Goal: Task Accomplishment & Management: Complete application form

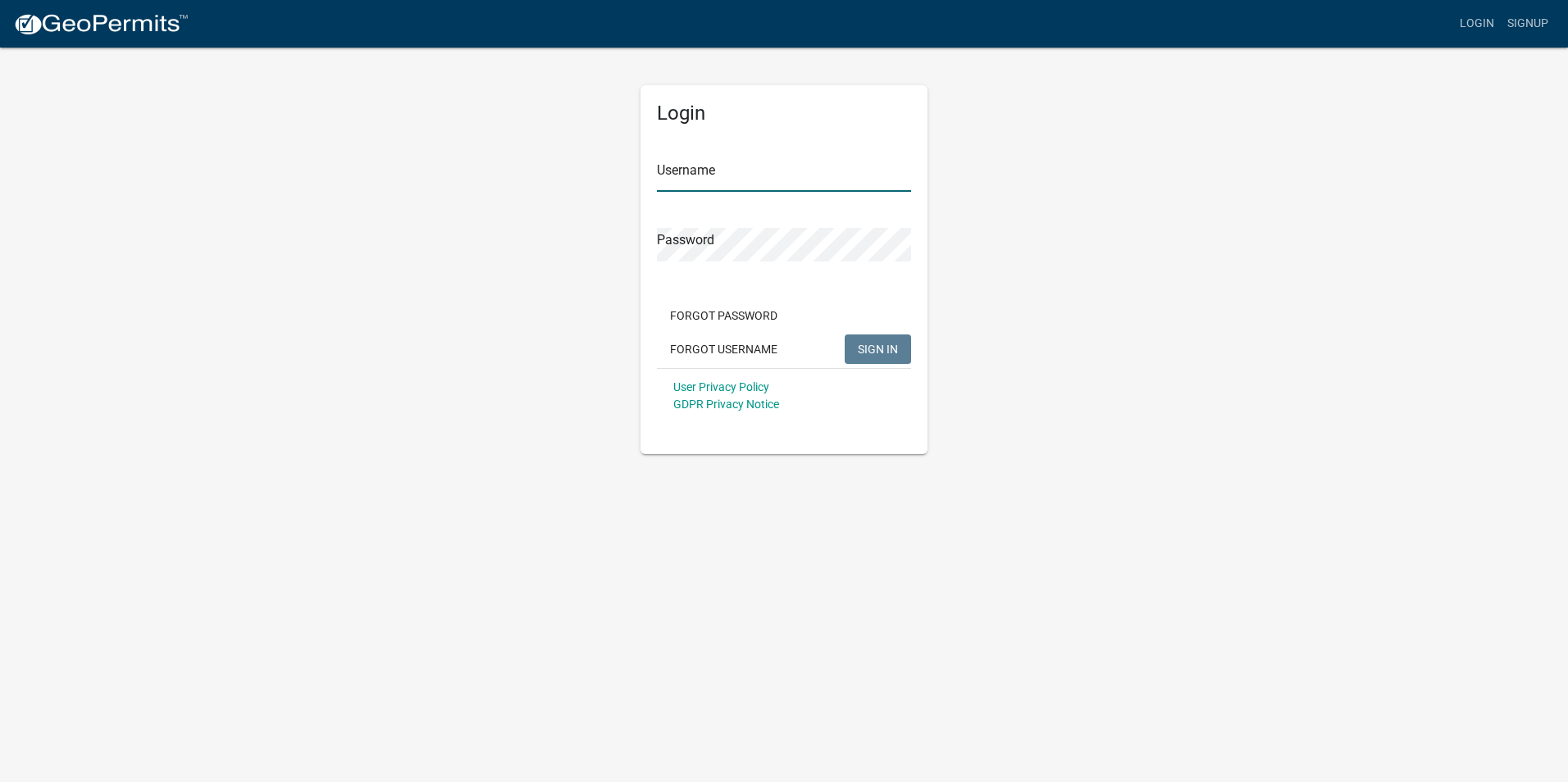
type input "[PERSON_NAME]"
click at [895, 347] on span "SIGN IN" at bounding box center [877, 348] width 40 height 13
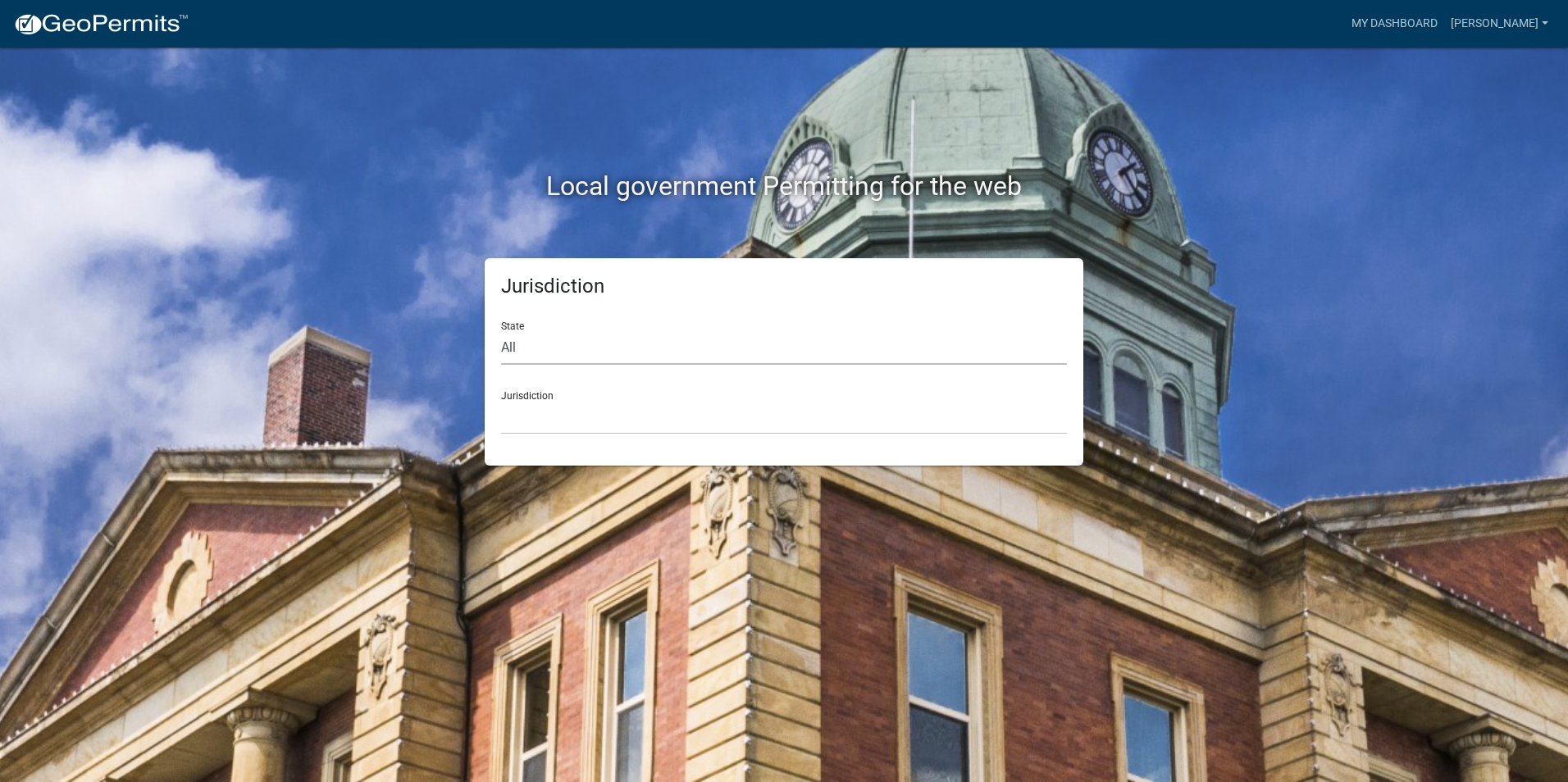
click at [529, 346] on select "All [US_STATE] [US_STATE] [US_STATE] [US_STATE] [US_STATE] [US_STATE] [US_STATE…" at bounding box center [784, 347] width 566 height 33
select select "[US_STATE]"
click at [501, 331] on select "All [US_STATE] [US_STATE] [US_STATE] [US_STATE] [US_STATE] [US_STATE] [US_STATE…" at bounding box center [784, 347] width 566 height 33
click at [541, 407] on select "[GEOGRAPHIC_DATA], [US_STATE][PERSON_NAME][GEOGRAPHIC_DATA], [US_STATE][PERSON_…" at bounding box center [784, 417] width 566 height 33
click at [627, 422] on select "[GEOGRAPHIC_DATA], [US_STATE][PERSON_NAME][GEOGRAPHIC_DATA], [US_STATE][PERSON_…" at bounding box center [784, 417] width 566 height 33
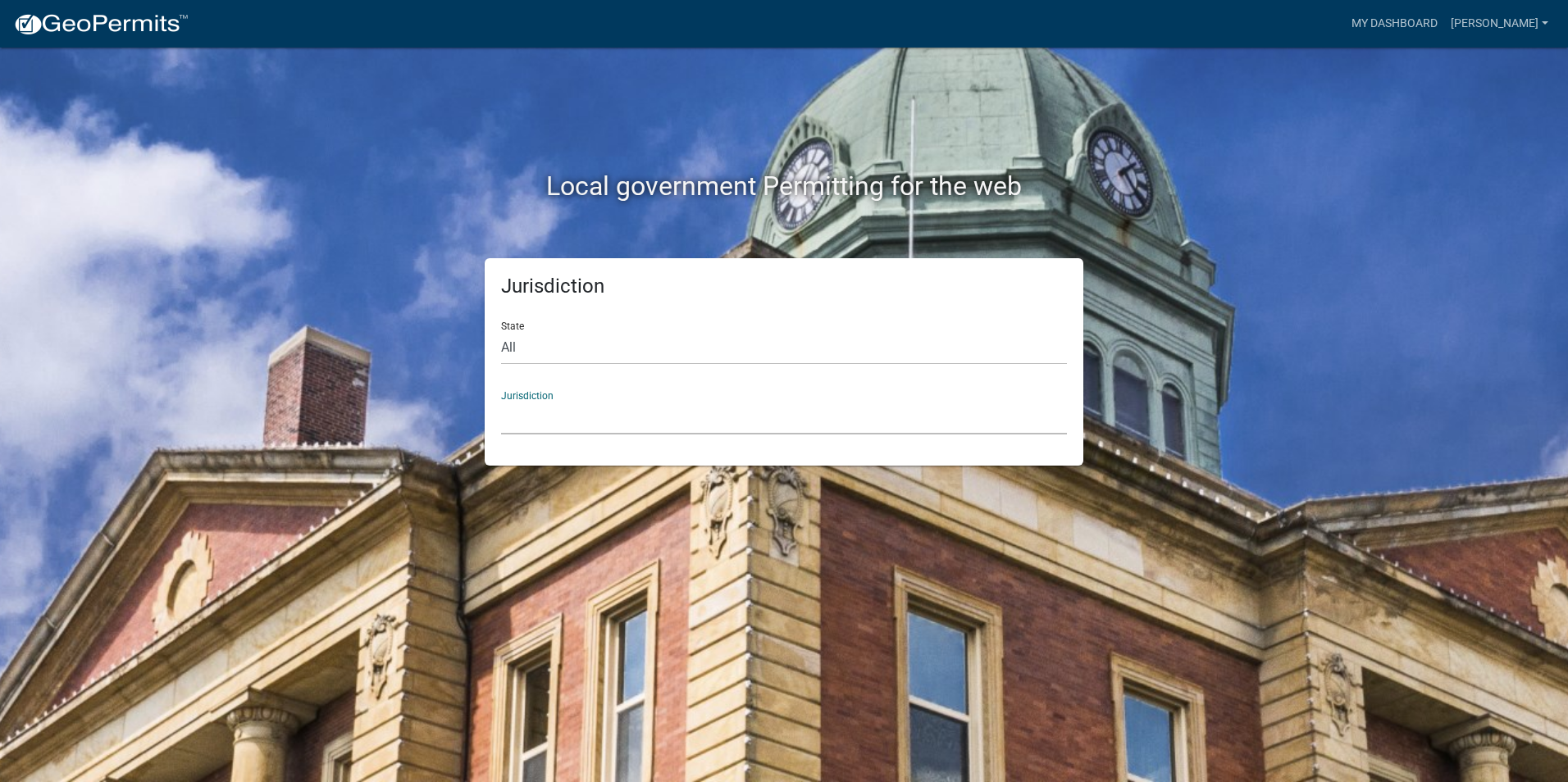
click at [550, 406] on select "[GEOGRAPHIC_DATA], [US_STATE][PERSON_NAME][GEOGRAPHIC_DATA], [US_STATE][PERSON_…" at bounding box center [784, 417] width 566 height 33
click at [539, 379] on div "Jurisdiction Carroll County, Georgia Cook County, Georgia Crawford County, Geor…" at bounding box center [784, 406] width 566 height 56
click at [1476, 30] on link "[PERSON_NAME]" at bounding box center [1499, 24] width 111 height 32
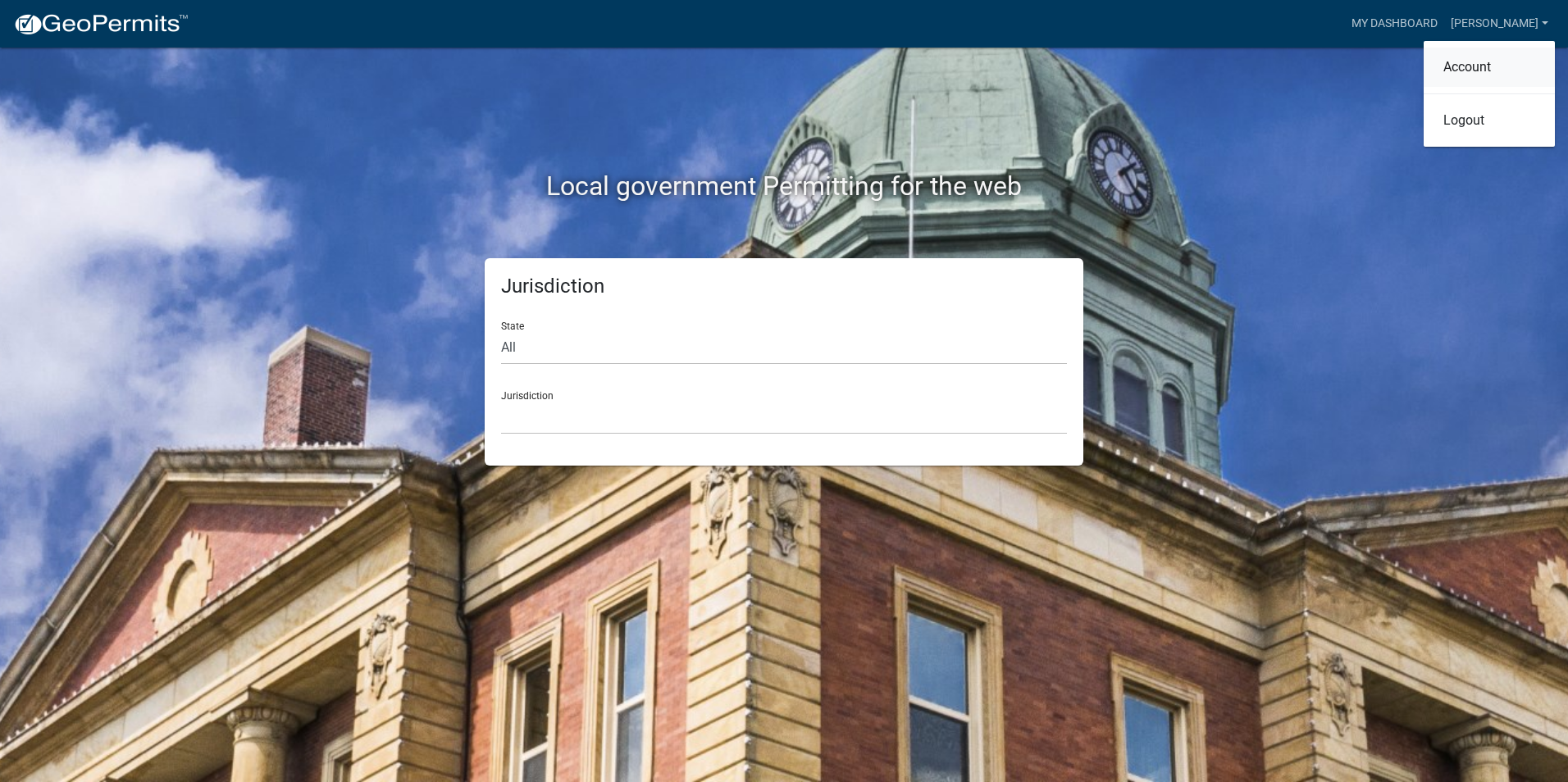
click at [1473, 65] on link "Account" at bounding box center [1489, 67] width 131 height 39
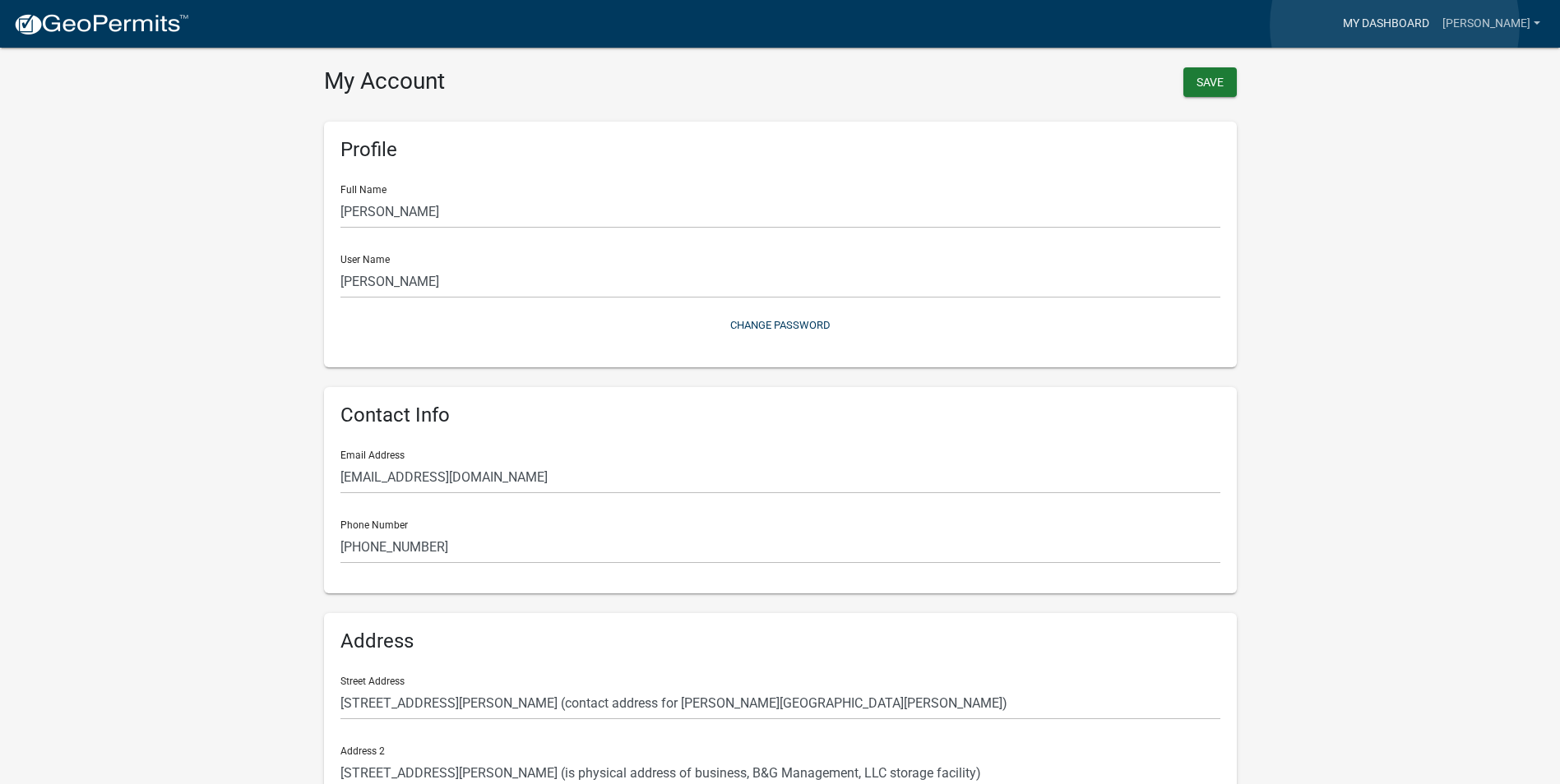
click at [1395, 26] on link "My Dashboard" at bounding box center [1386, 24] width 99 height 32
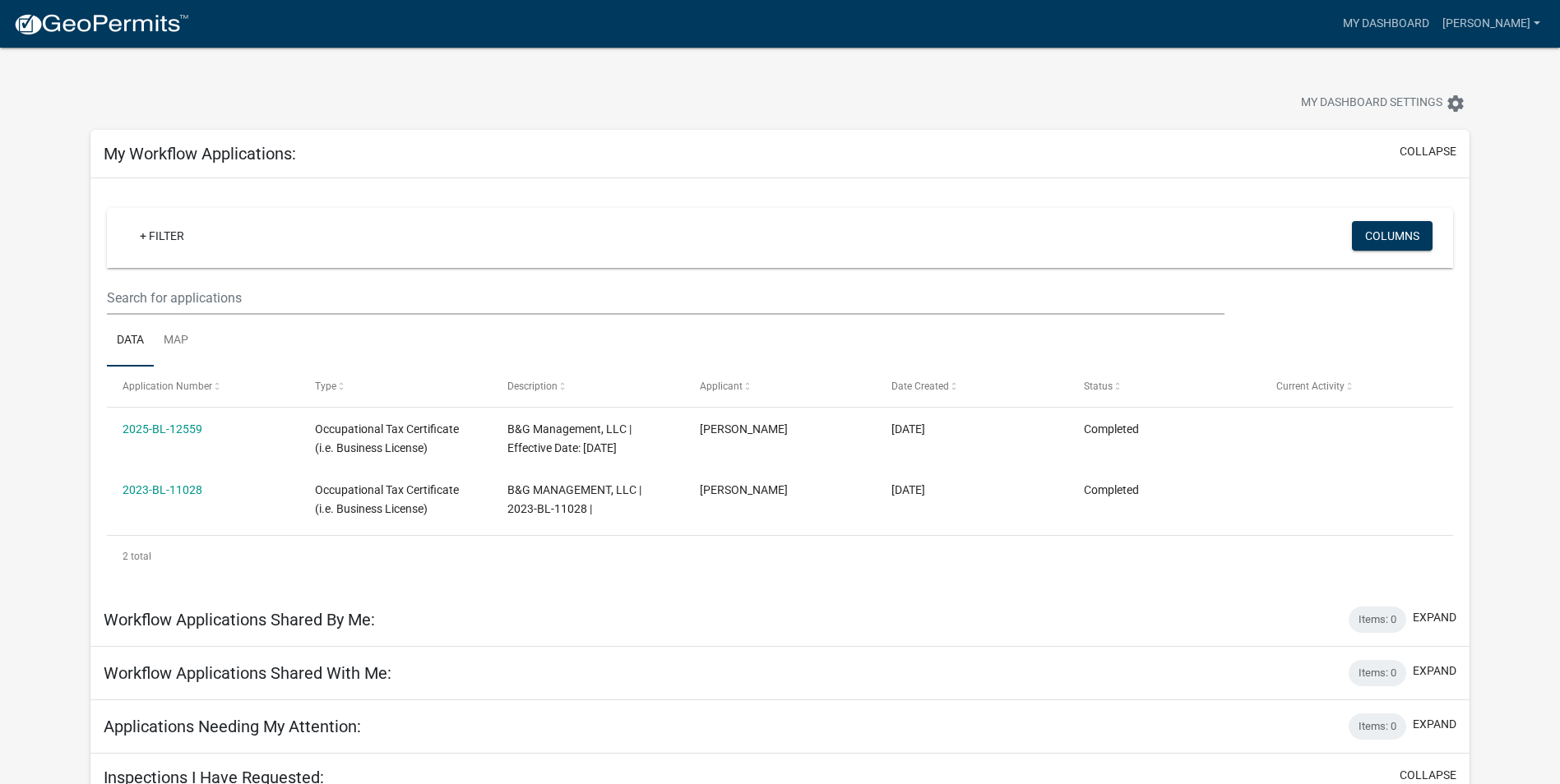
click at [144, 33] on img at bounding box center [101, 24] width 176 height 25
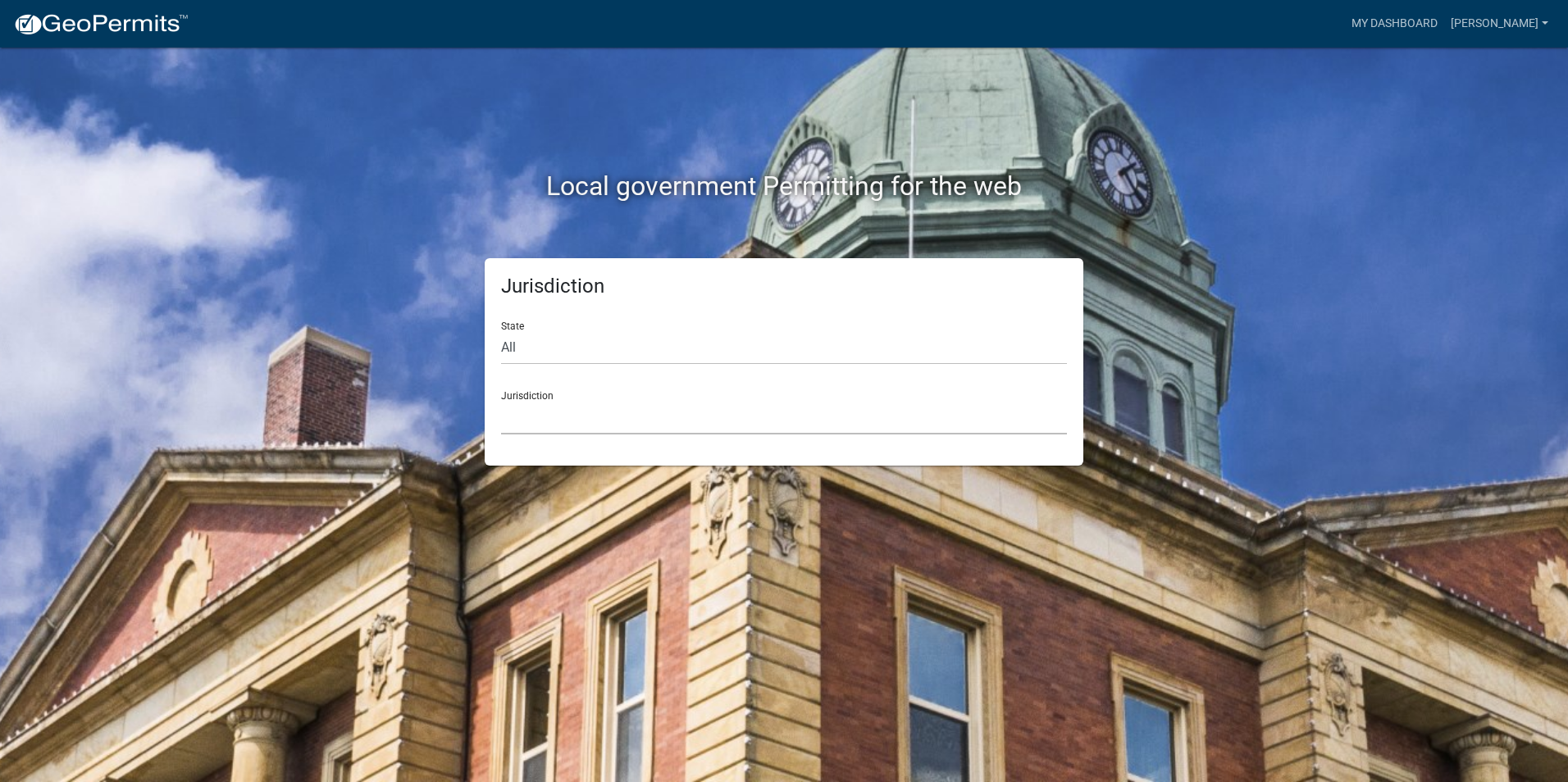
click at [516, 413] on select "Custer County, Colorado Carroll County, Georgia Cook County, Georgia Crawford C…" at bounding box center [784, 417] width 566 height 33
click at [1274, 191] on div "Local government Permitting for the web Jurisdiction State All Colorado Georgia…" at bounding box center [784, 391] width 1568 height 782
click at [523, 406] on select "Custer County, Colorado Carroll County, Georgia Cook County, Georgia Crawford C…" at bounding box center [784, 417] width 566 height 33
click at [1274, 139] on div "Local government Permitting for the web Jurisdiction State All Colorado Georgia…" at bounding box center [784, 391] width 1568 height 782
click at [160, 20] on img at bounding box center [101, 24] width 176 height 25
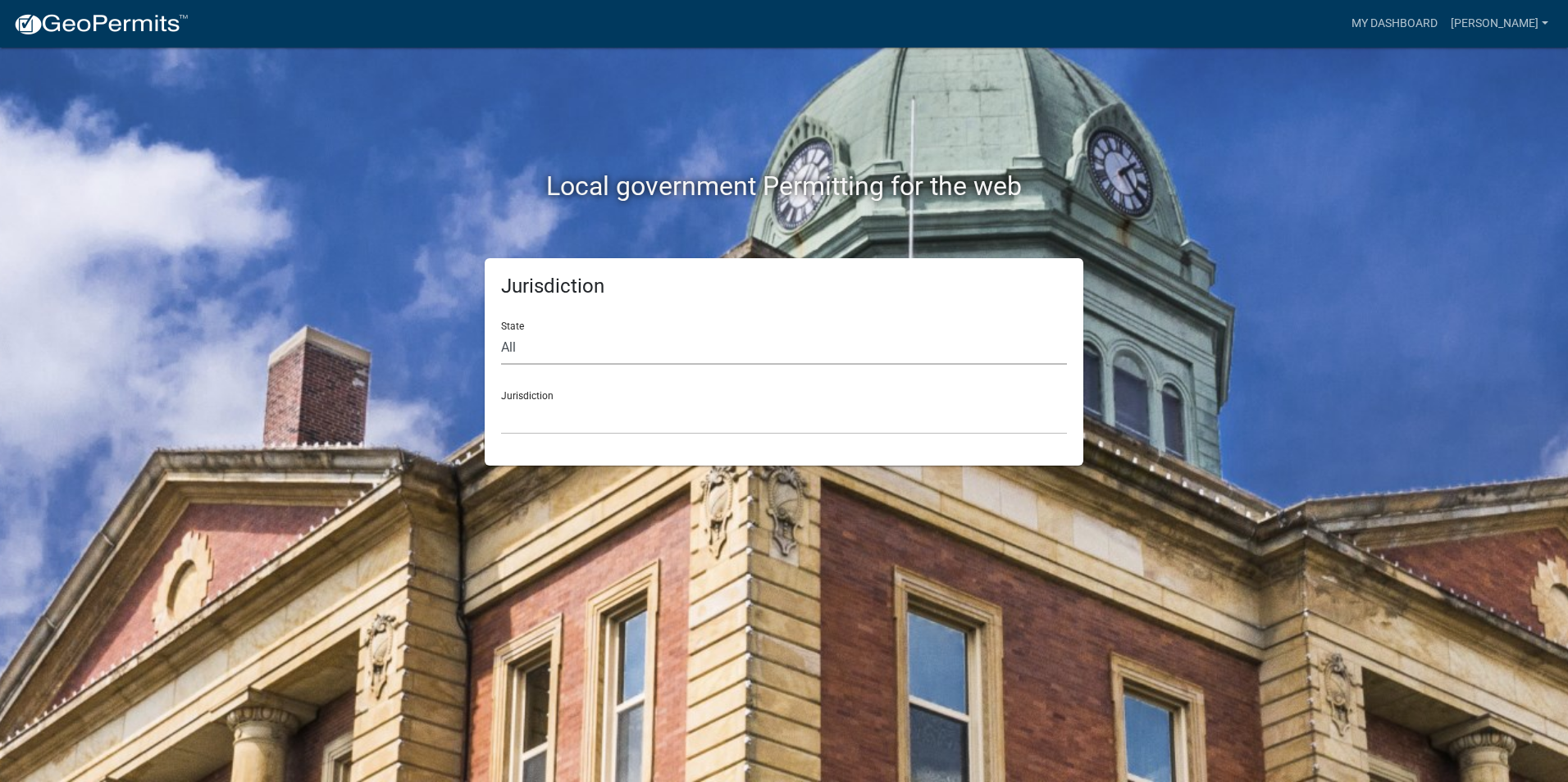
click at [516, 349] on select "All Colorado Georgia Indiana Iowa Kansas Minnesota Ohio South Carolina Wisconsin" at bounding box center [784, 347] width 566 height 33
select select "Georgia"
click at [501, 331] on select "All Colorado Georgia Indiana Iowa Kansas Minnesota Ohio South Carolina Wisconsin" at bounding box center [784, 347] width 566 height 33
click at [525, 420] on select "Carroll County, Georgia Cook County, Georgia Crawford County, Georgia Gilmer Co…" at bounding box center [784, 417] width 566 height 33
click at [546, 332] on select "All Colorado Georgia Indiana Iowa Kansas Minnesota Ohio South Carolina Wisconsin" at bounding box center [784, 347] width 566 height 33
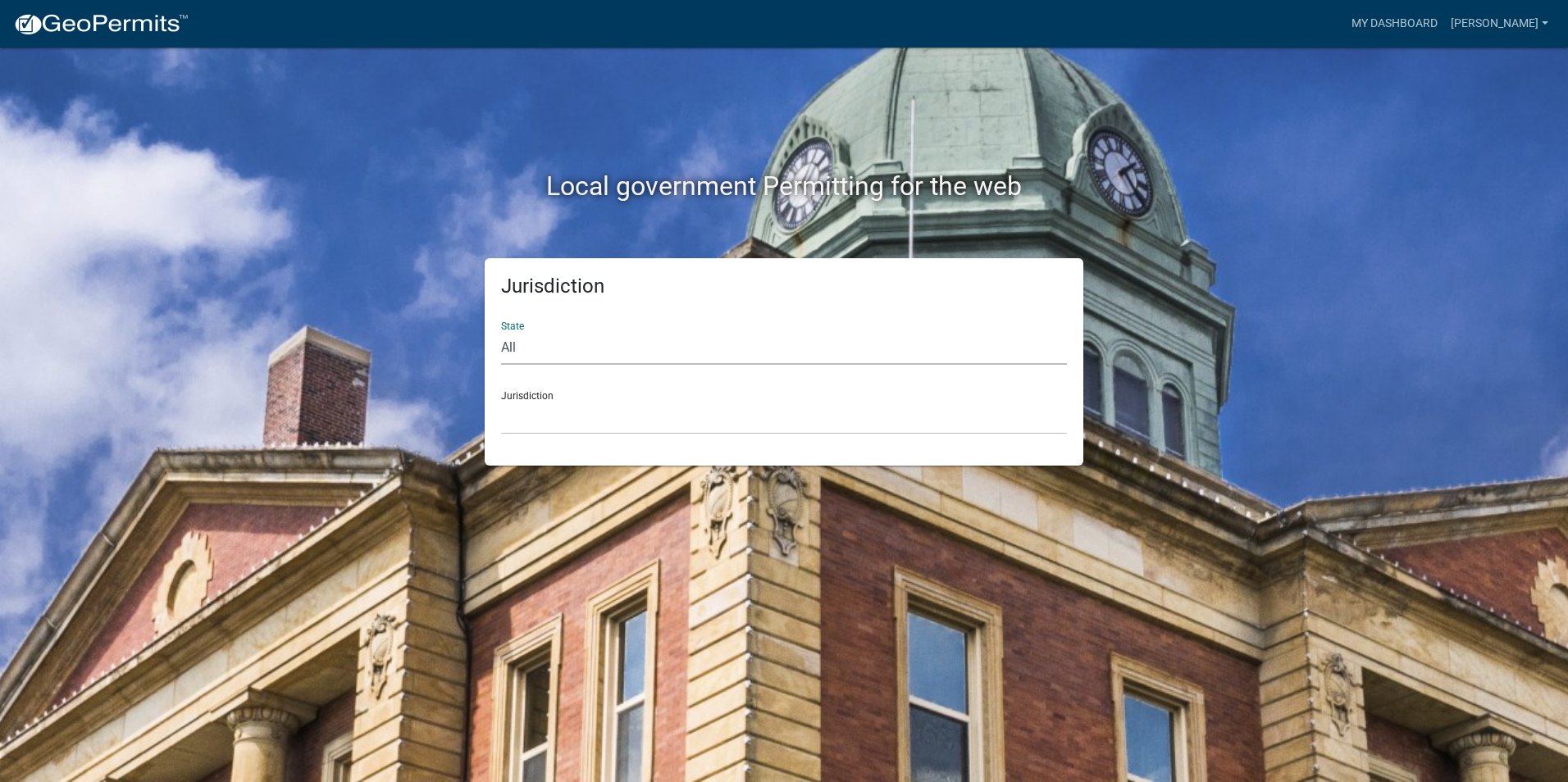
select select "Georgia"
click at [501, 331] on select "All Colorado Georgia Indiana Iowa Kansas Minnesota Ohio South Carolina Wisconsin" at bounding box center [784, 347] width 566 height 33
drag, startPoint x: 540, startPoint y: 365, endPoint x: 532, endPoint y: 424, distance: 59.5
click at [532, 424] on select "Carroll County, Georgia Cook County, Georgia Crawford County, Georgia Gilmer Co…" at bounding box center [784, 417] width 566 height 33
click at [758, 184] on h2 "Local government Permitting for the web" at bounding box center [784, 186] width 910 height 32
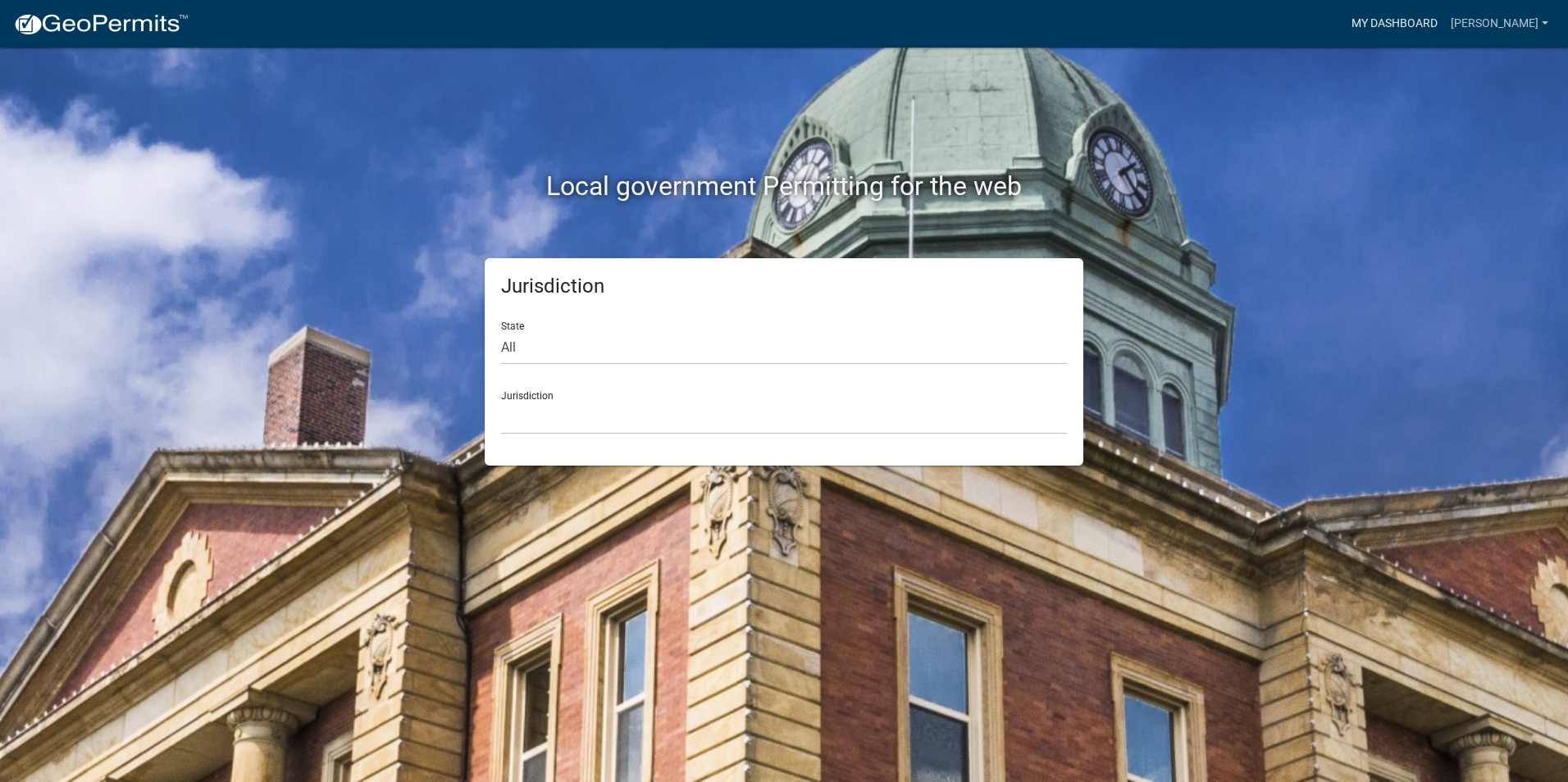
click at [1418, 31] on link "My Dashboard" at bounding box center [1394, 24] width 99 height 32
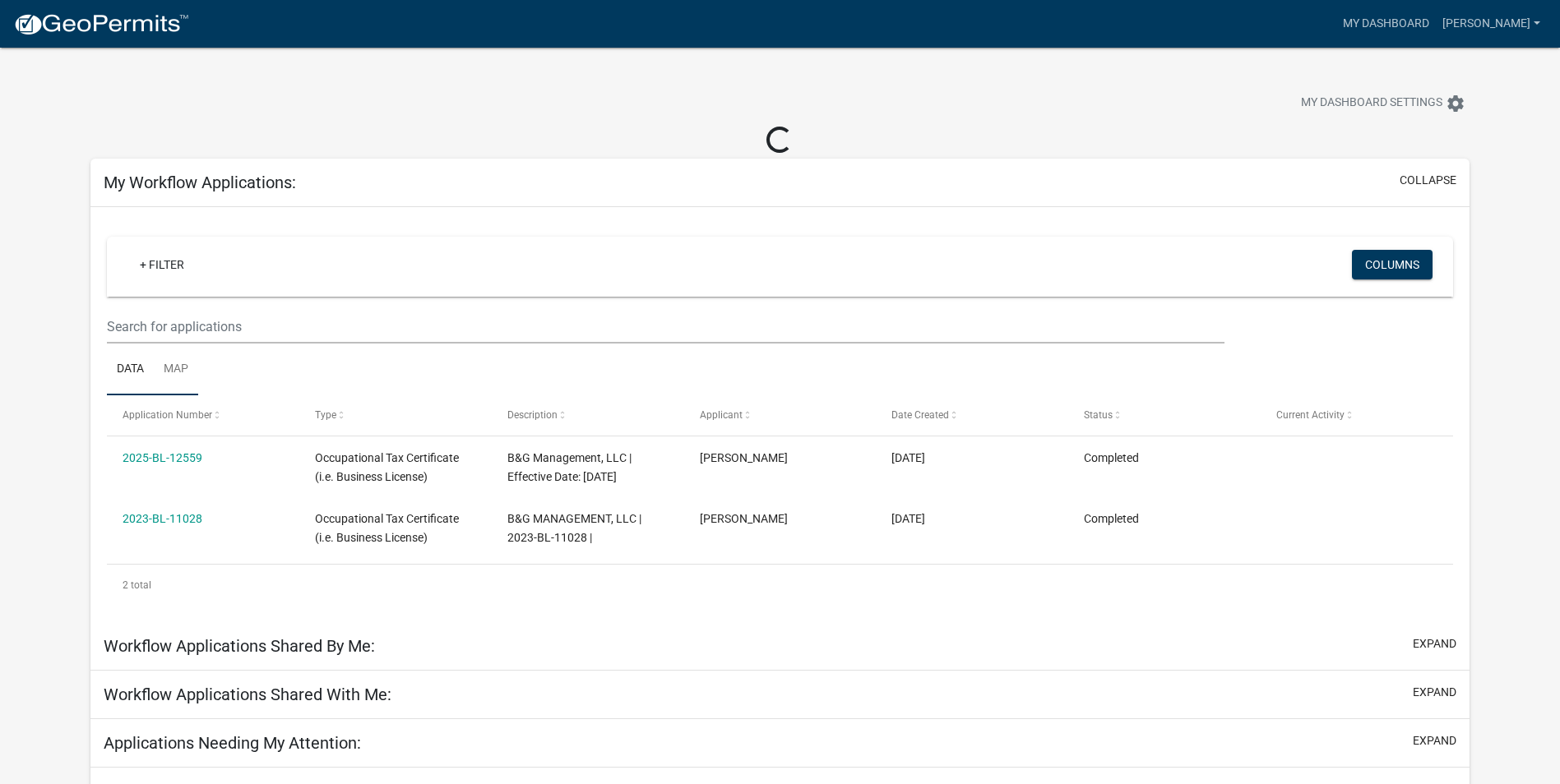
click at [176, 371] on link "Map" at bounding box center [176, 370] width 45 height 52
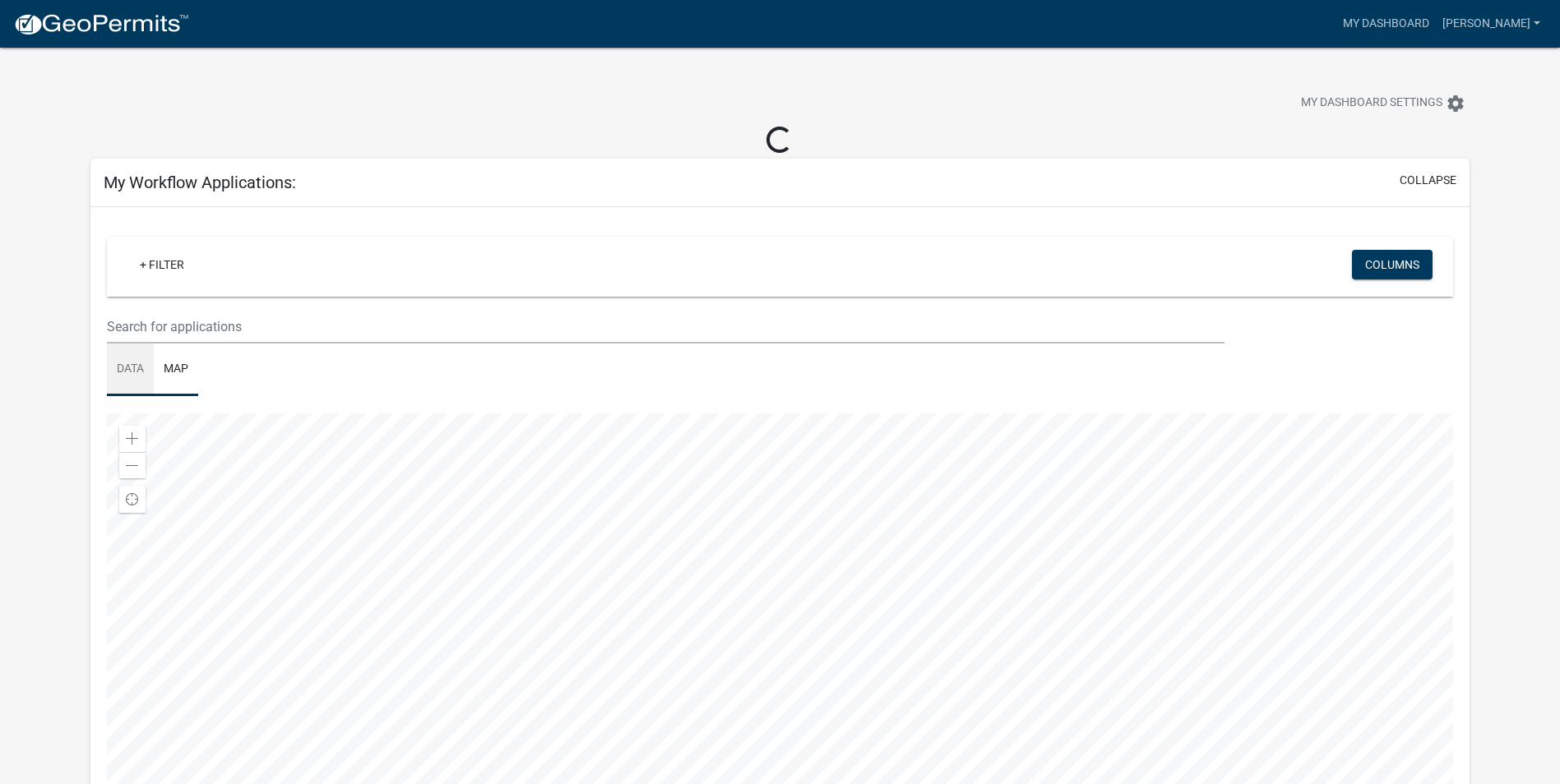
click at [137, 365] on link "Data" at bounding box center [130, 370] width 47 height 52
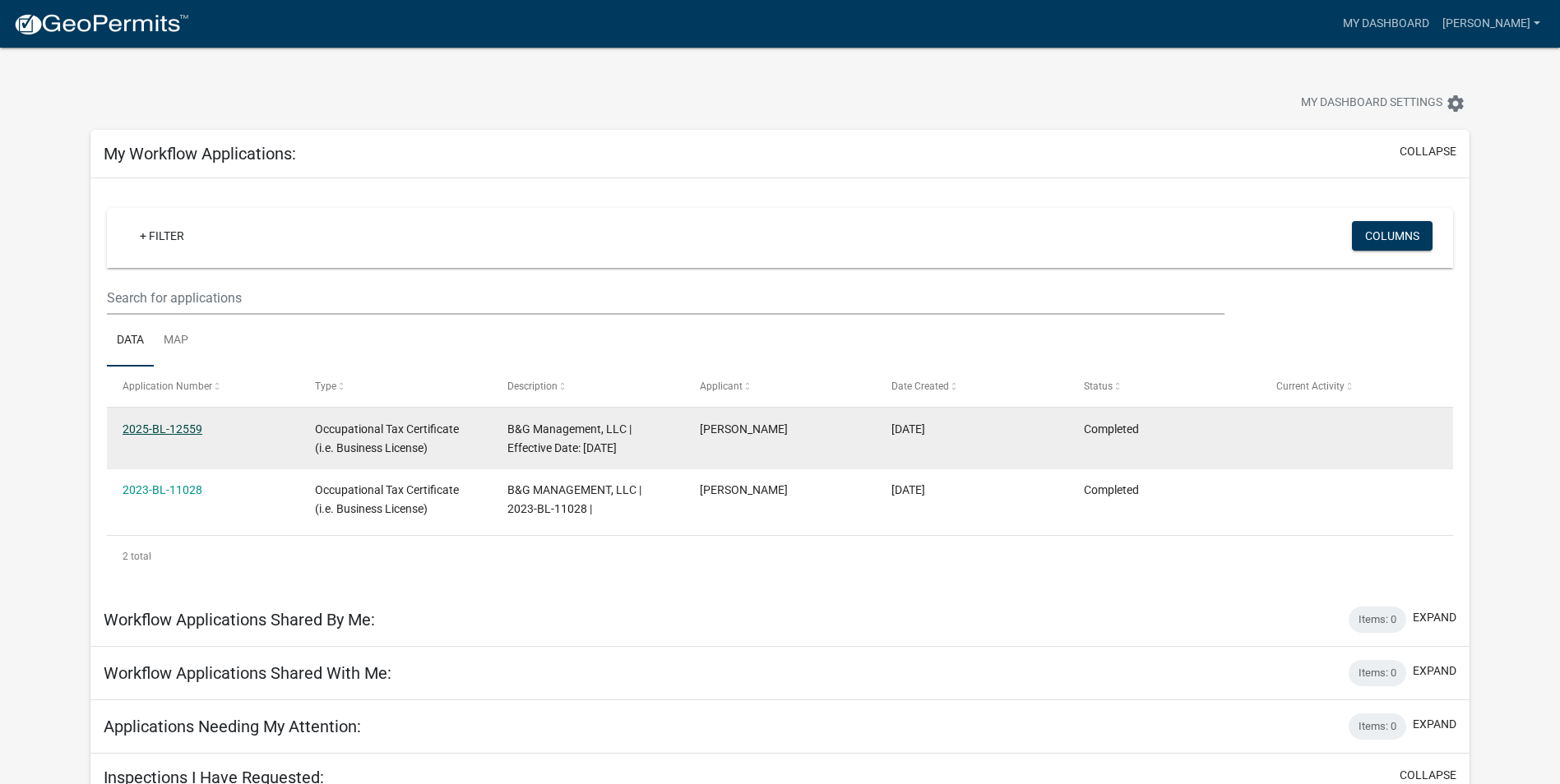
click at [165, 423] on link "2025-BL-12559" at bounding box center [162, 429] width 80 height 13
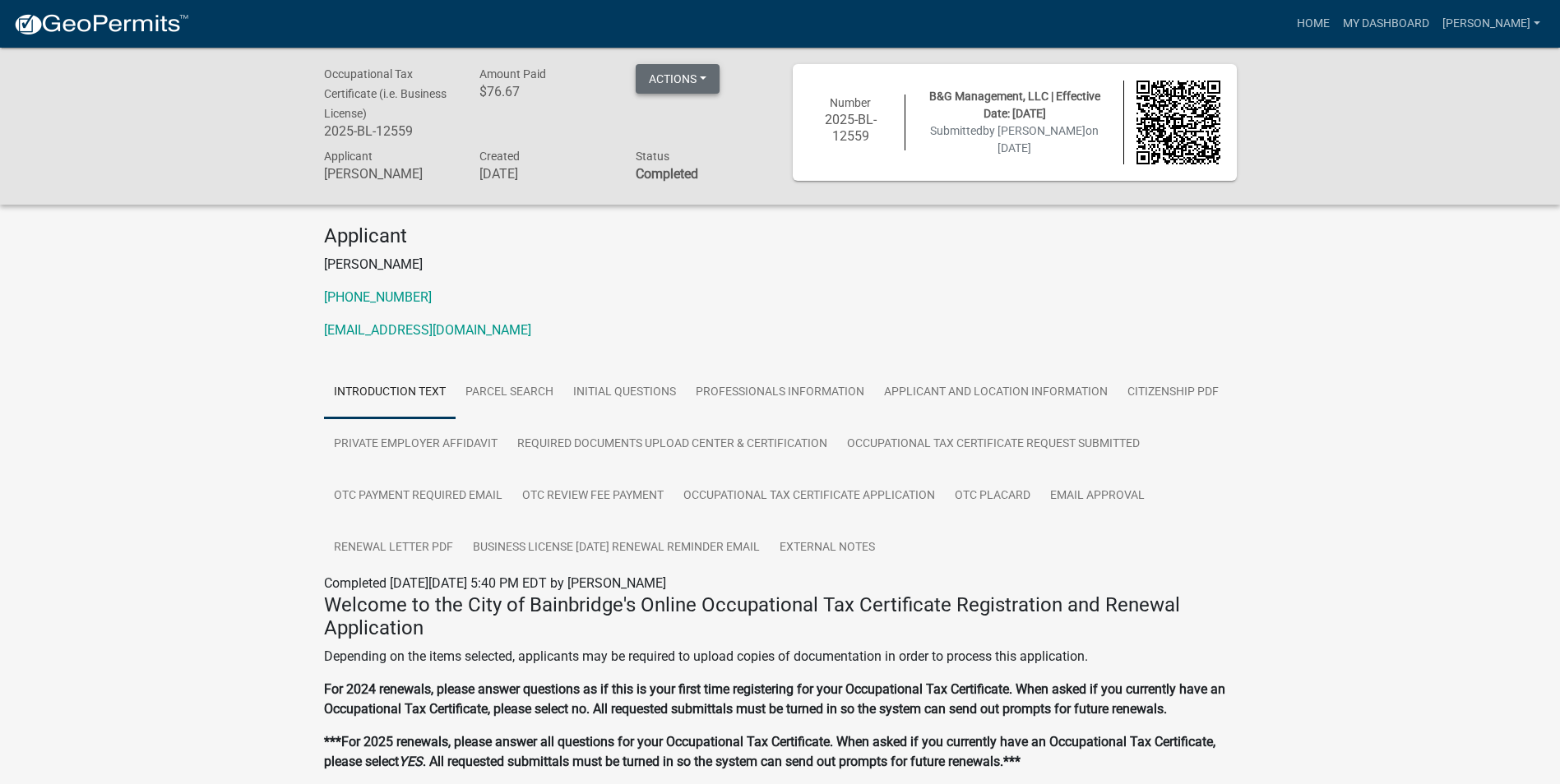
click at [690, 82] on button "Actions" at bounding box center [677, 79] width 84 height 30
click at [690, 204] on link "Renew" at bounding box center [701, 200] width 132 height 39
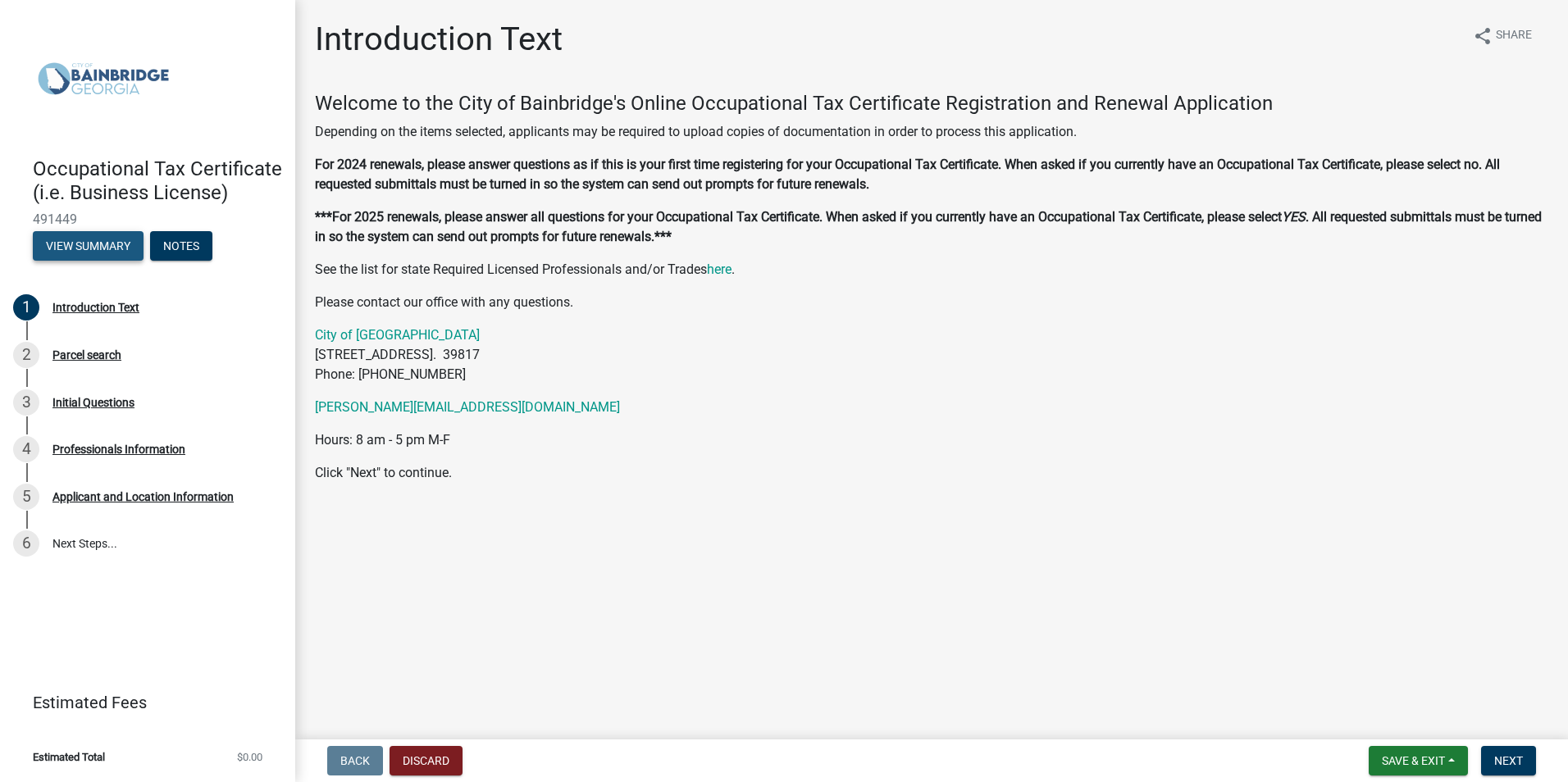
click at [118, 248] on button "View Summary" at bounding box center [88, 246] width 111 height 30
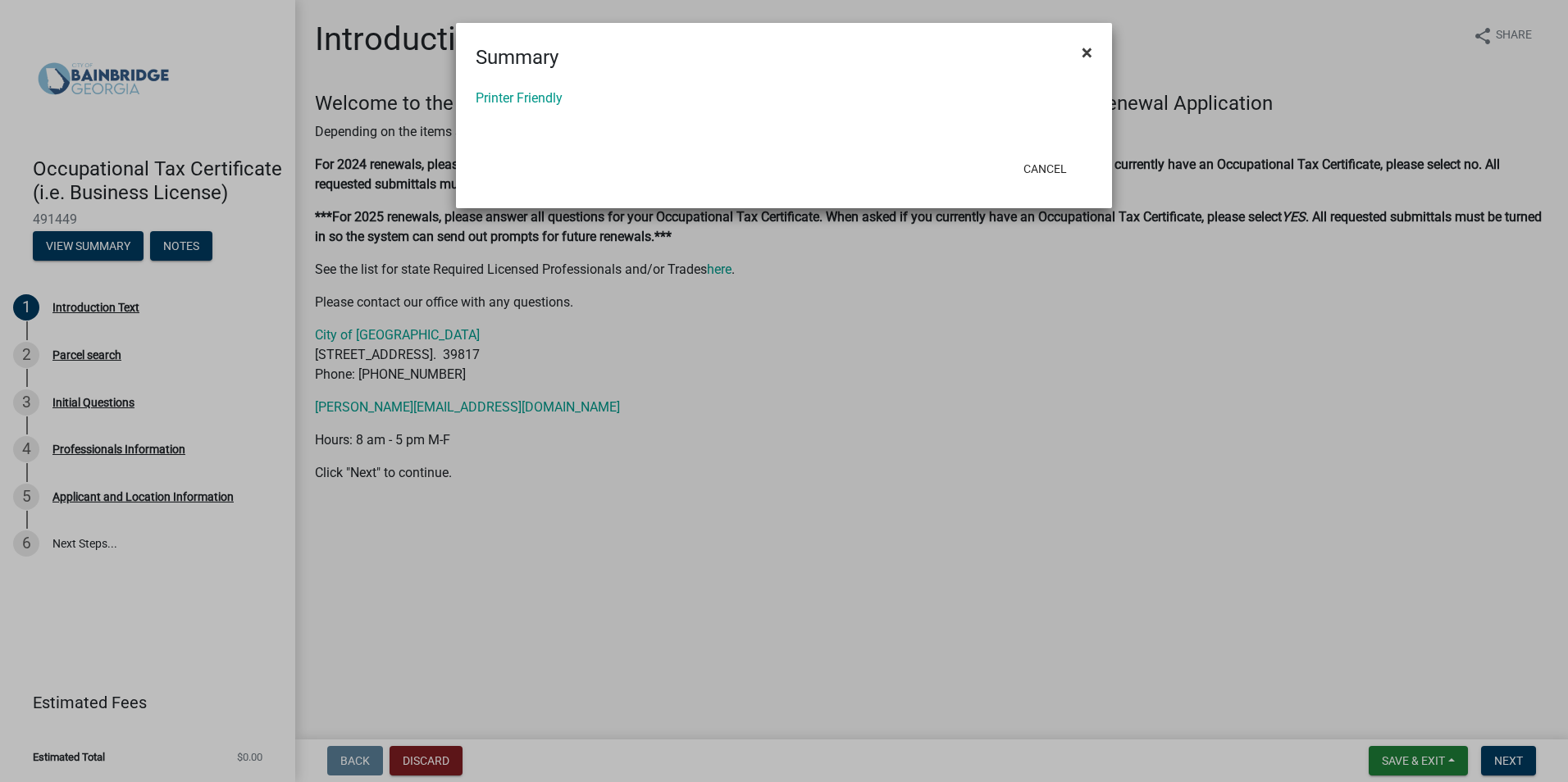
click at [1086, 52] on span "×" at bounding box center [1087, 52] width 10 height 23
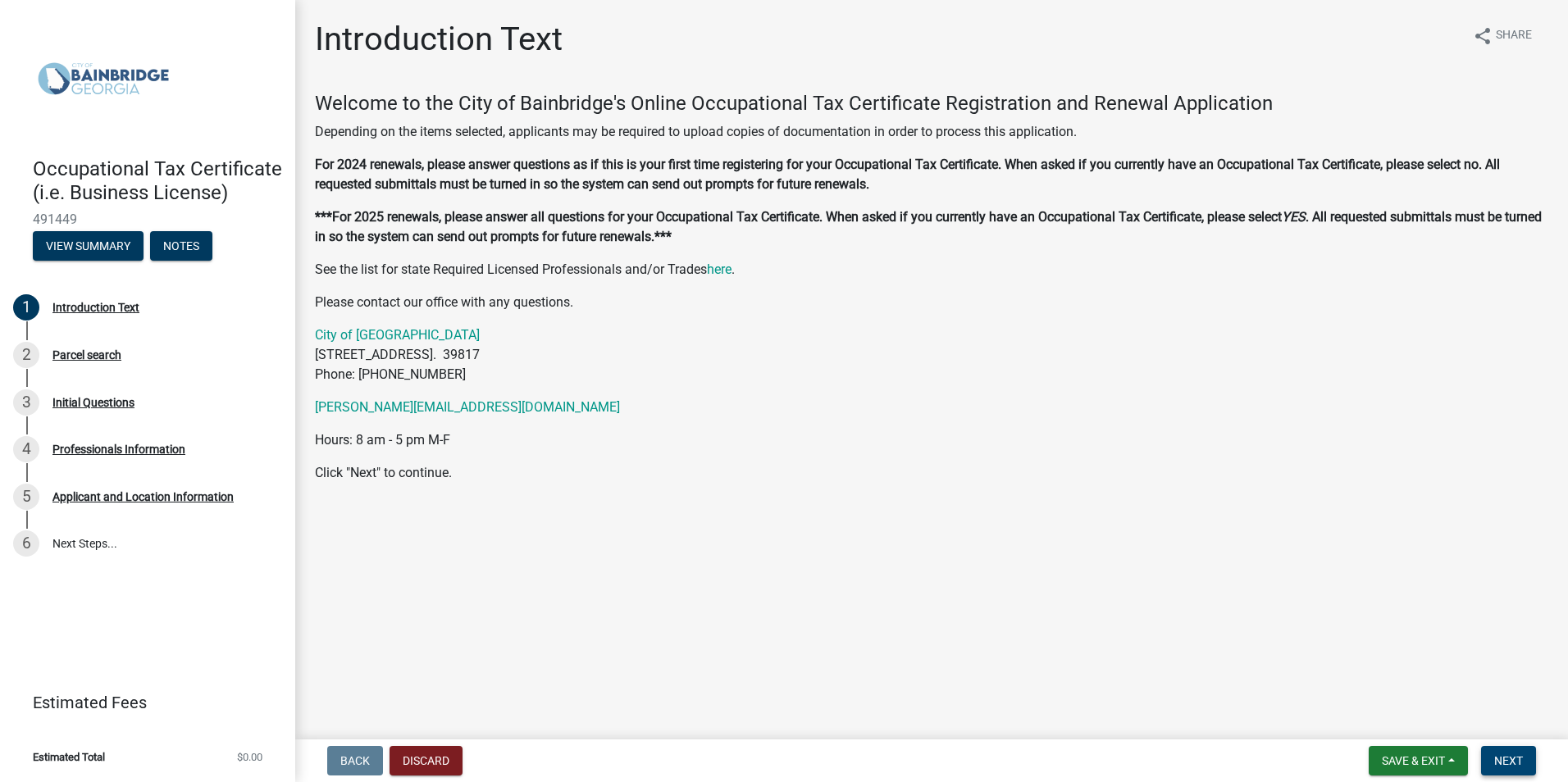
click at [1511, 755] on span "Next" at bounding box center [1508, 761] width 29 height 13
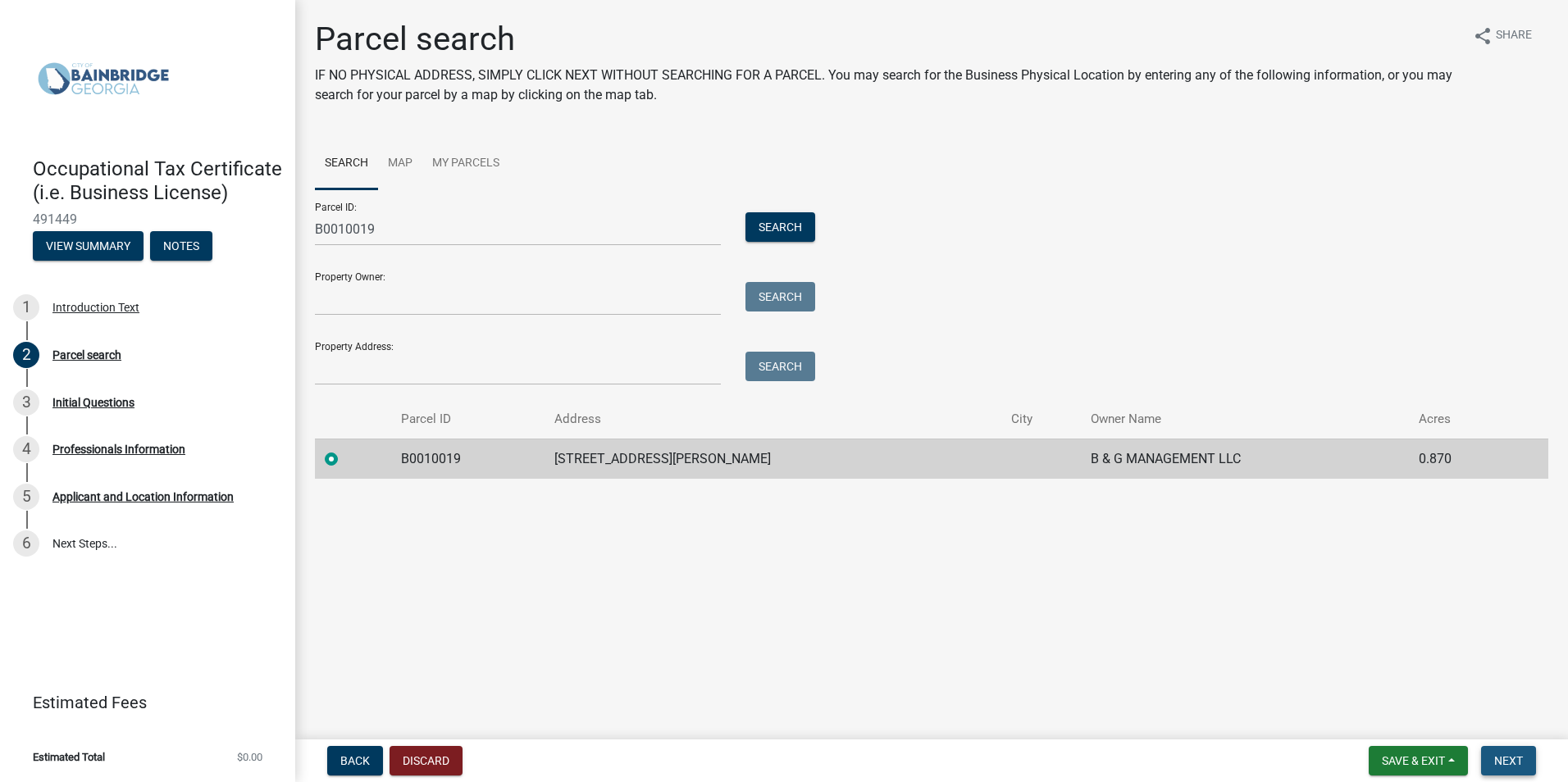
click at [1513, 766] on span "Next" at bounding box center [1508, 761] width 29 height 13
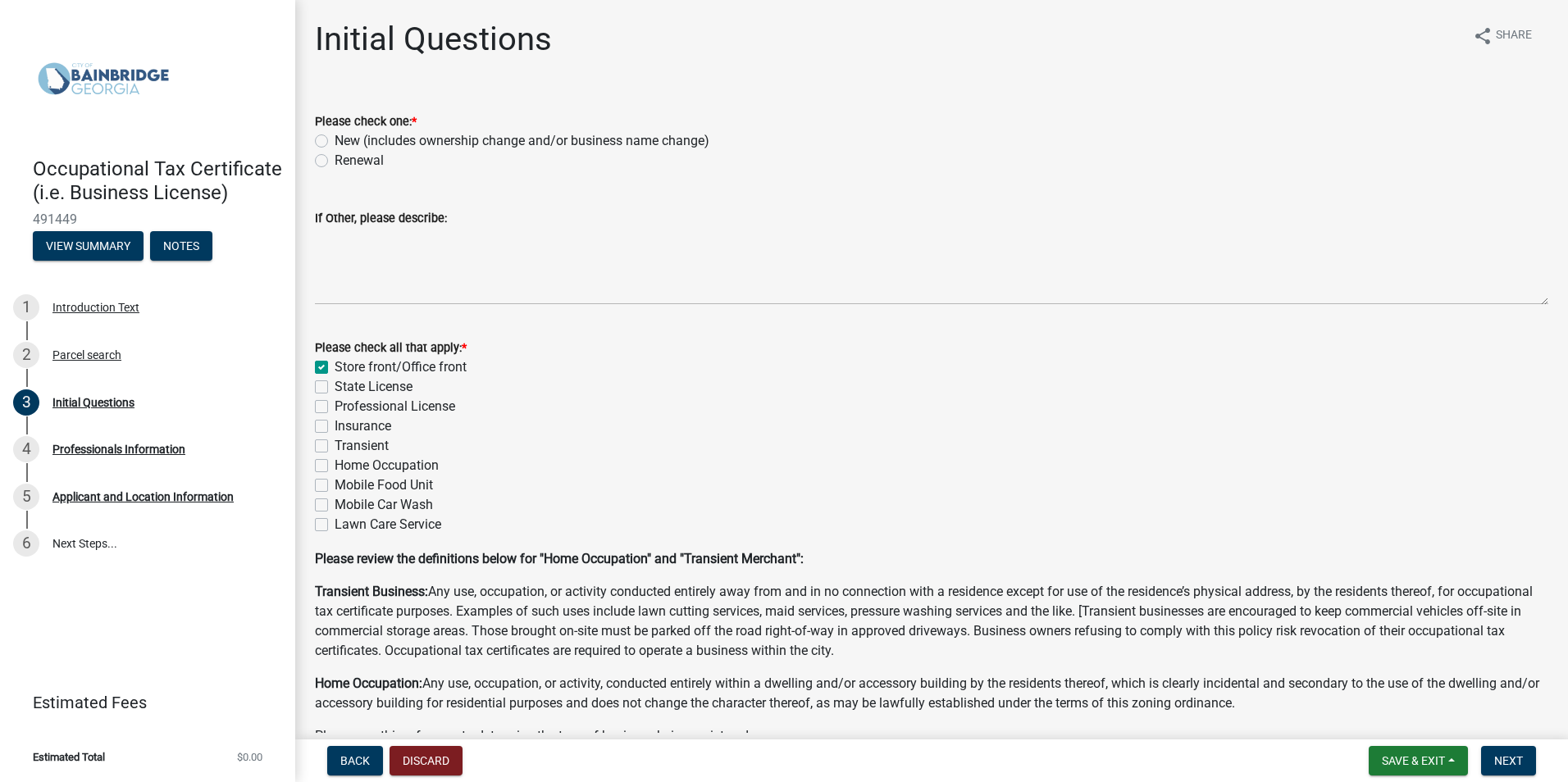
click at [335, 157] on label "Renewal" at bounding box center [359, 160] width 50 height 20
click at [335, 157] on input "Renewal" at bounding box center [340, 156] width 10 height 10
radio input "true"
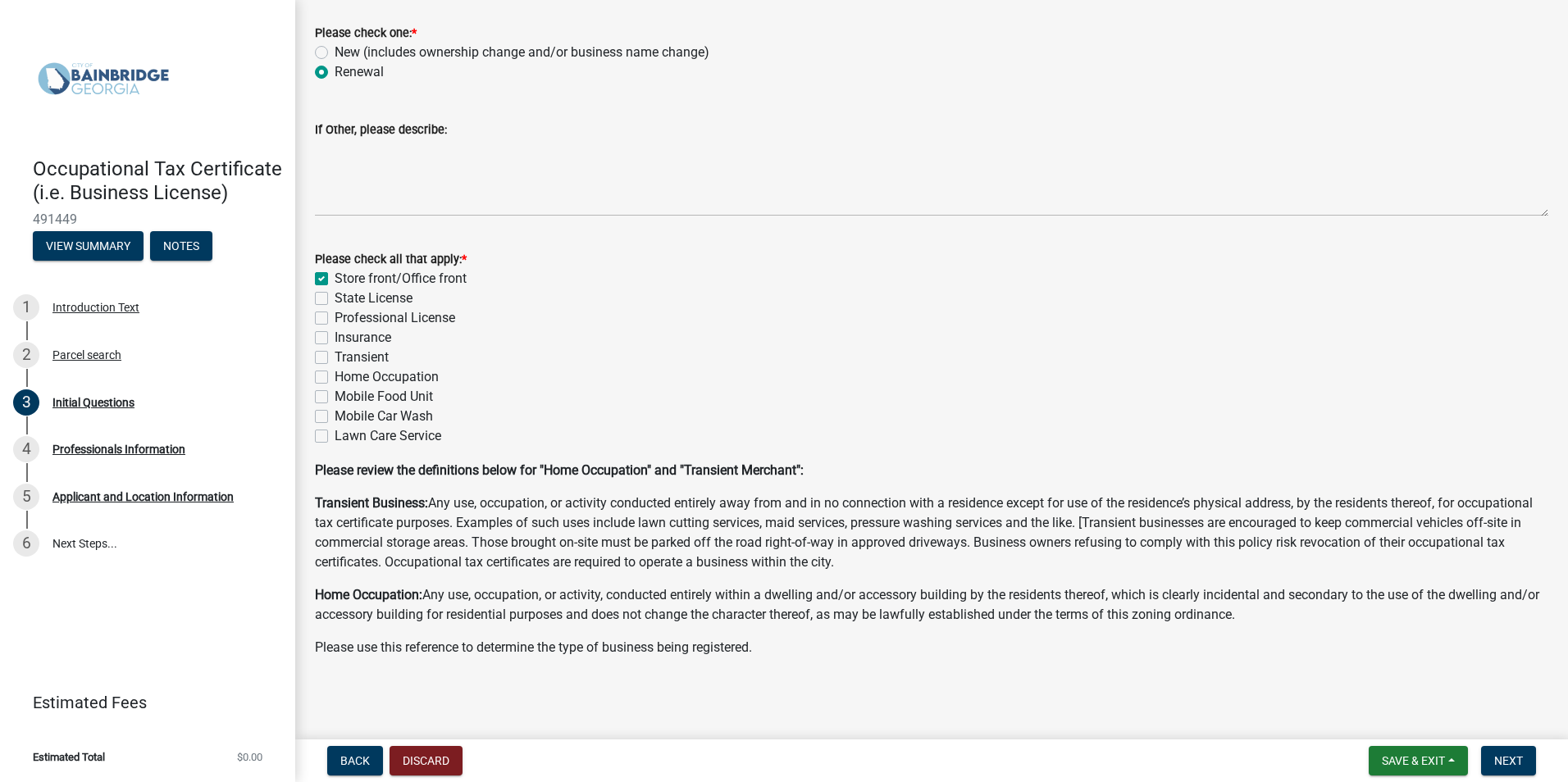
scroll to position [90, 0]
click at [1496, 758] on span "Next" at bounding box center [1508, 761] width 29 height 13
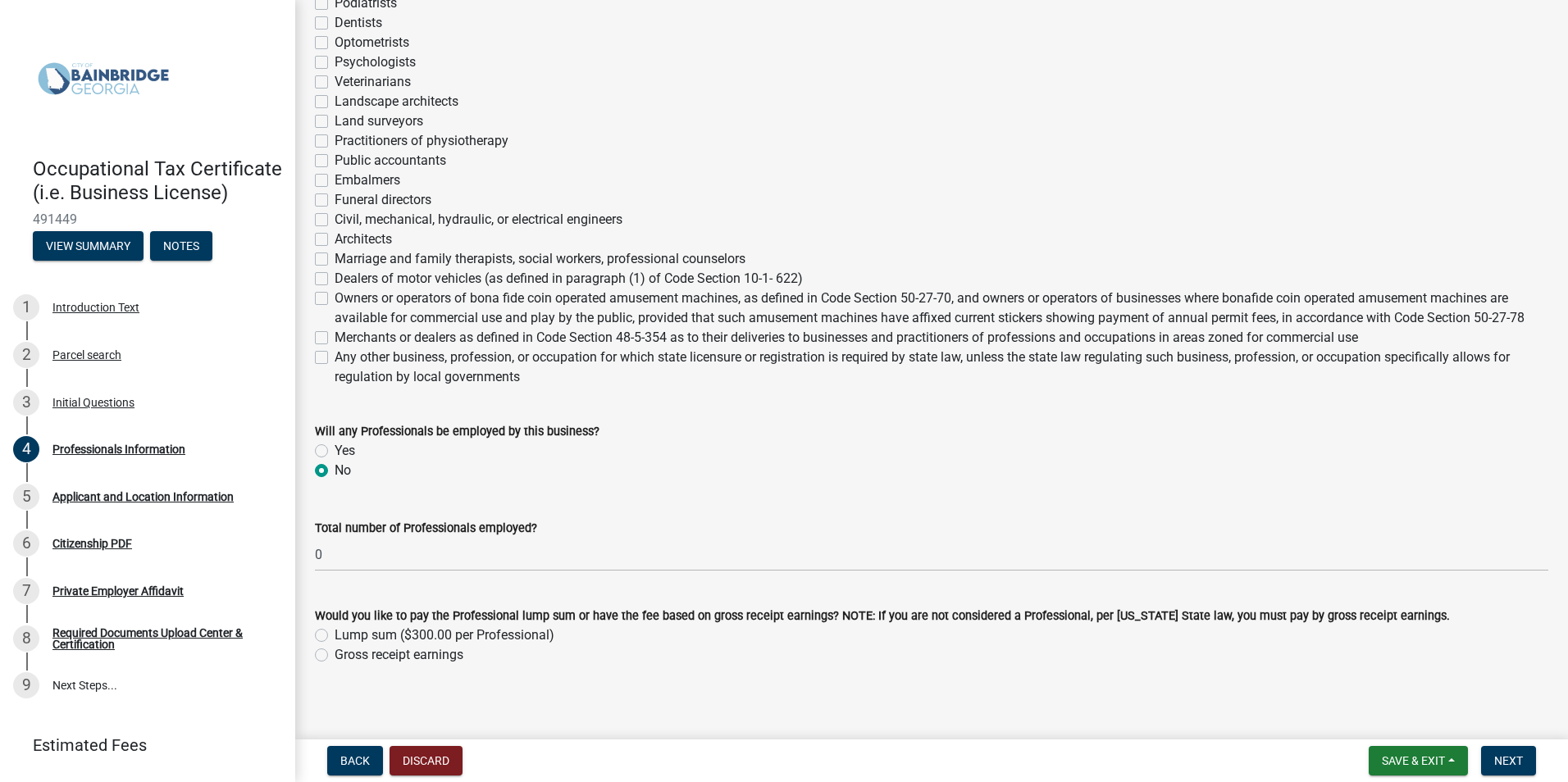
scroll to position [507, 0]
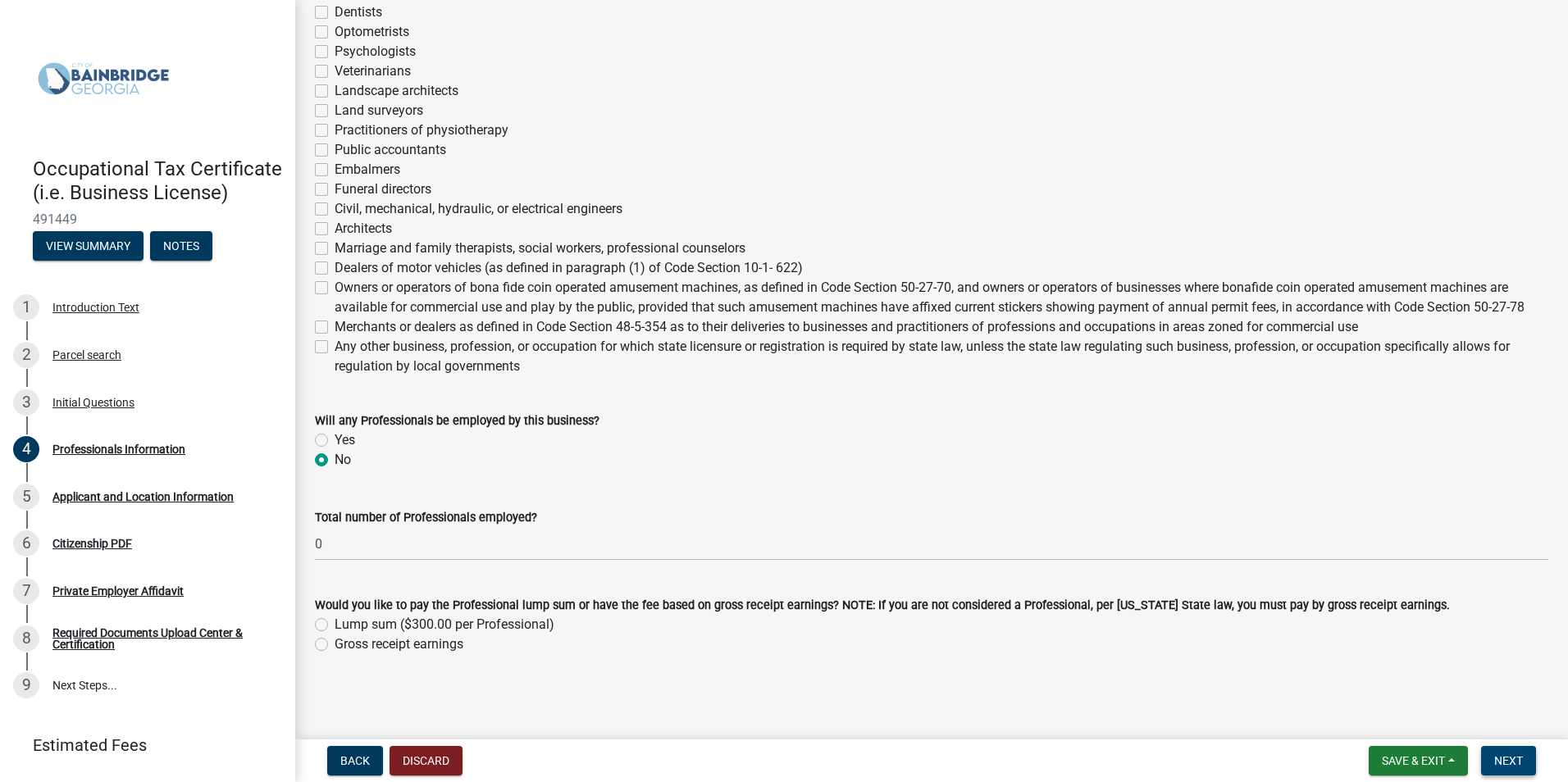
click at [1507, 759] on span "Next" at bounding box center [1508, 761] width 29 height 13
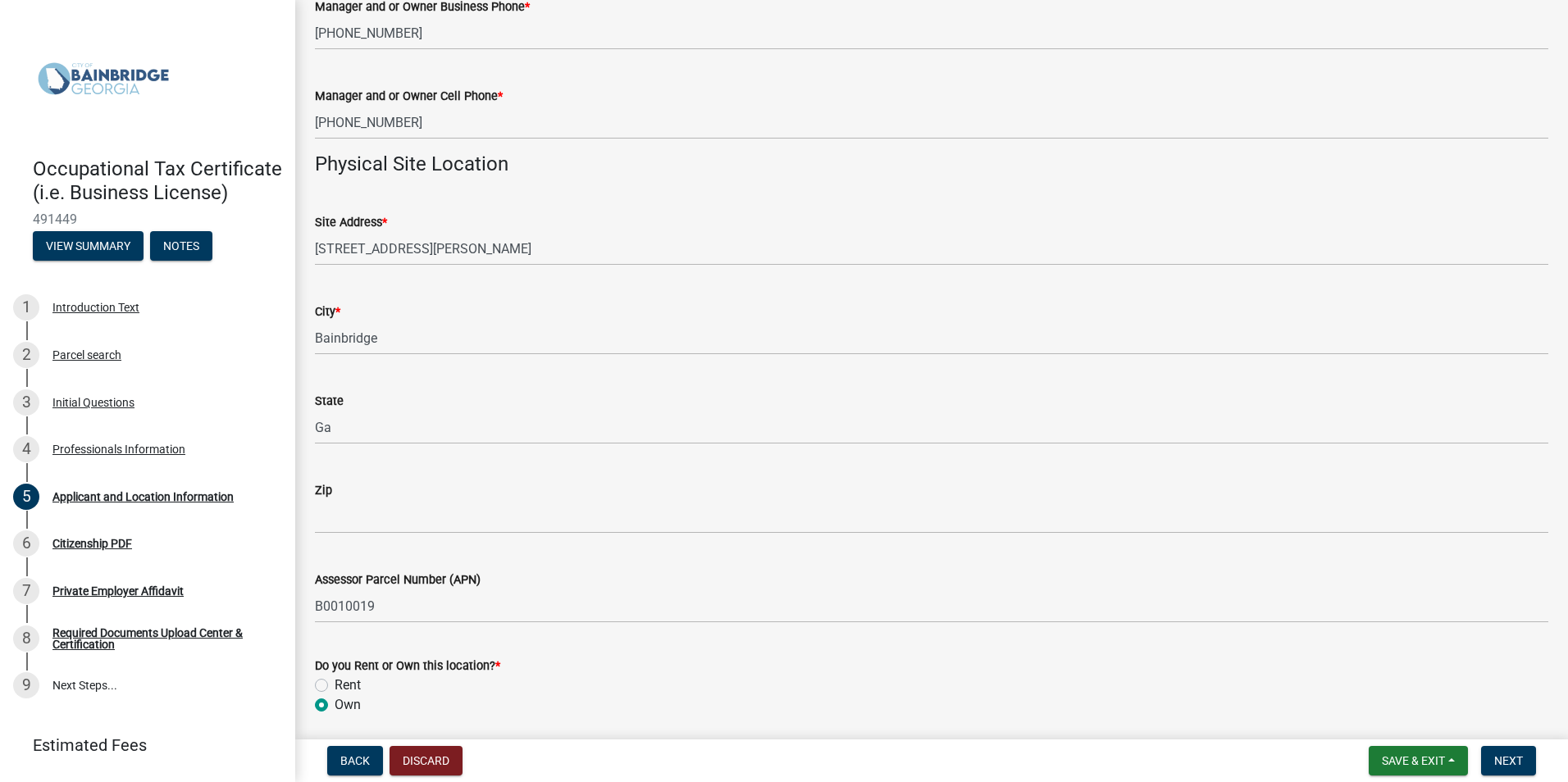
scroll to position [1148, 0]
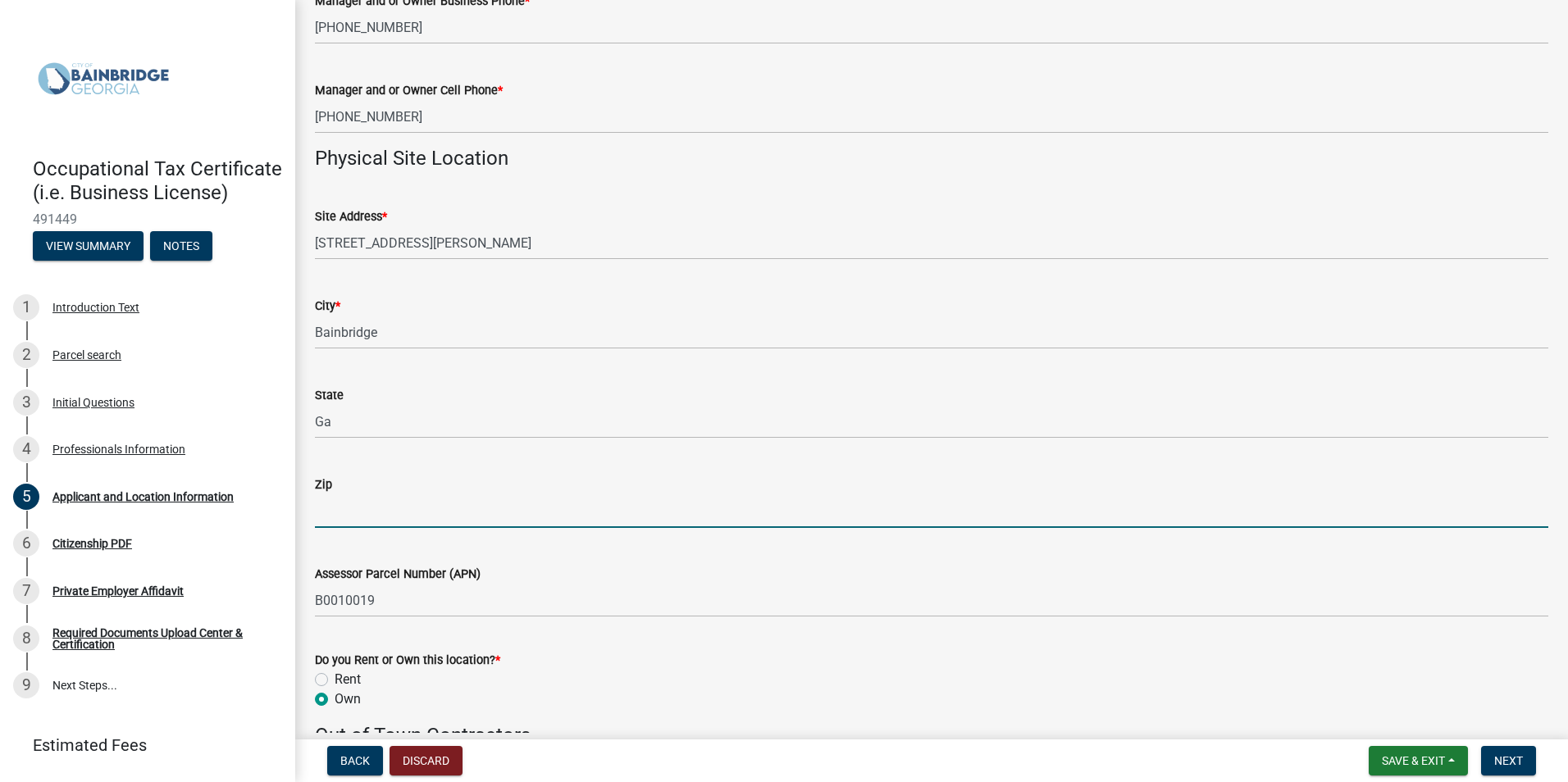
click at [358, 508] on input "Zip" at bounding box center [931, 511] width 1233 height 33
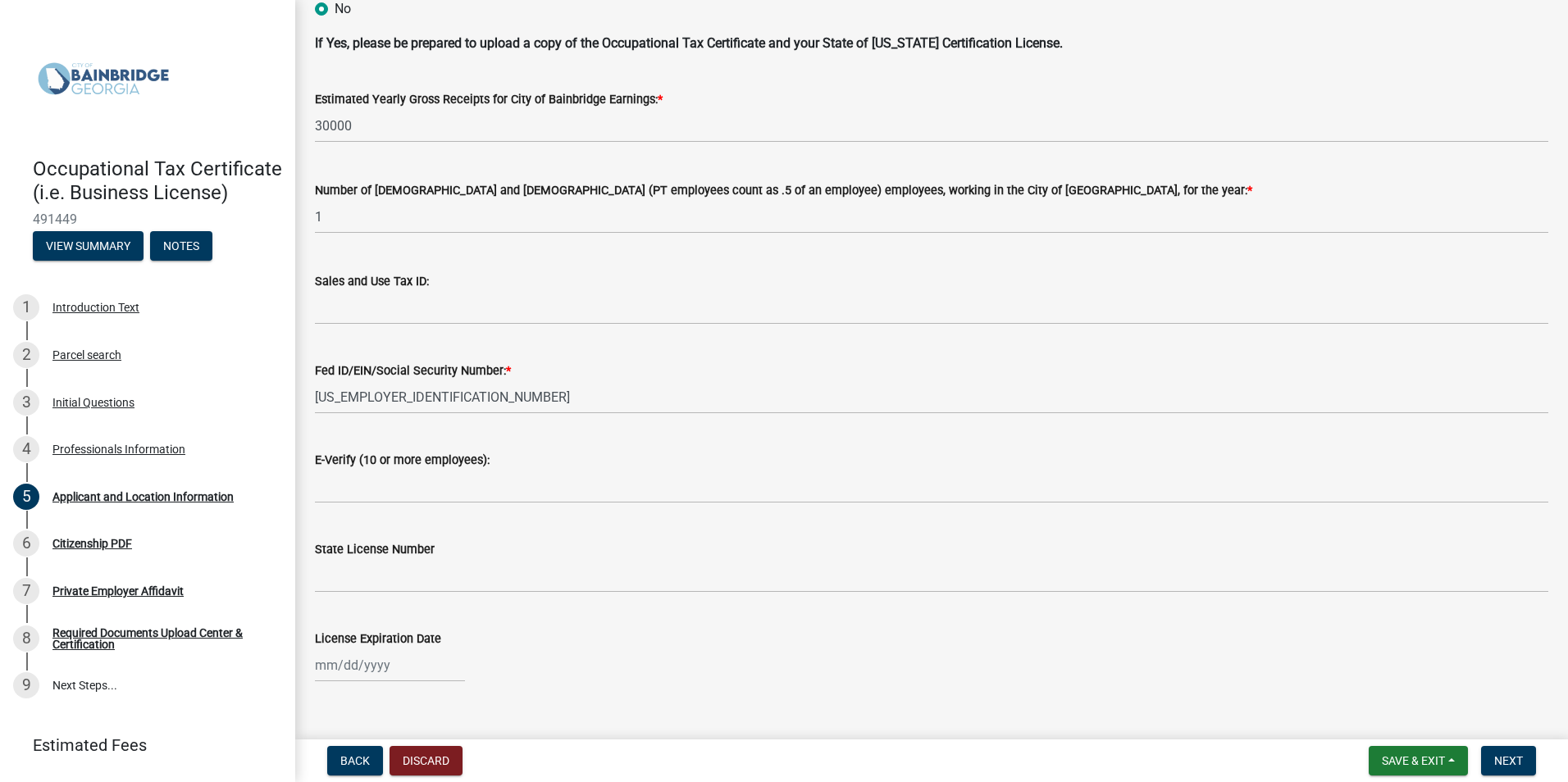
scroll to position [1996, 0]
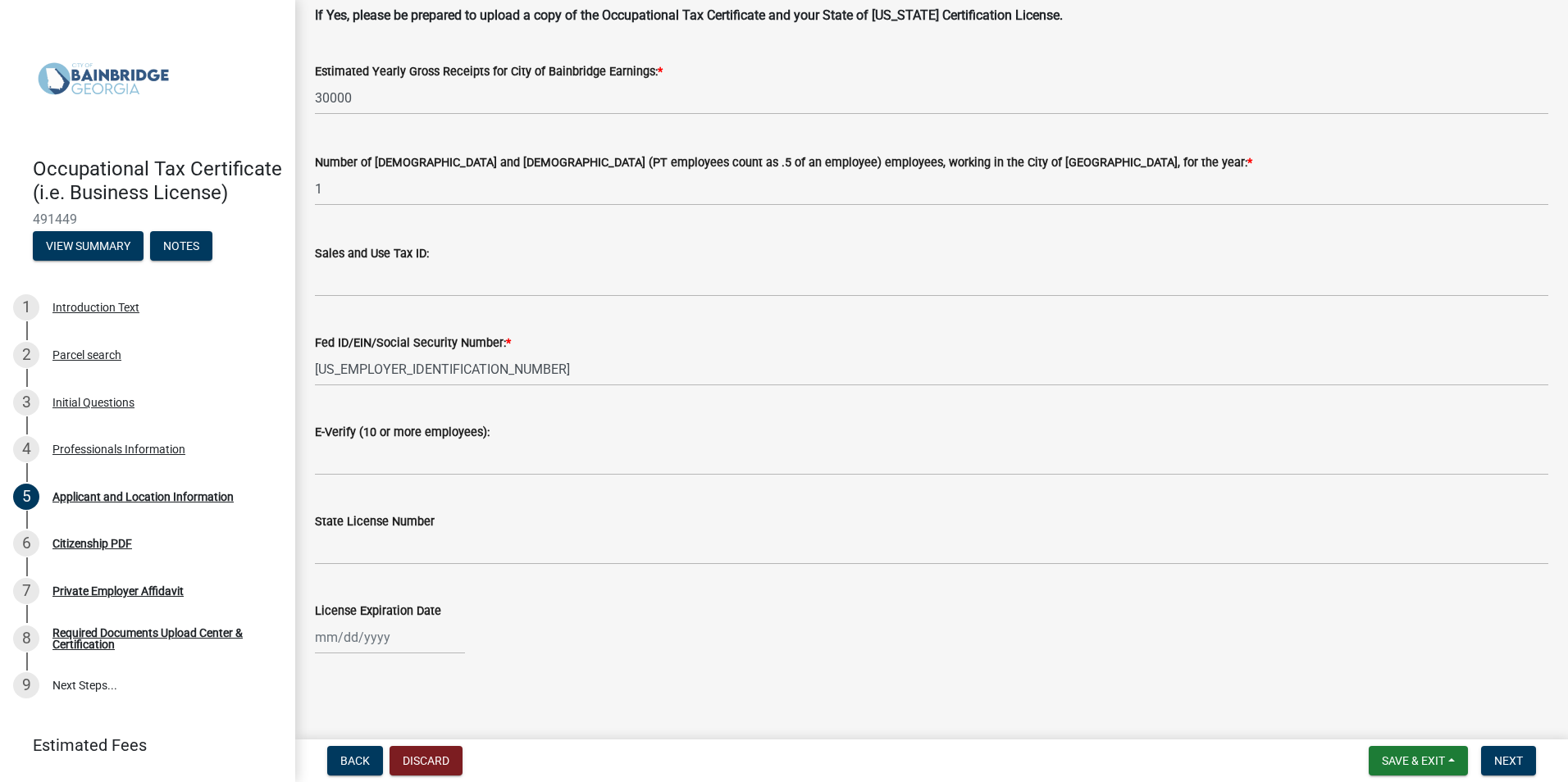
type input "39817"
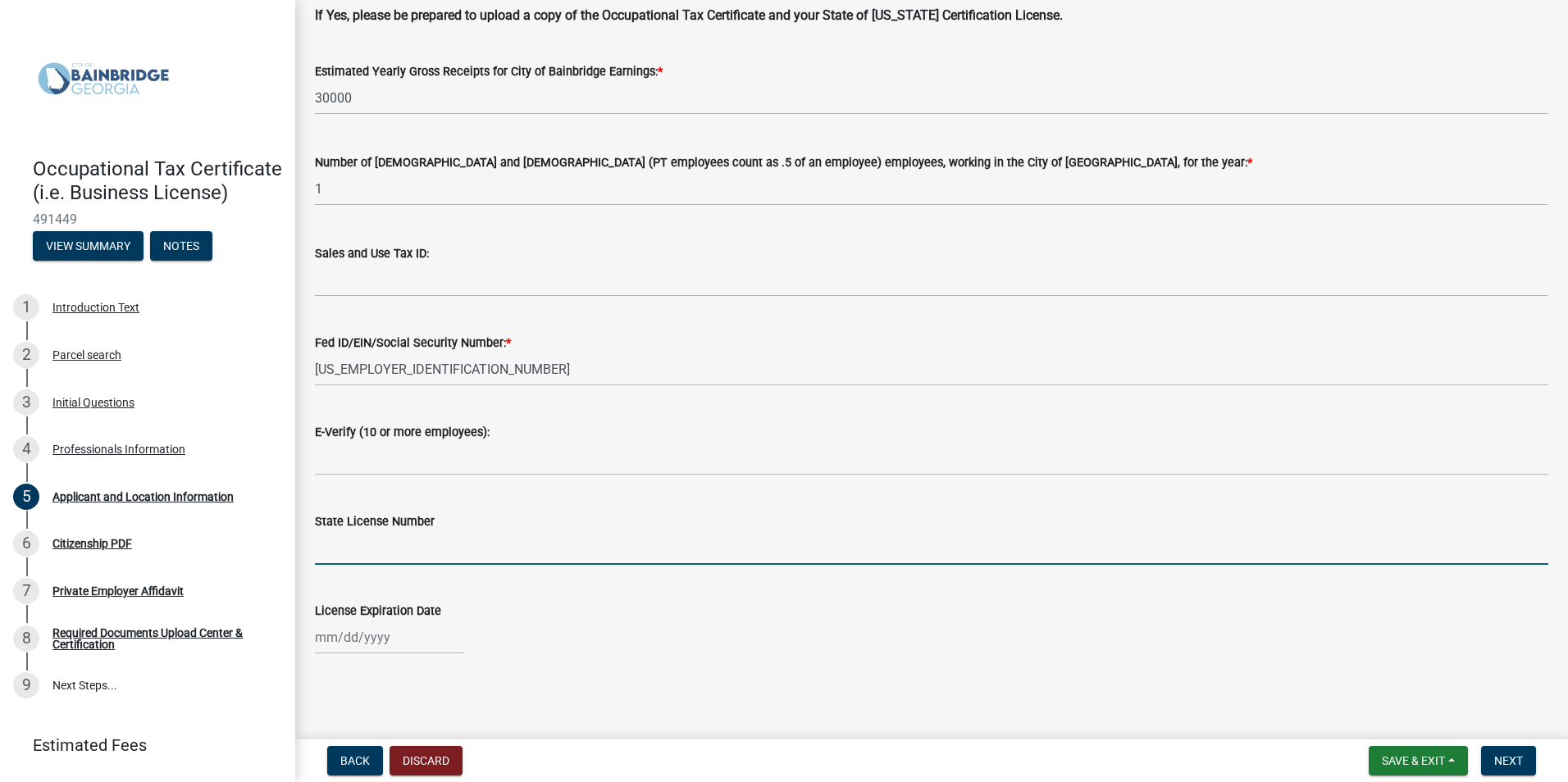
click at [375, 546] on input "State License Number" at bounding box center [931, 547] width 1233 height 33
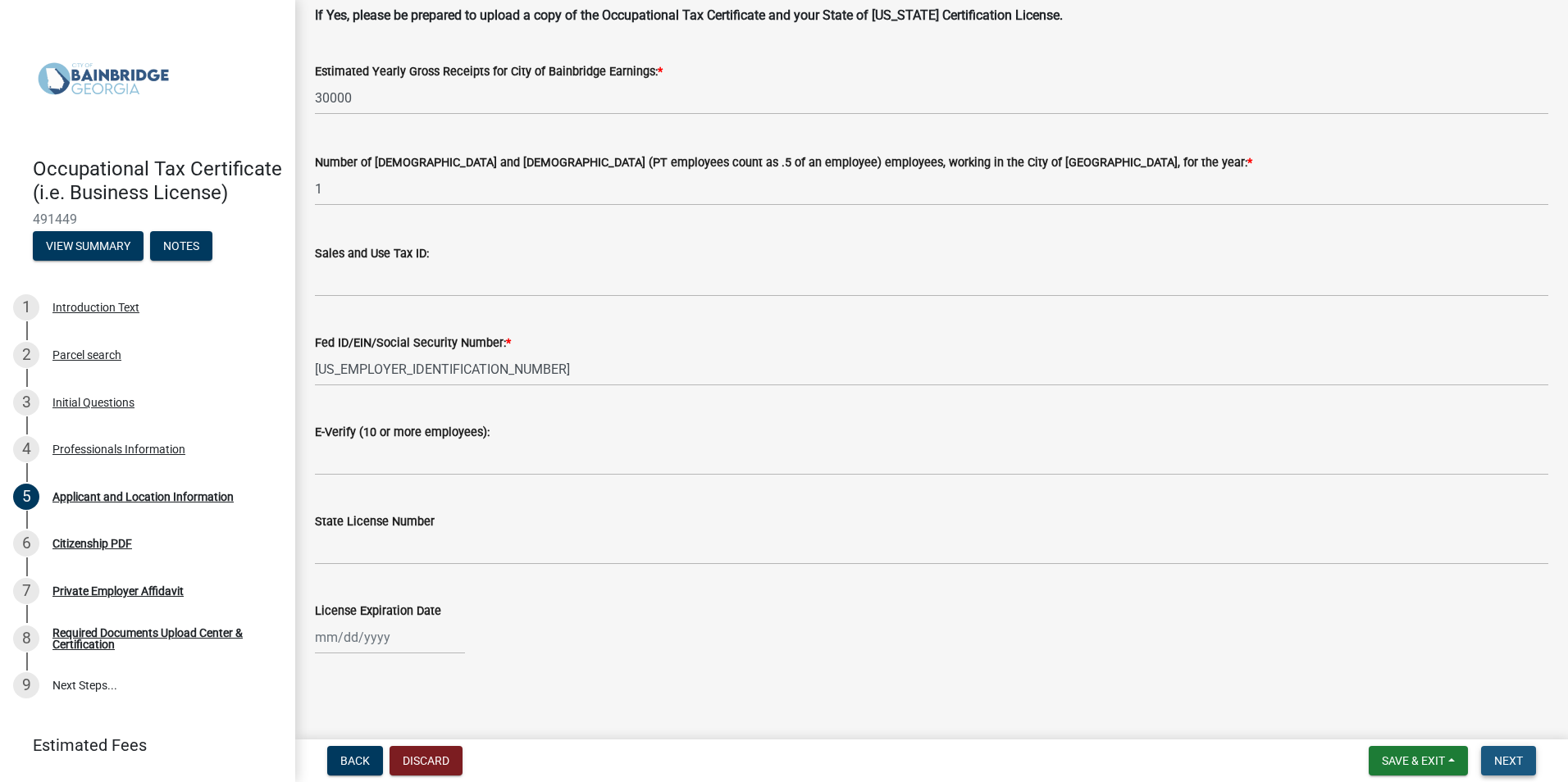
click at [1506, 755] on span "Next" at bounding box center [1508, 761] width 29 height 13
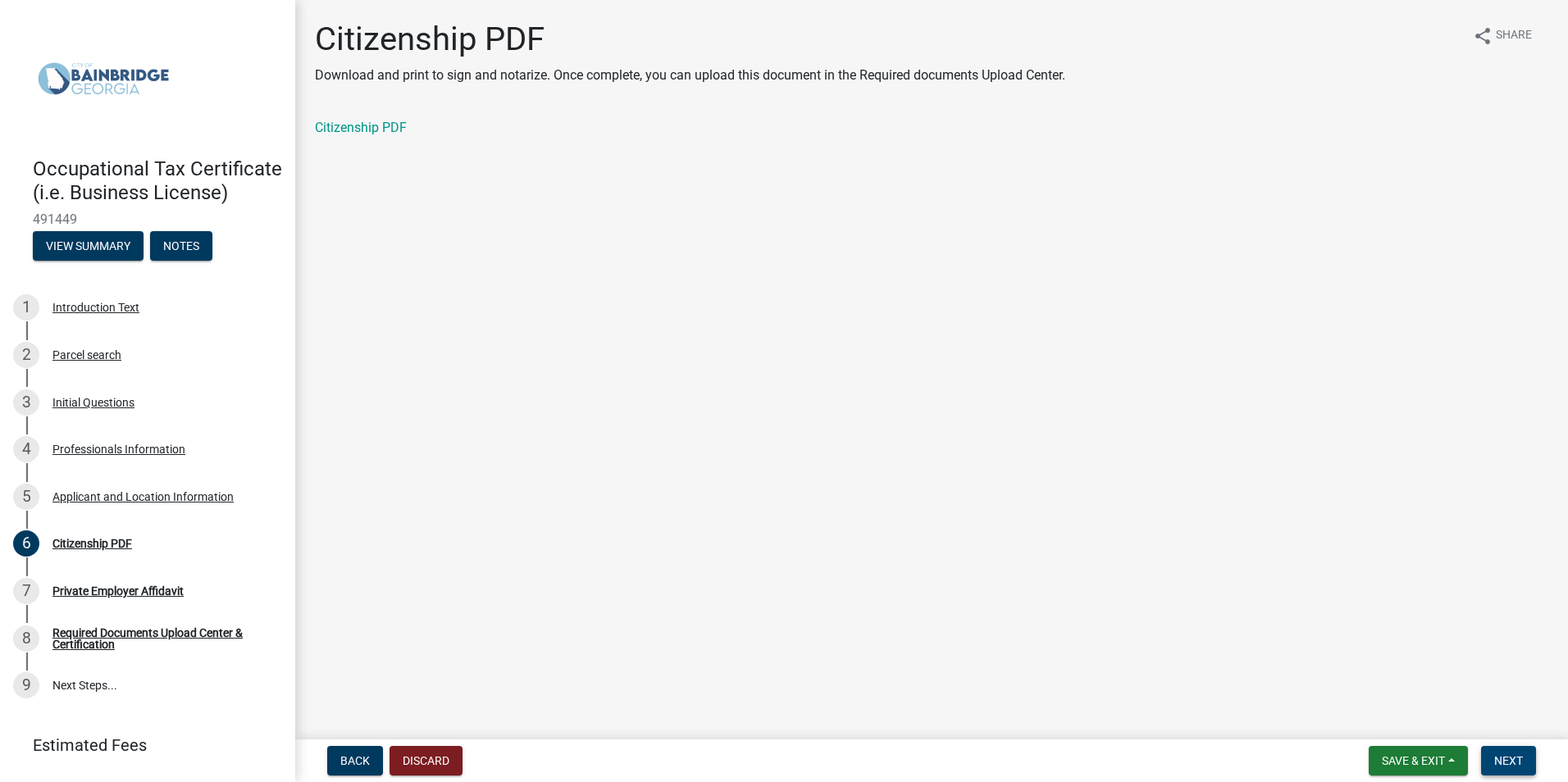
click at [1505, 755] on span "Next" at bounding box center [1508, 761] width 29 height 13
click at [1503, 753] on button "Next" at bounding box center [1508, 761] width 55 height 30
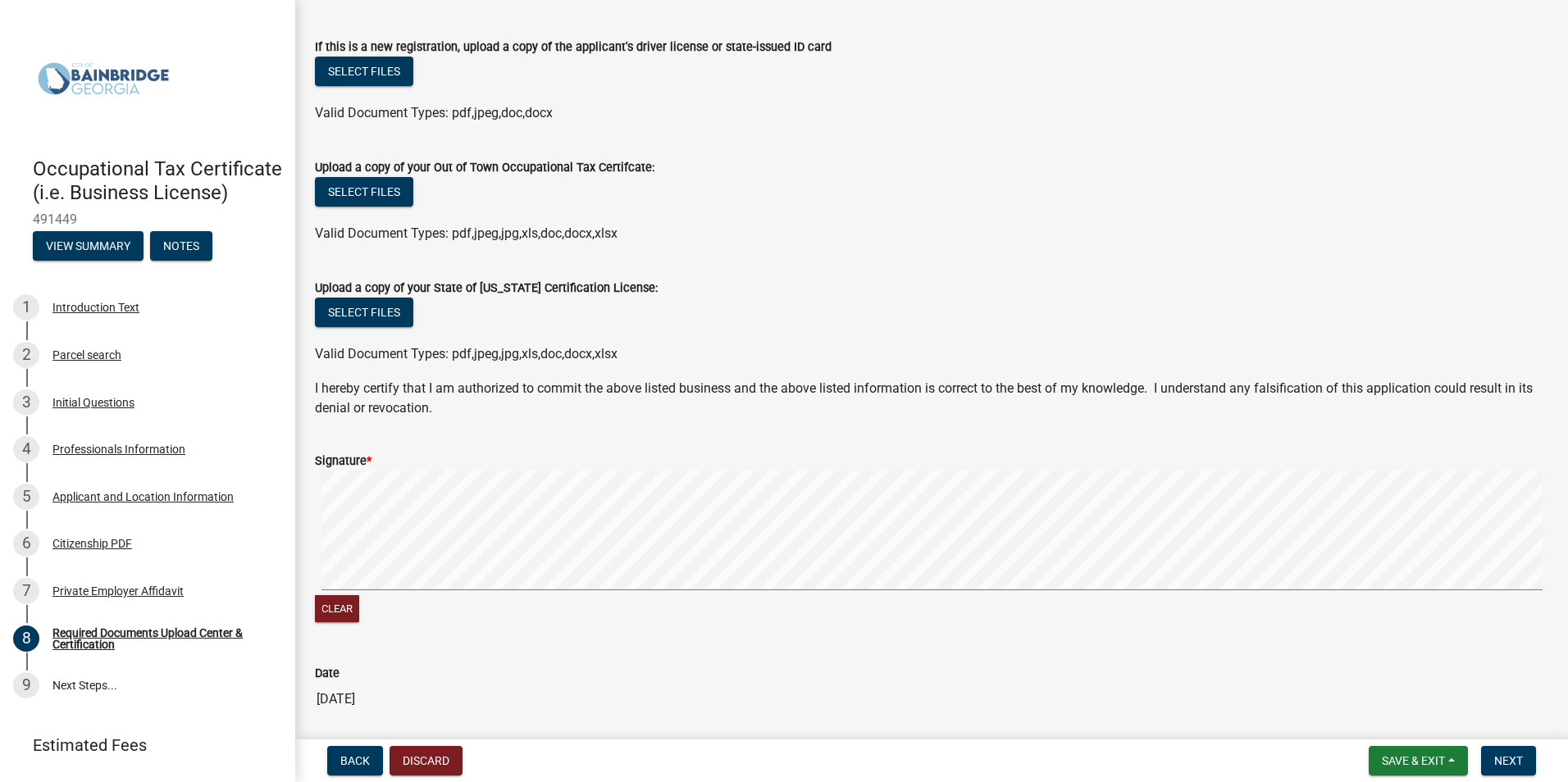
scroll to position [410, 0]
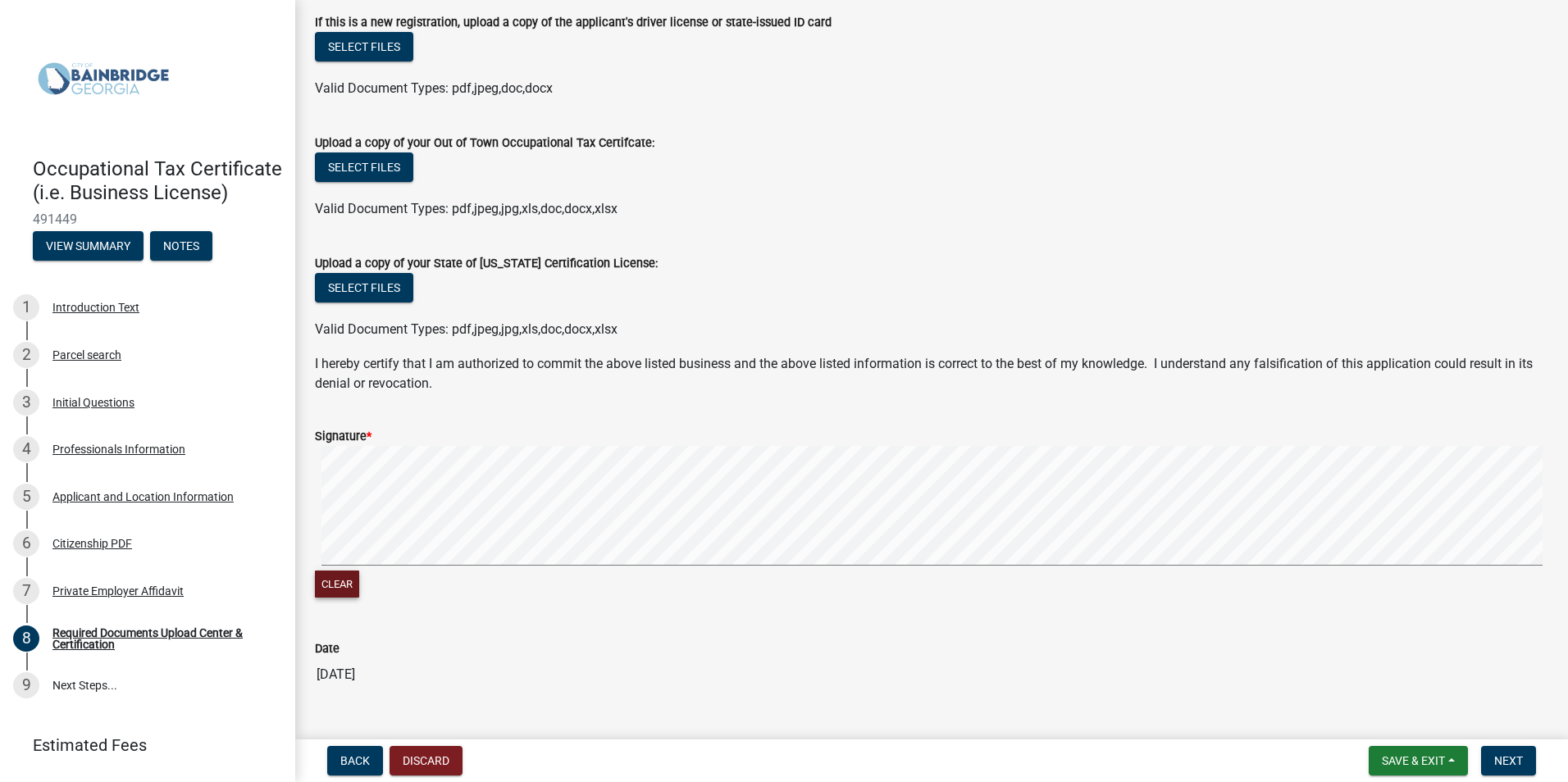
click at [337, 587] on button "Clear" at bounding box center [337, 585] width 44 height 27
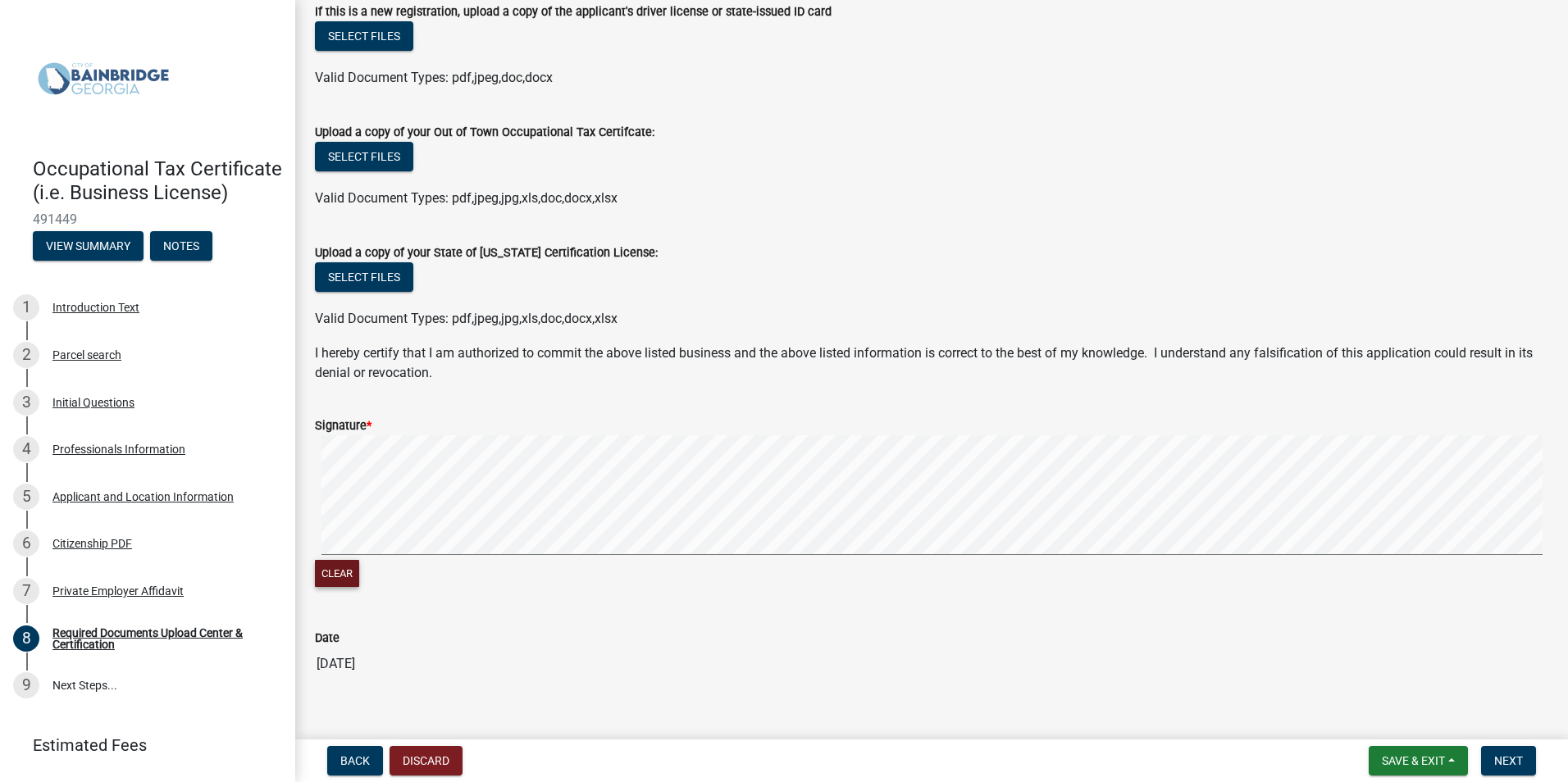
scroll to position [406, 0]
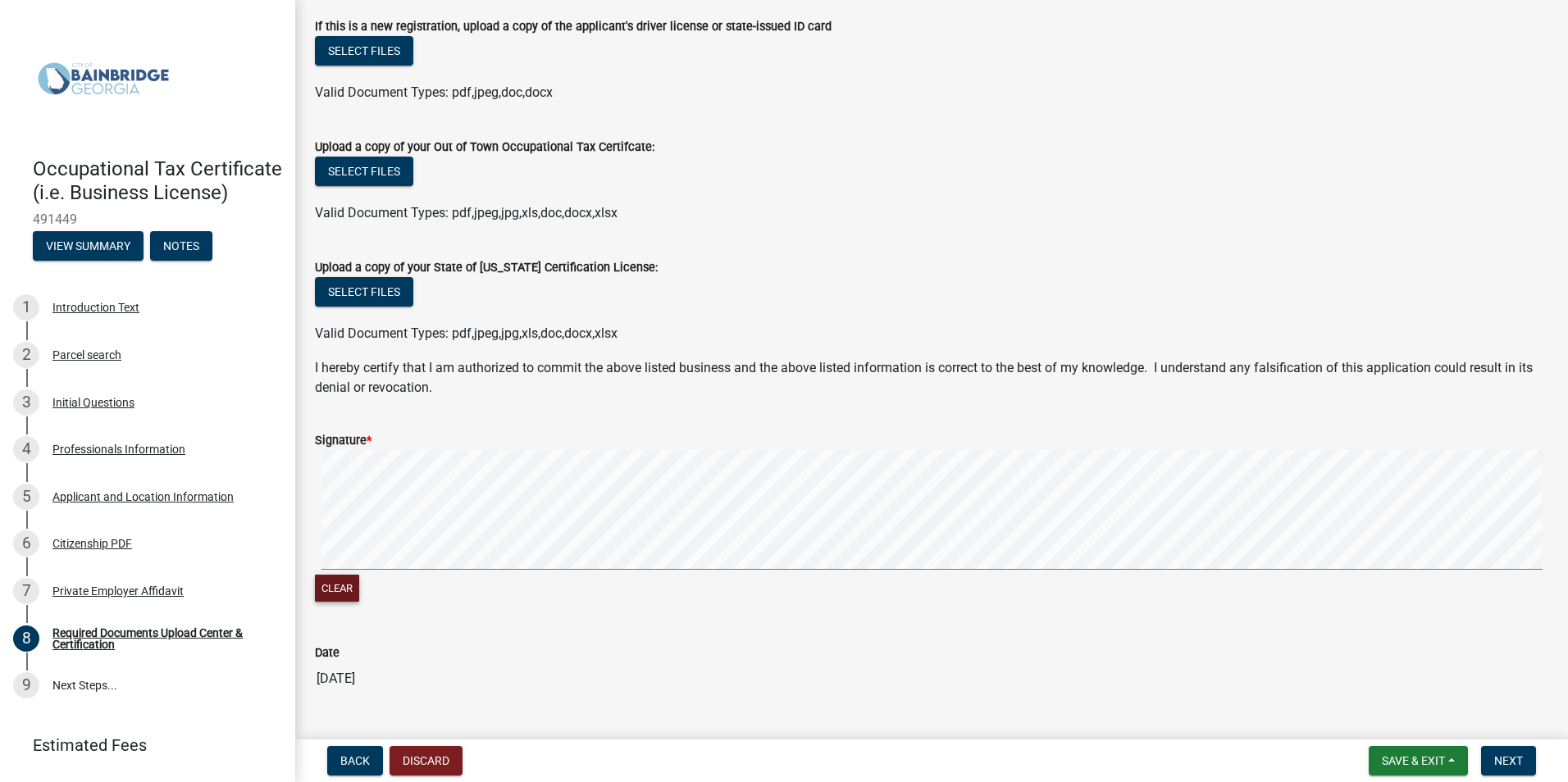
click at [331, 592] on button "Clear" at bounding box center [337, 588] width 44 height 27
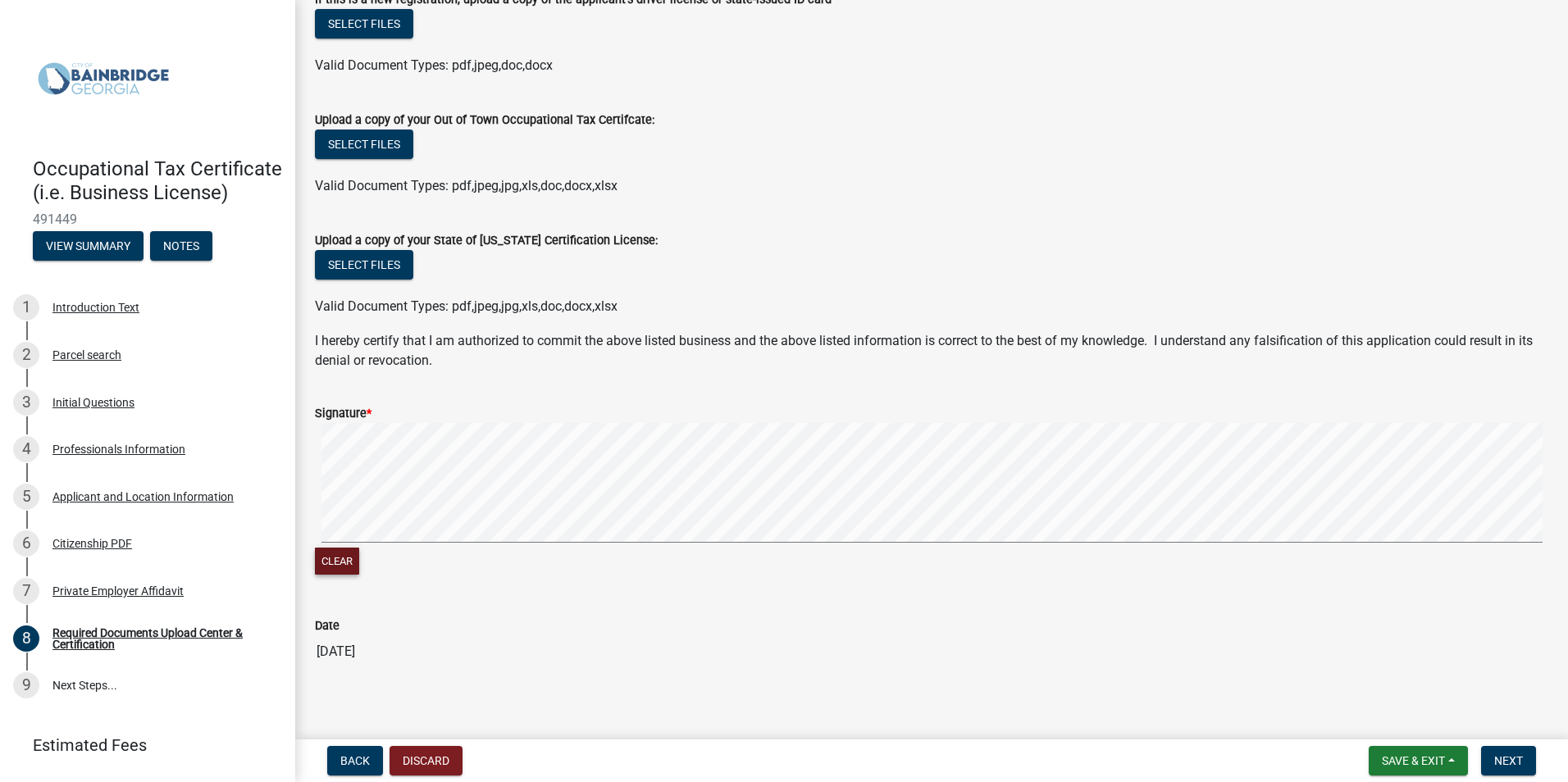
scroll to position [446, 0]
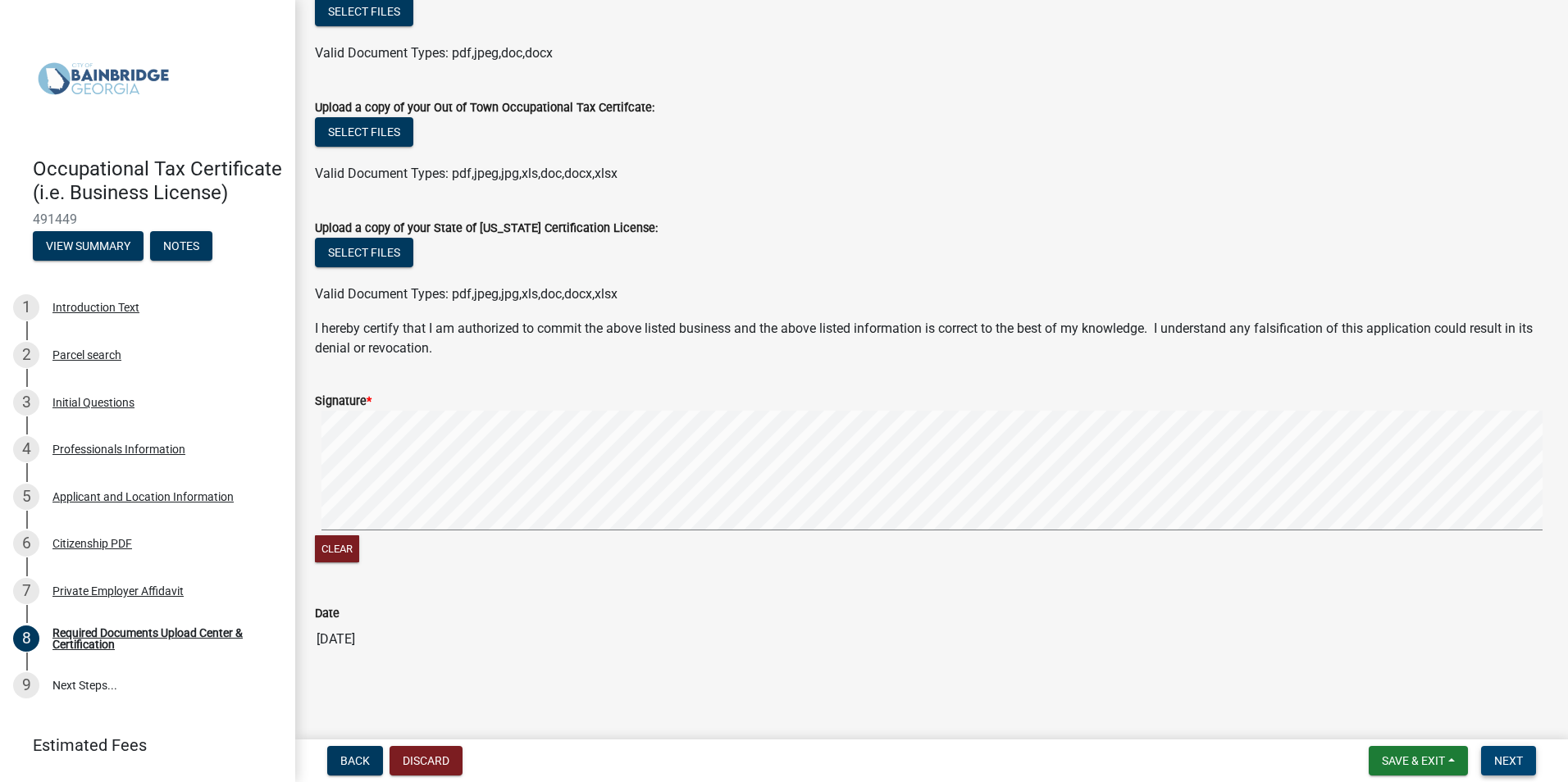
click at [1514, 758] on span "Next" at bounding box center [1508, 761] width 29 height 13
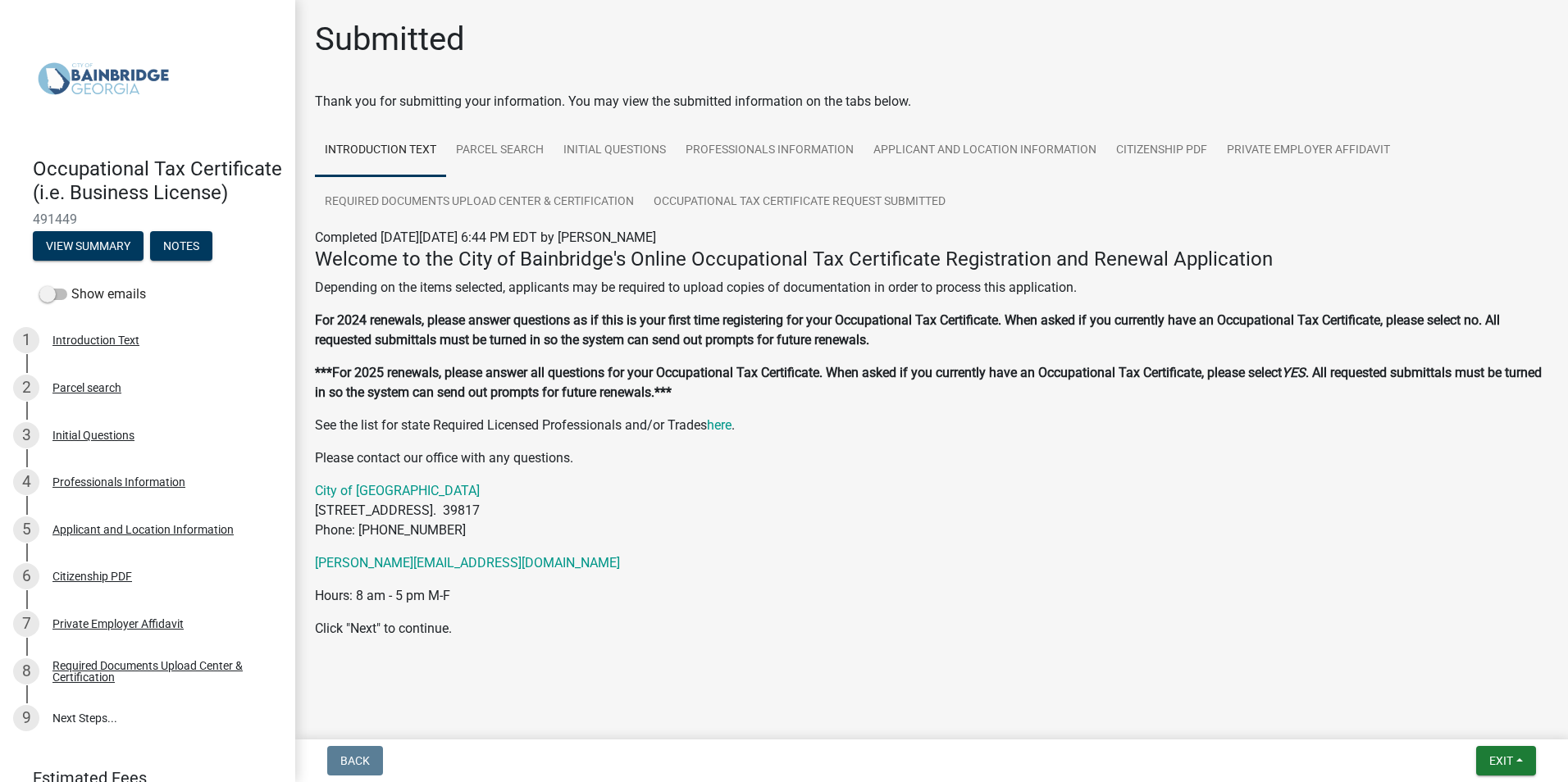
scroll to position [3, 0]
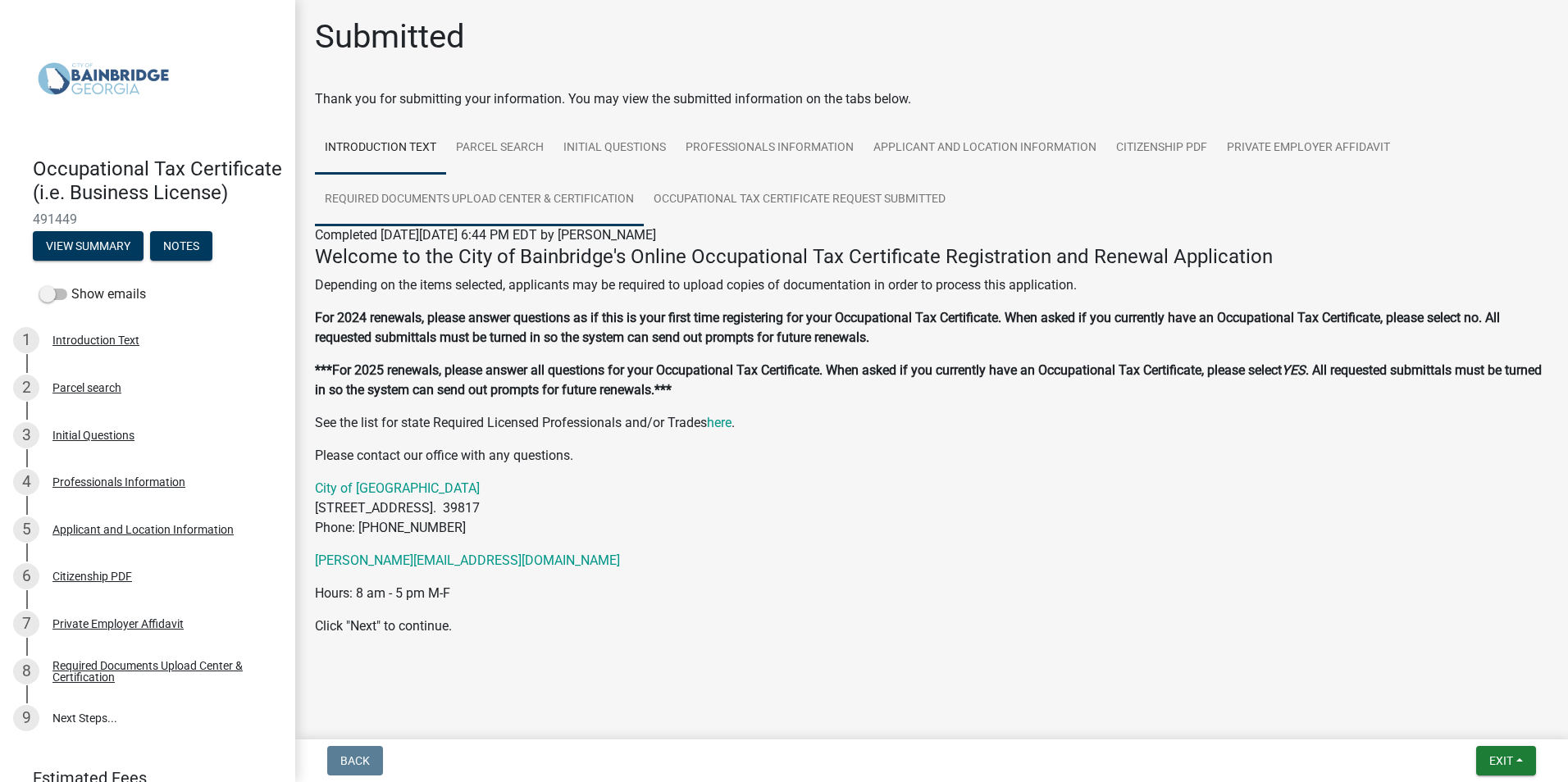
click at [486, 196] on link "Required Documents Upload Center & Certification" at bounding box center [479, 200] width 329 height 52
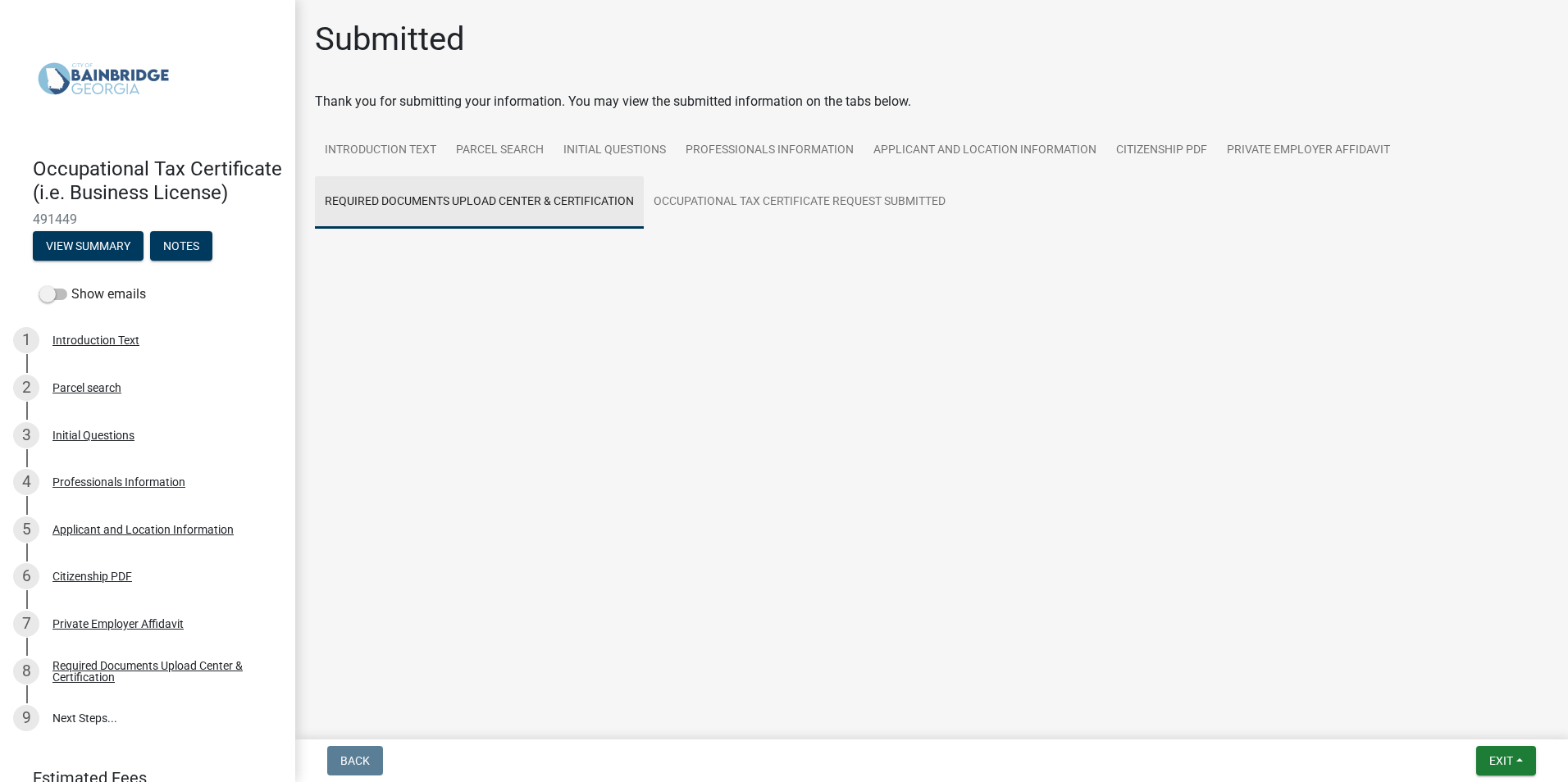
scroll to position [0, 0]
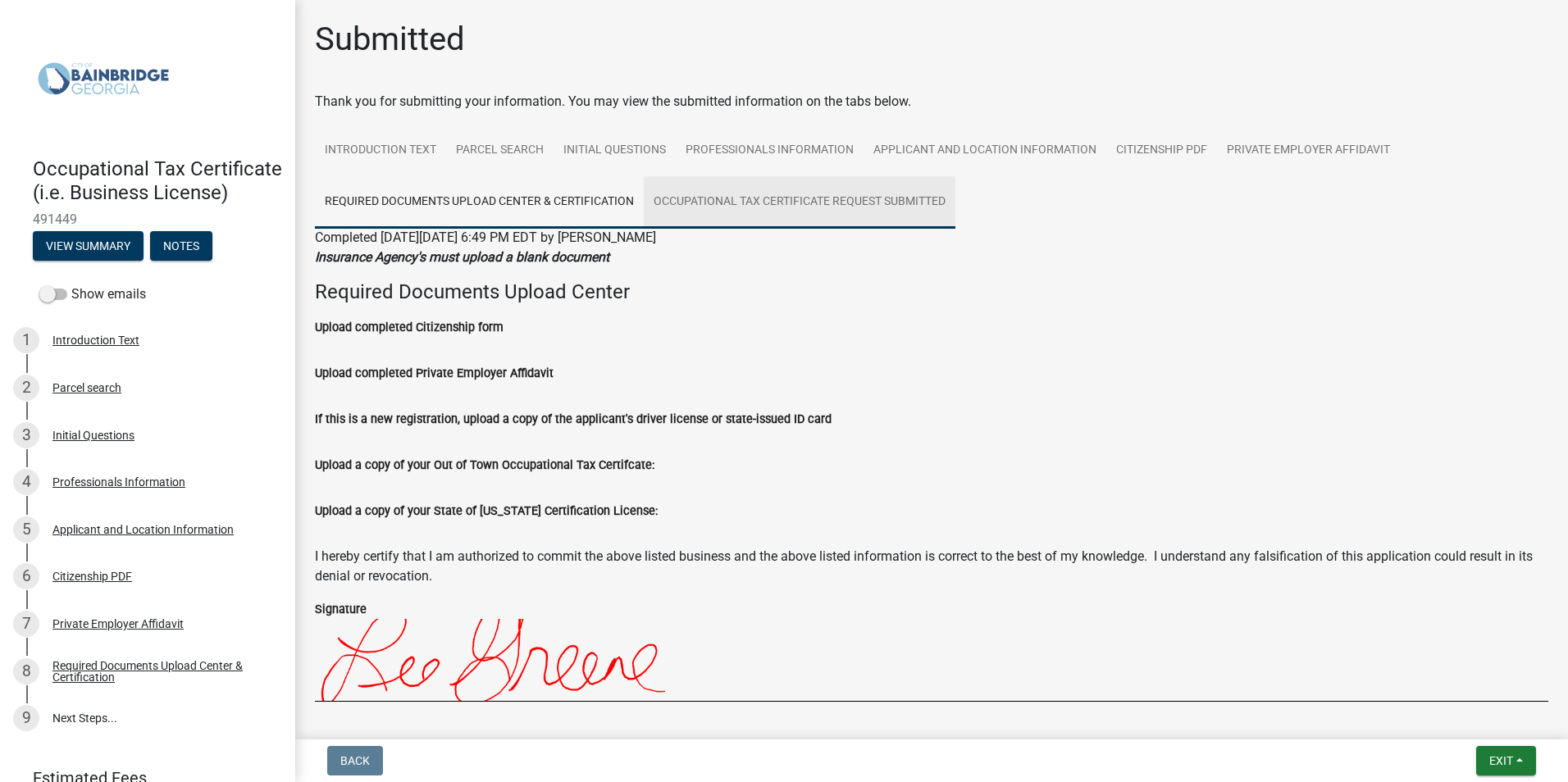
click at [741, 201] on link "Occupational Tax Certificate Request Submitted" at bounding box center [799, 202] width 312 height 52
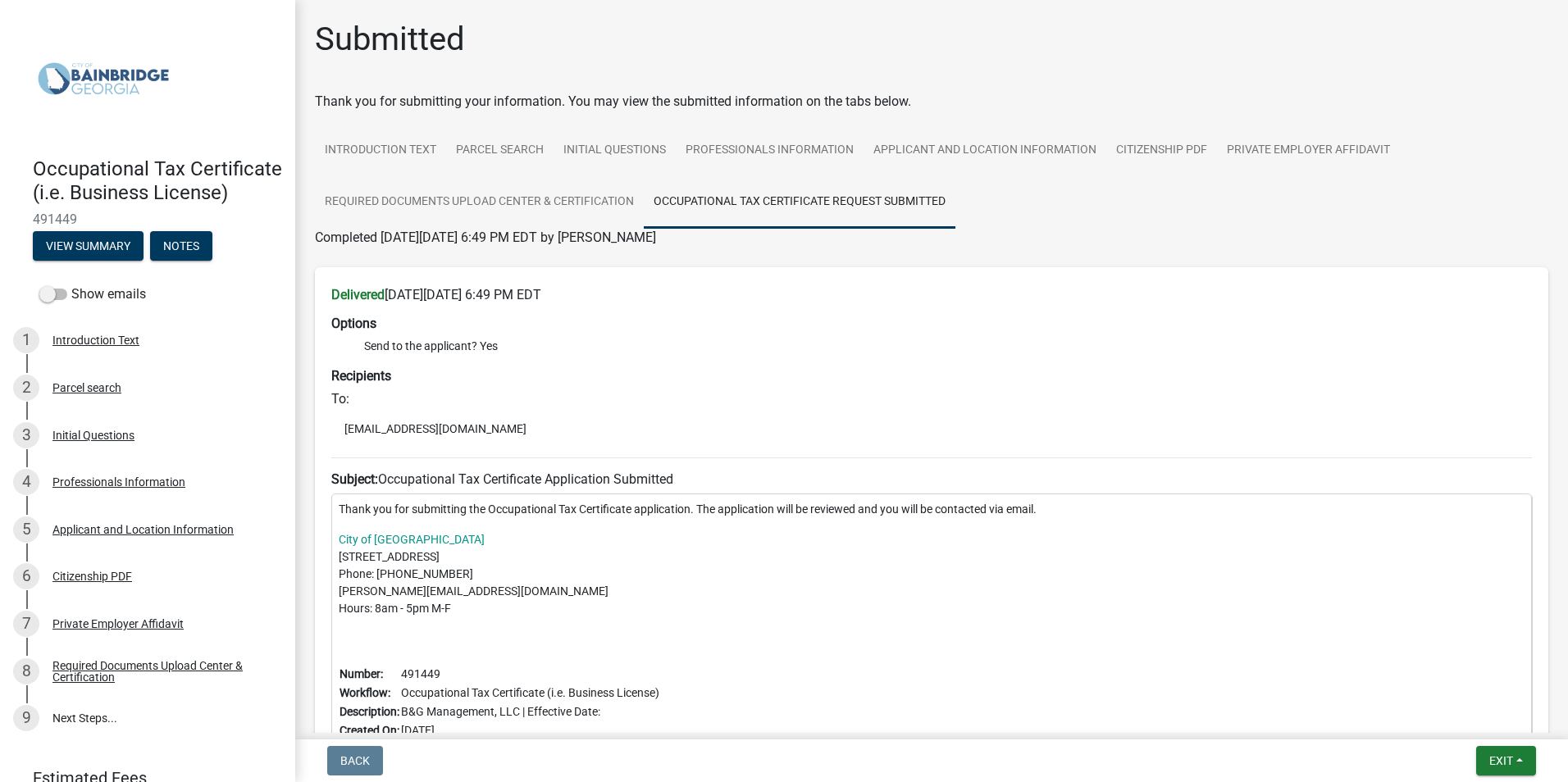
scroll to position [164, 0]
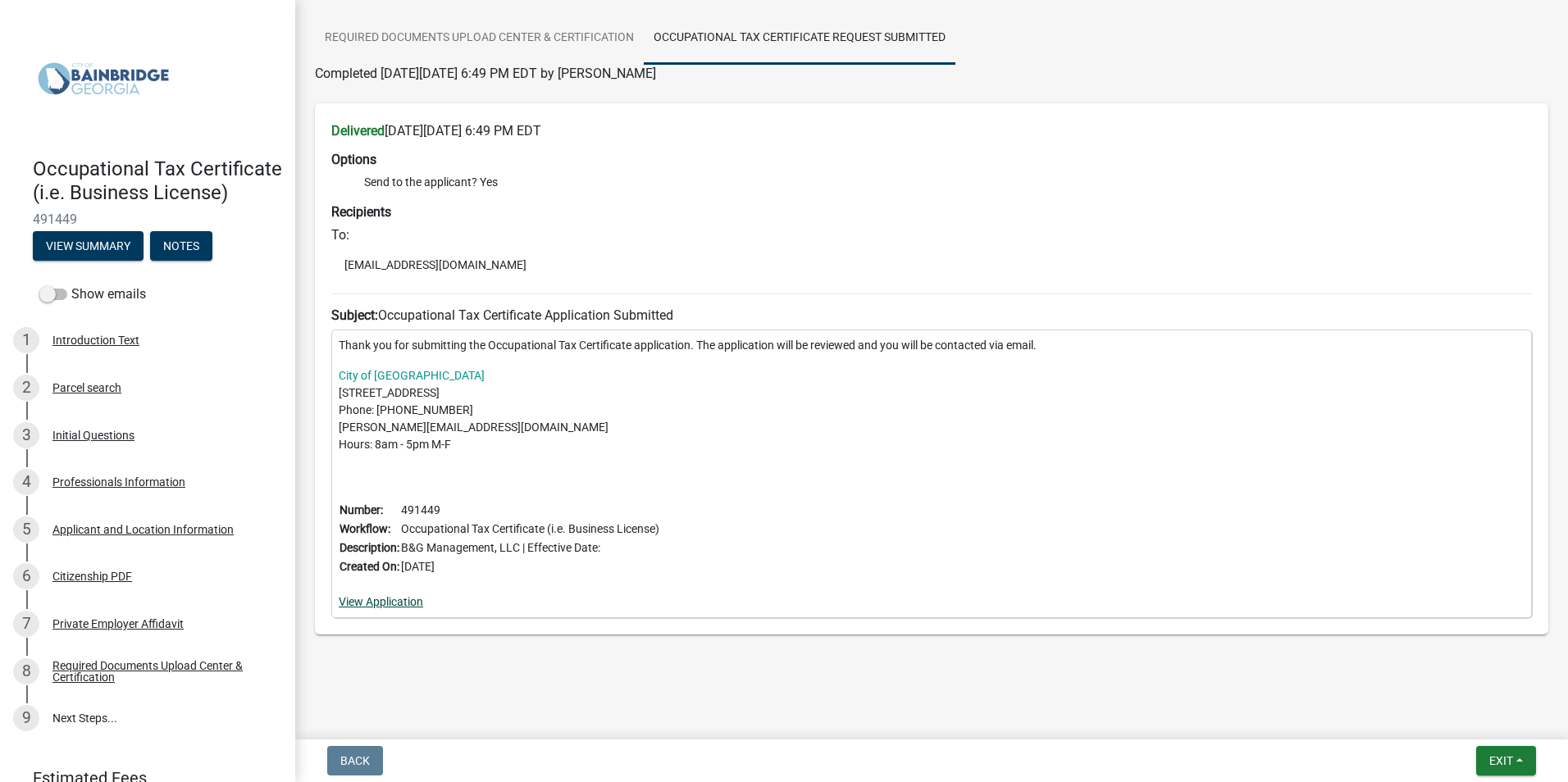
click at [405, 602] on link "View Application" at bounding box center [381, 601] width 85 height 13
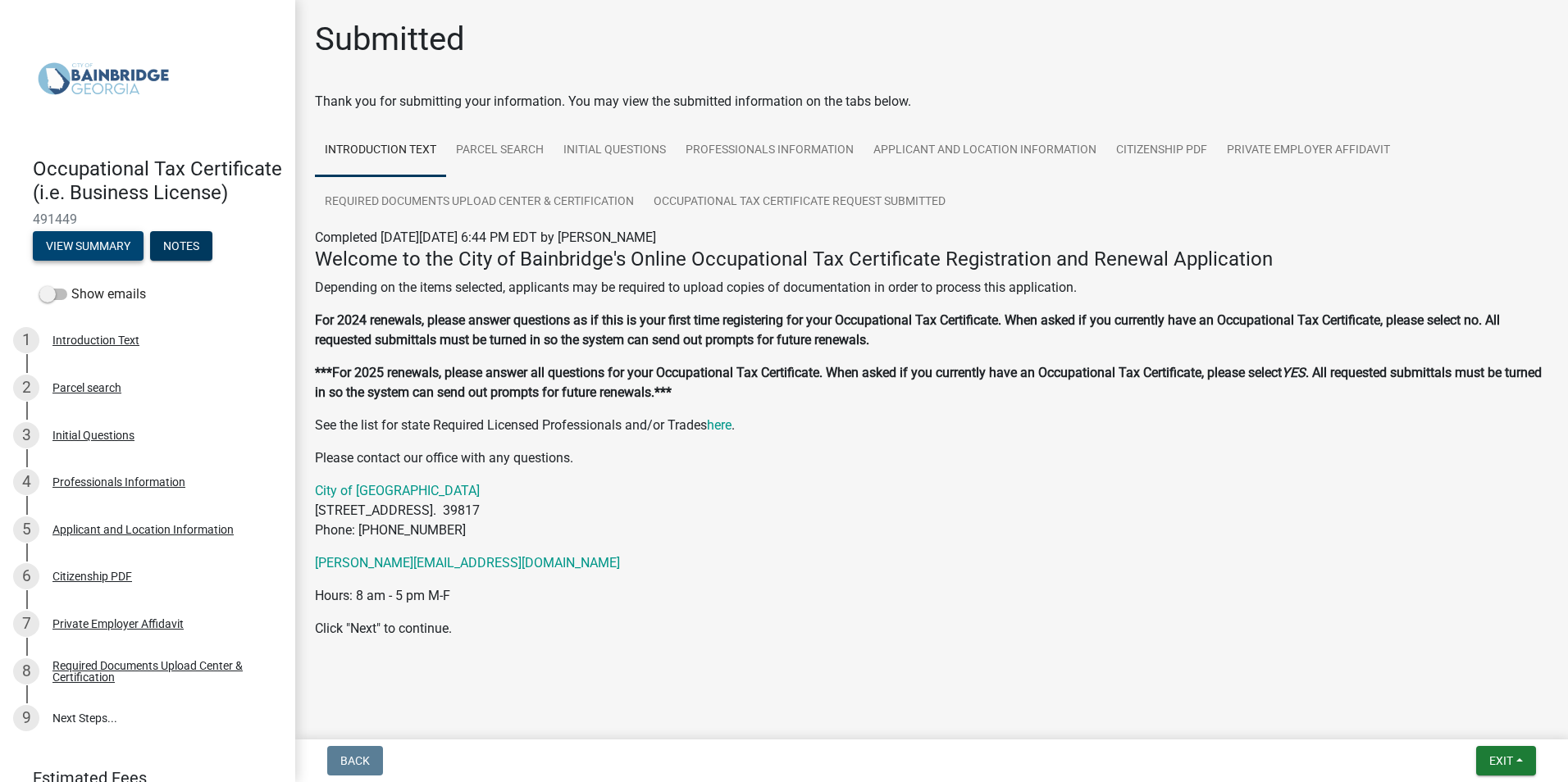
click at [102, 260] on button "View Summary" at bounding box center [88, 246] width 111 height 30
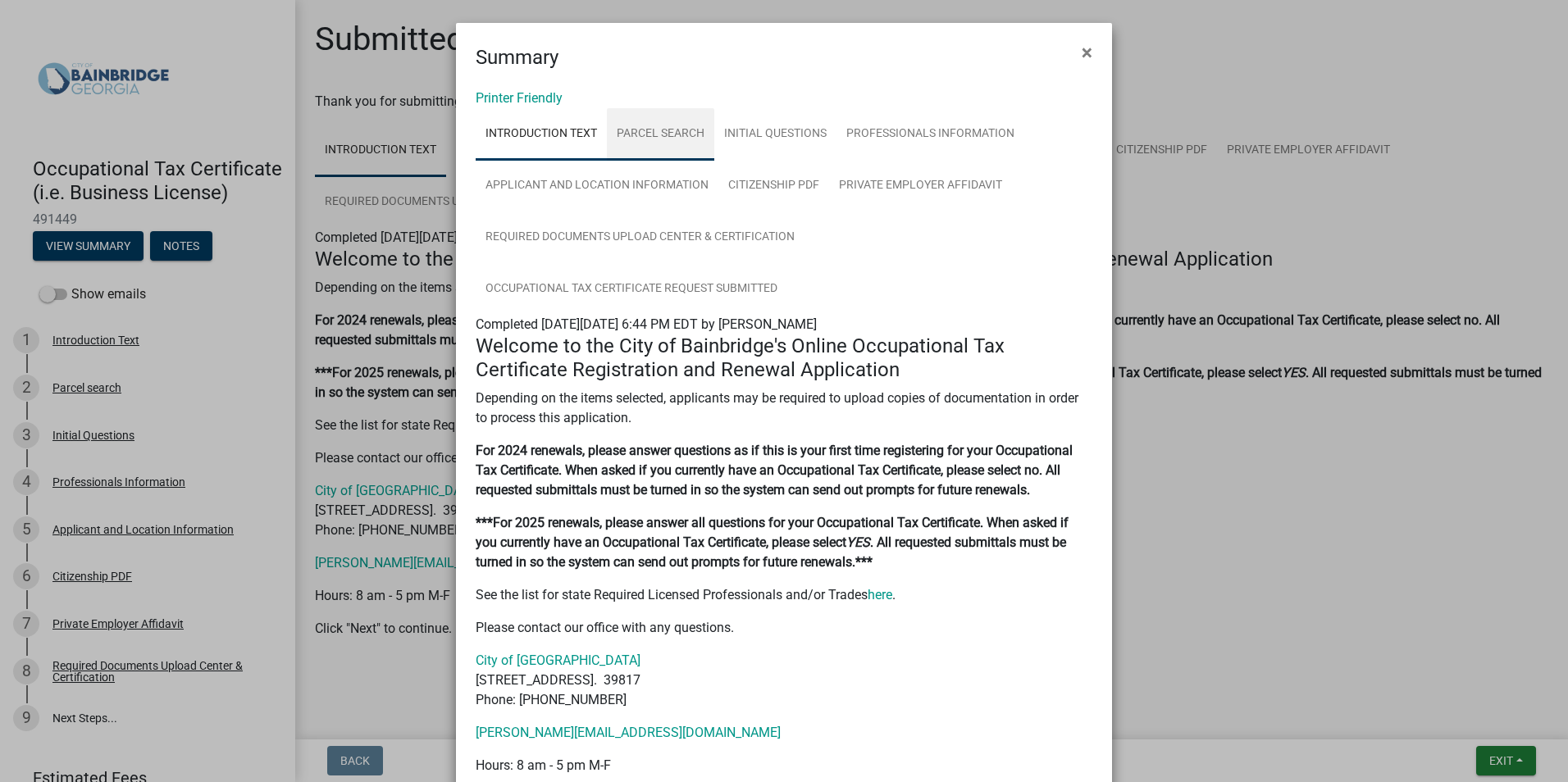
click at [665, 129] on link "Parcel search" at bounding box center [661, 134] width 108 height 52
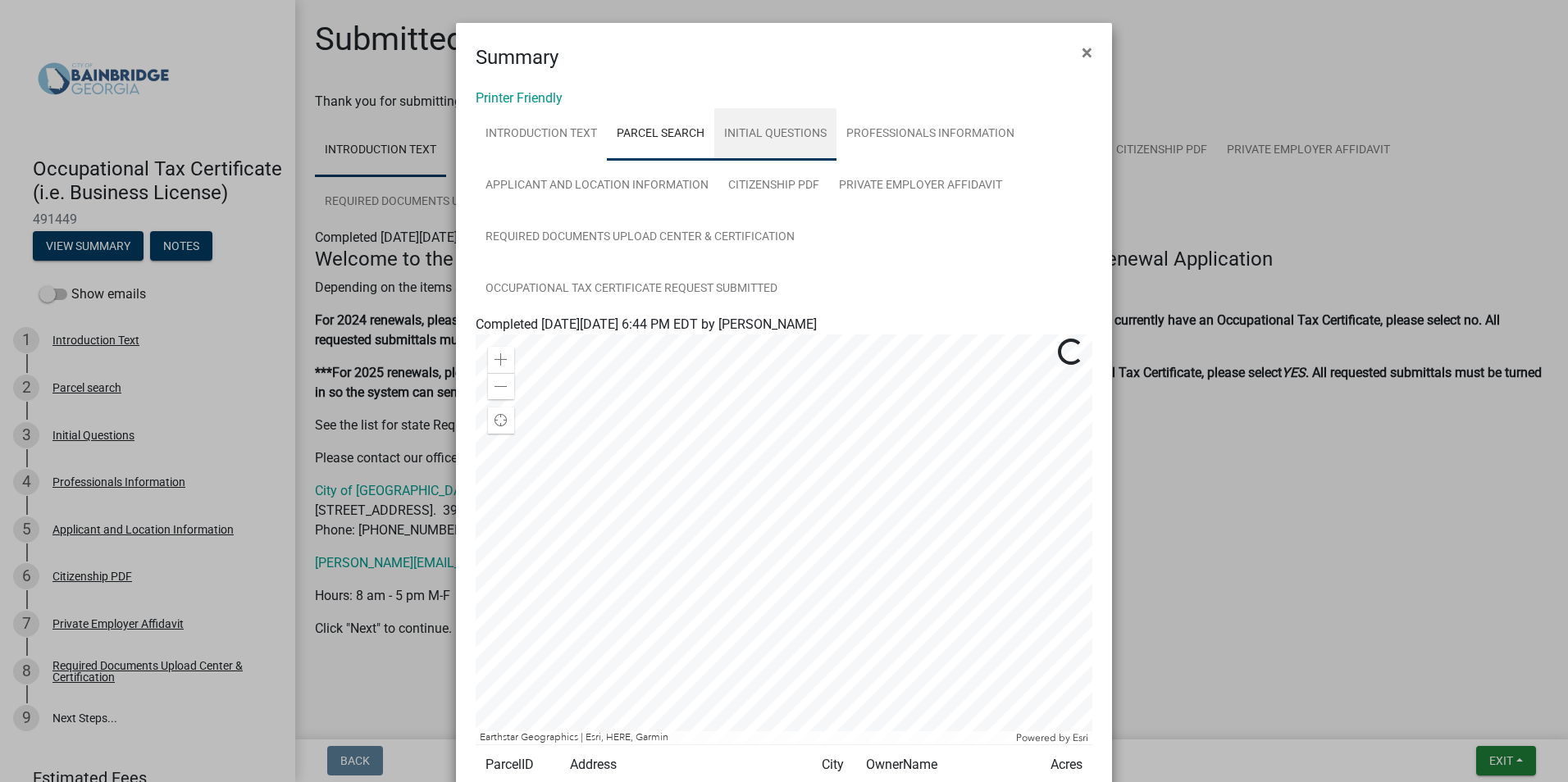
click at [781, 134] on link "Initial Questions" at bounding box center [775, 134] width 122 height 52
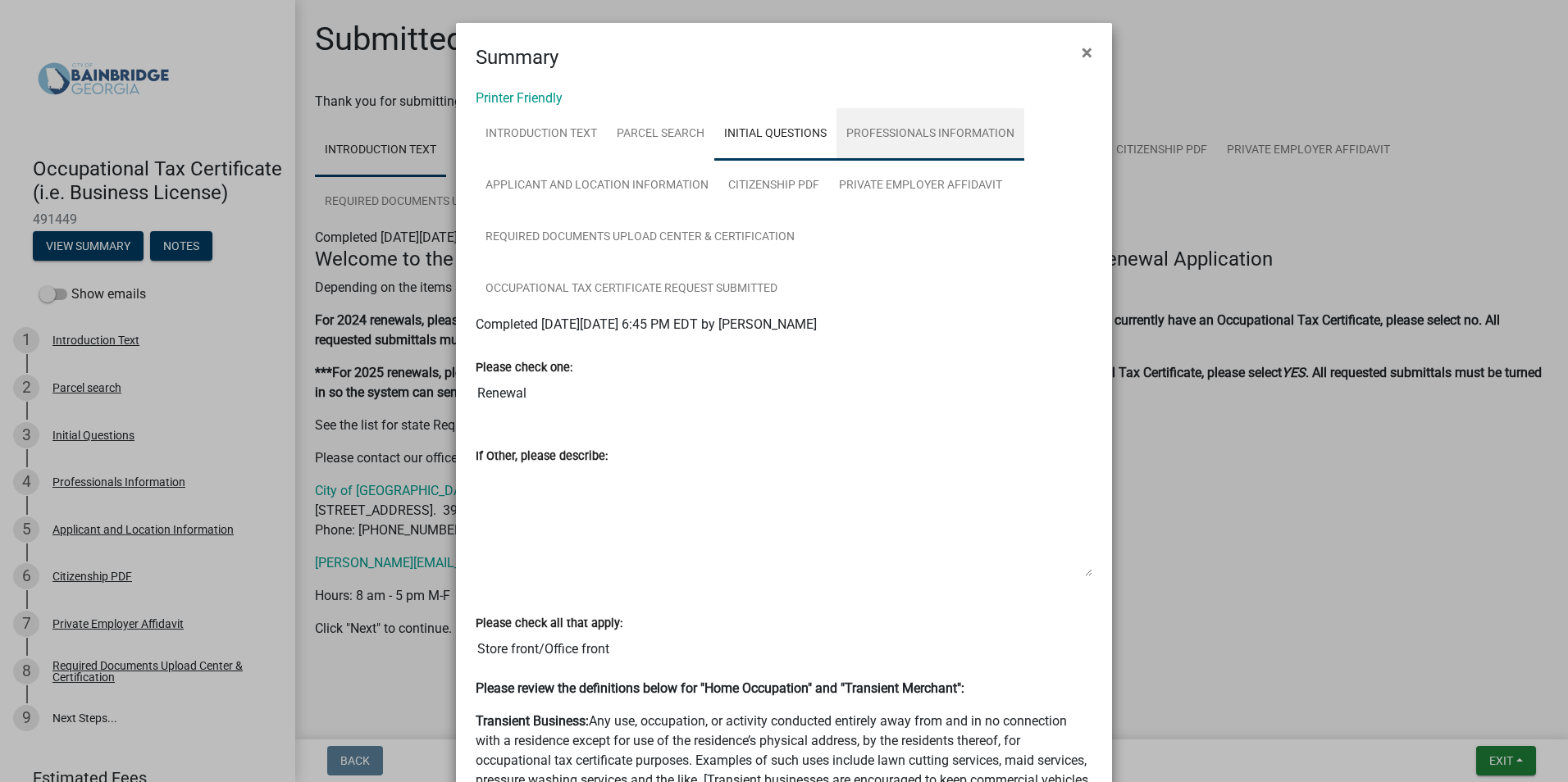
click at [918, 131] on link "Professionals Information" at bounding box center [930, 134] width 188 height 52
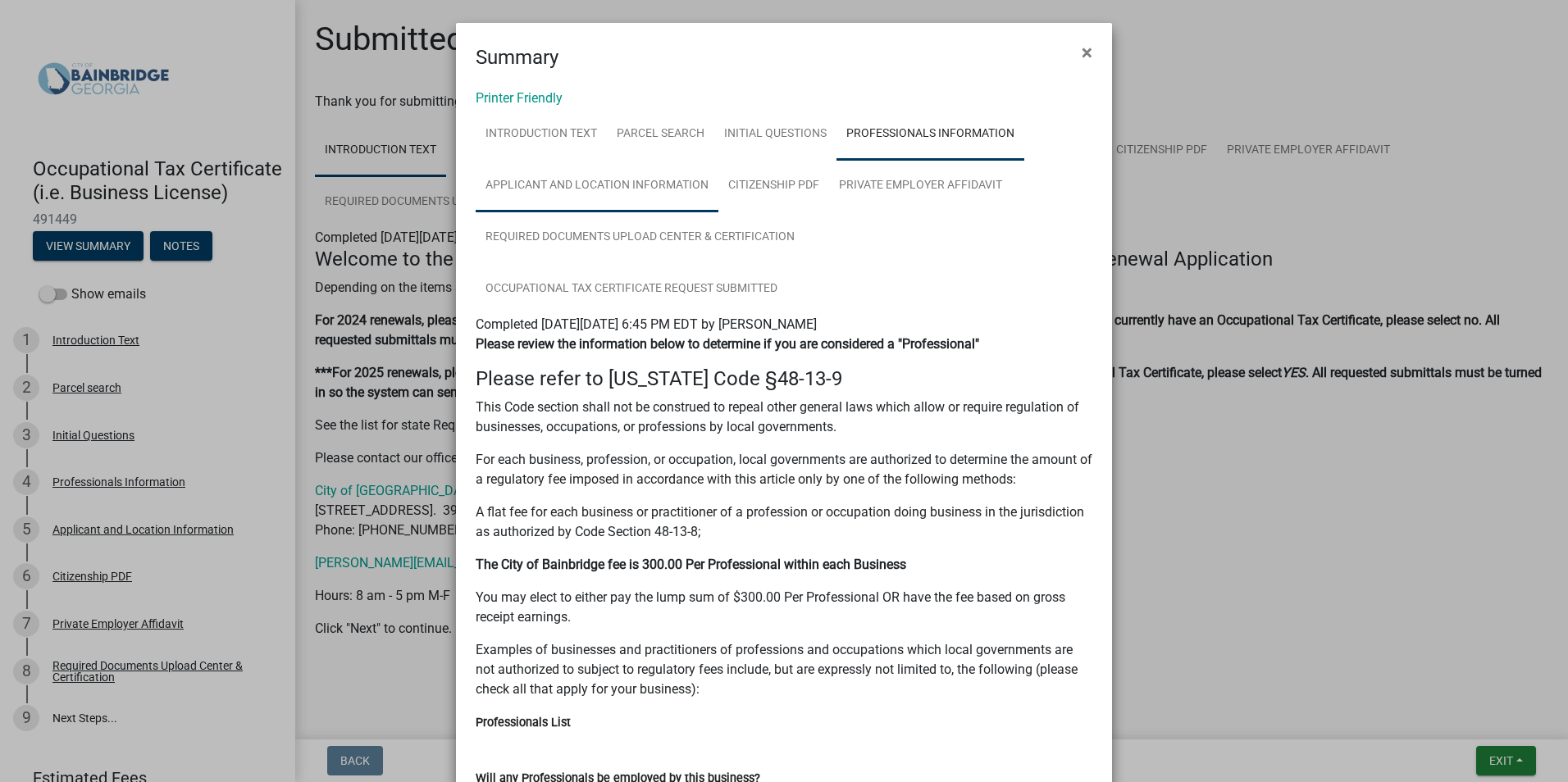
click at [563, 188] on link "Applicant and Location Information" at bounding box center [597, 185] width 242 height 52
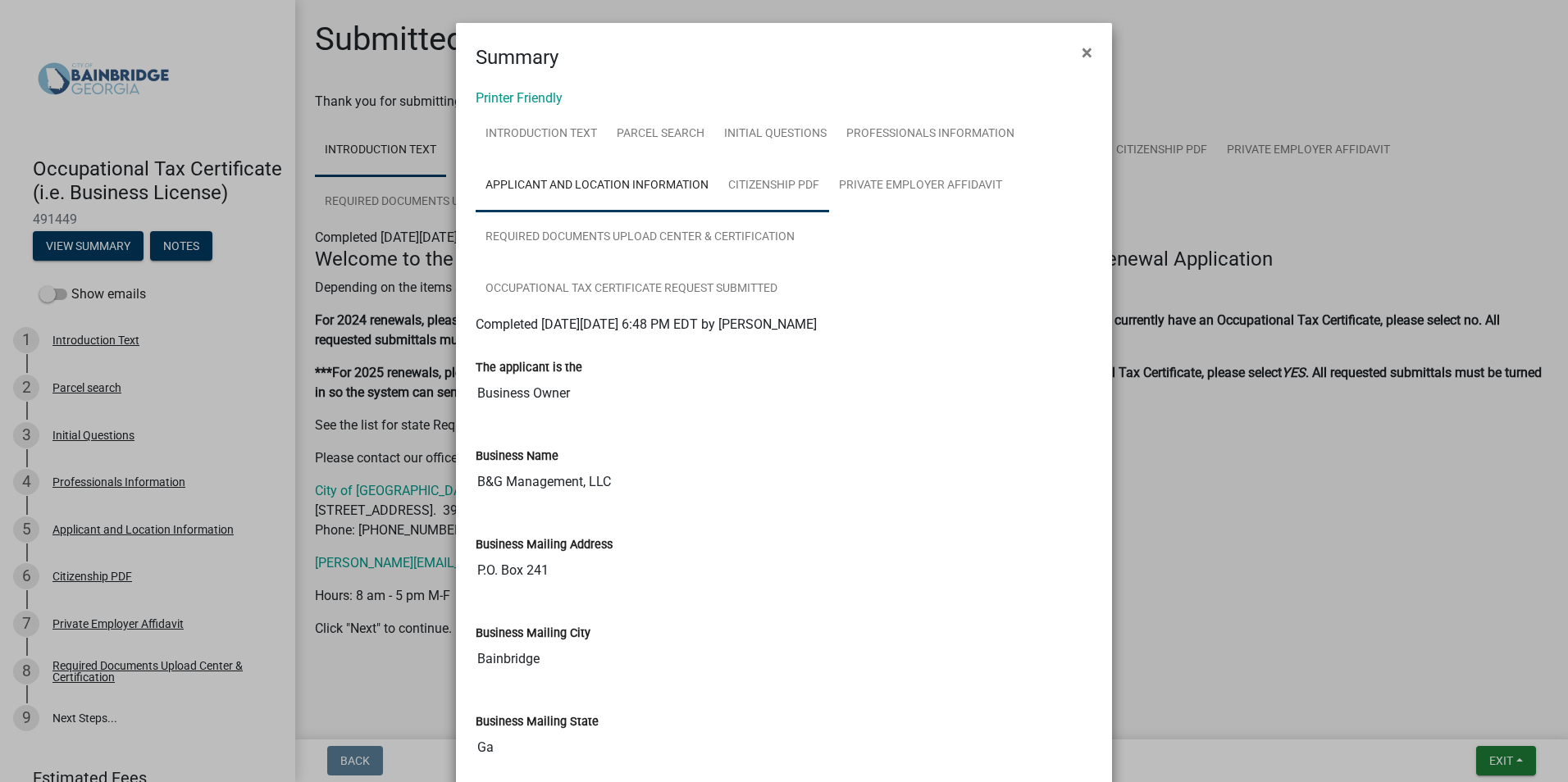
click at [790, 189] on link "Citizenship PDF" at bounding box center [773, 185] width 111 height 52
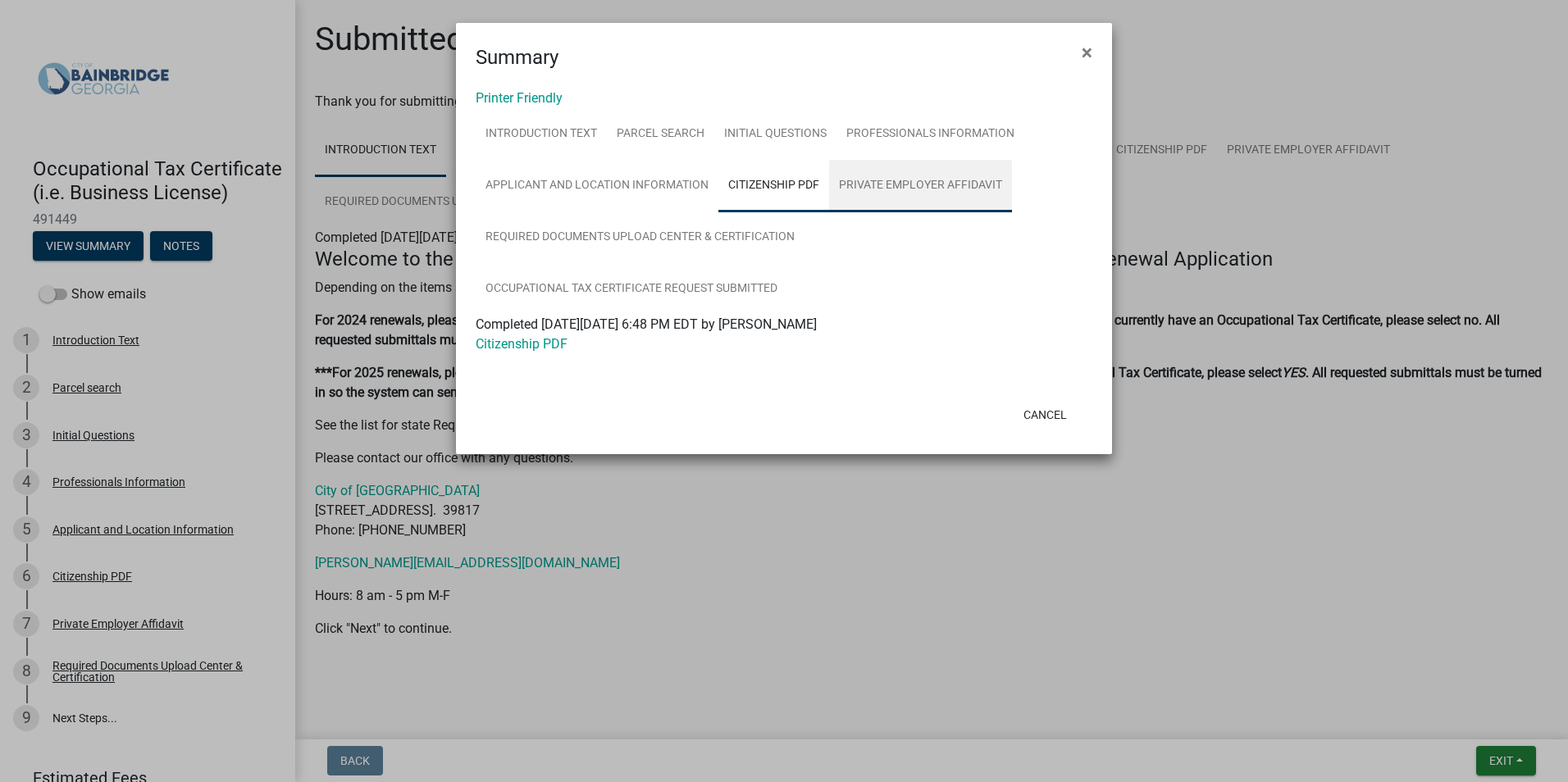
click at [915, 187] on link "Private Employer Affidavit" at bounding box center [920, 185] width 183 height 52
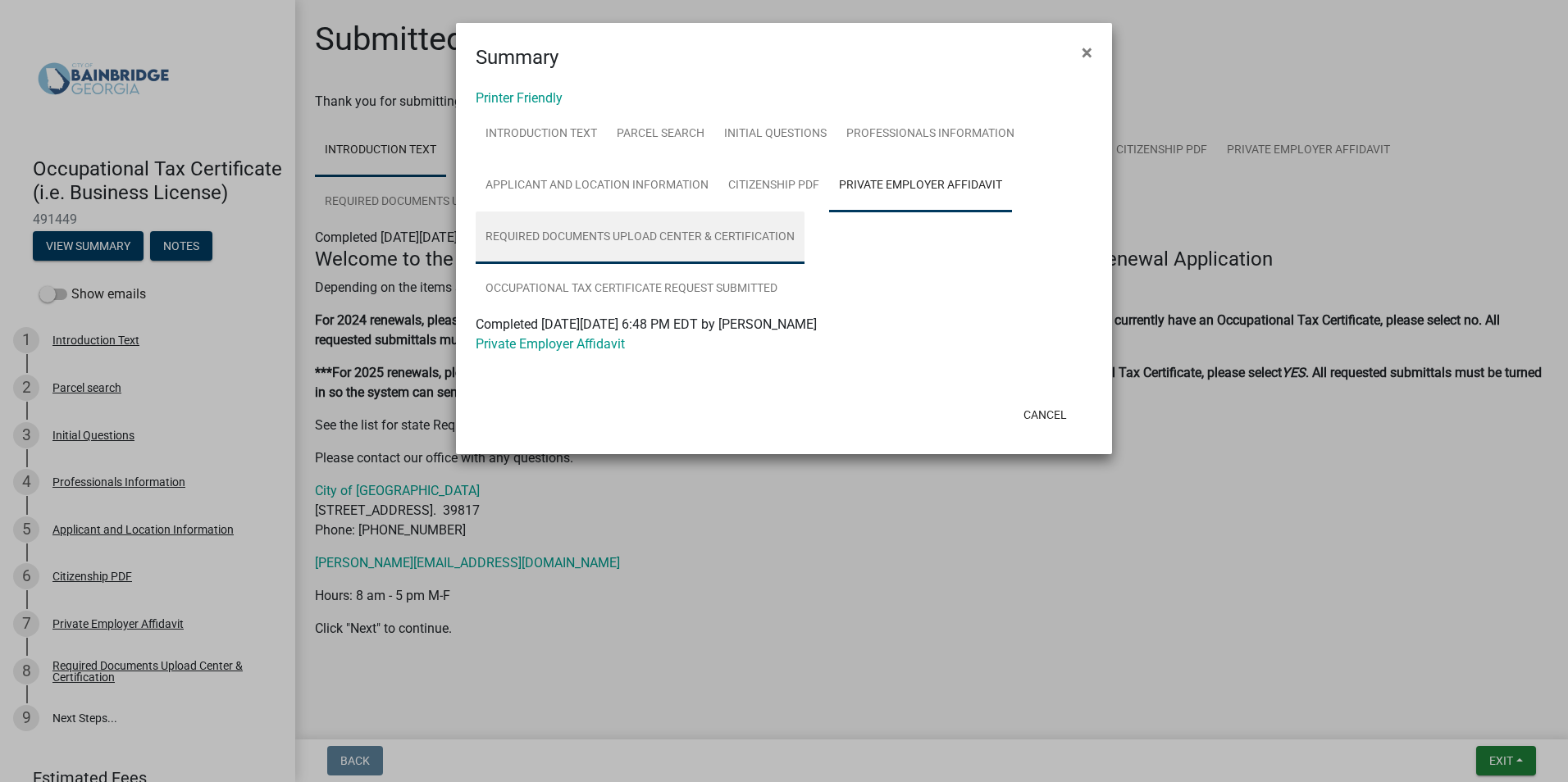
click at [588, 238] on link "Required Documents Upload Center & Certification" at bounding box center [639, 237] width 329 height 52
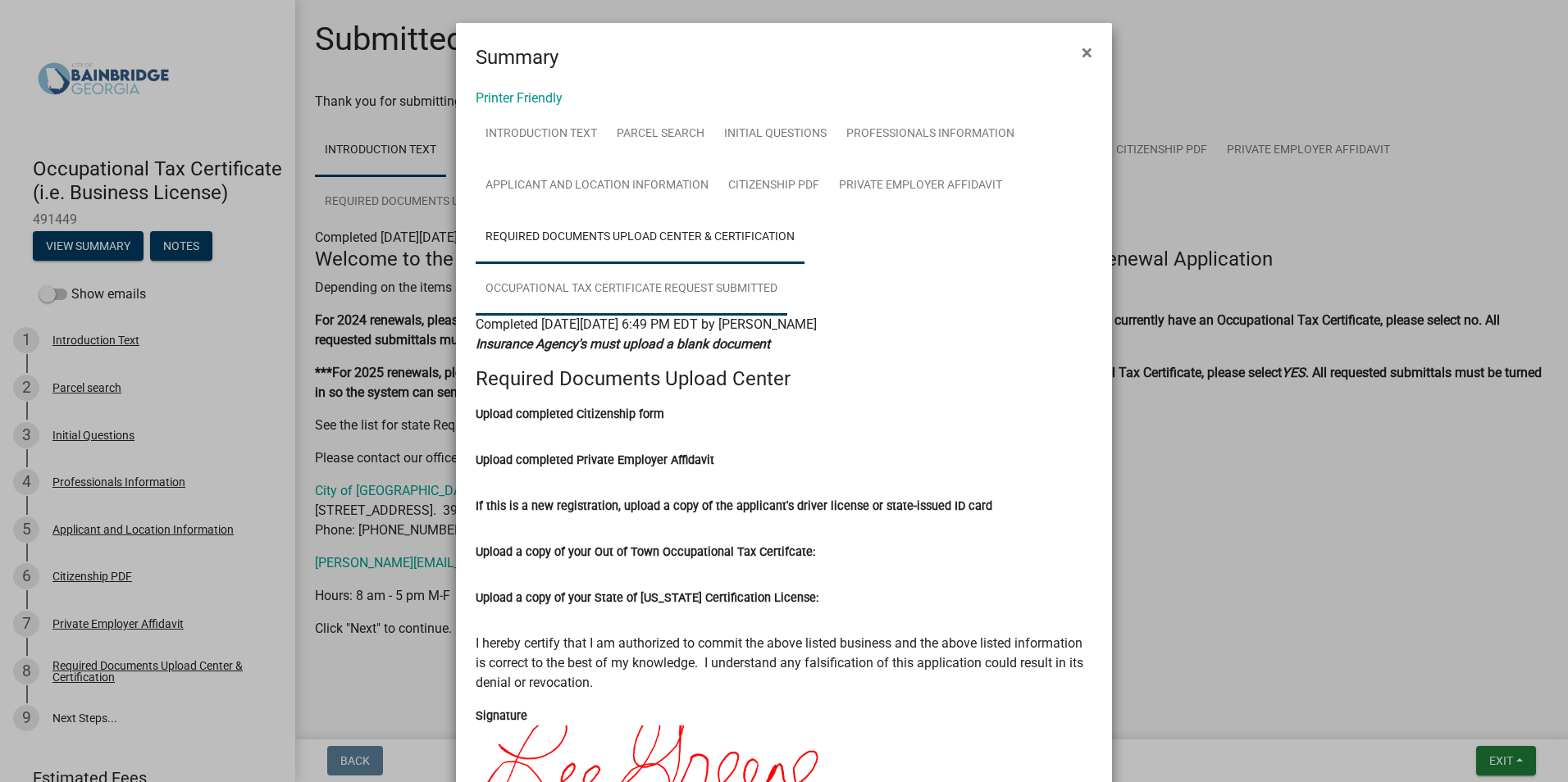
click at [599, 286] on link "Occupational Tax Certificate Request Submitted" at bounding box center [631, 289] width 312 height 52
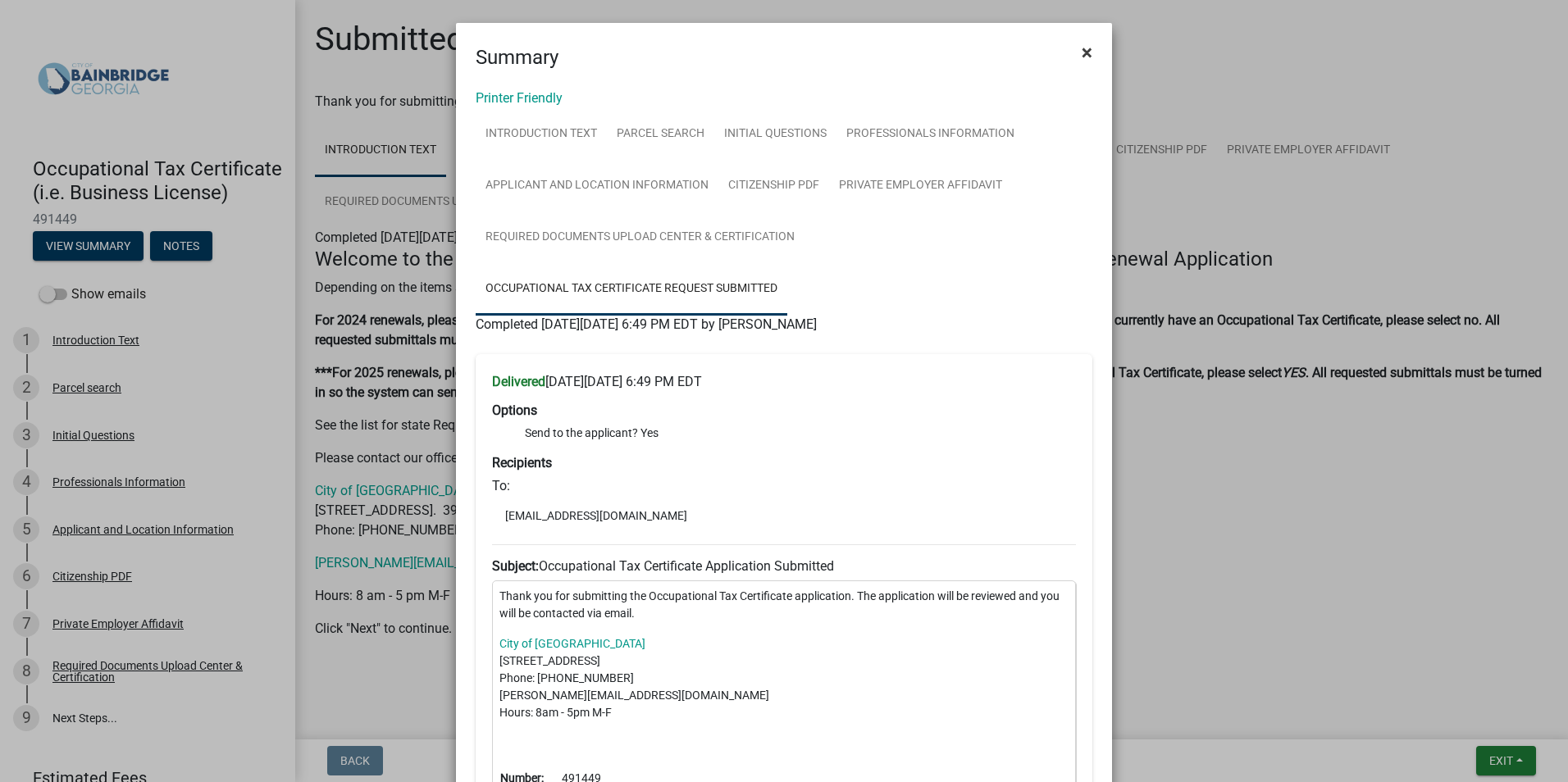
click at [1081, 50] on span "×" at bounding box center [1087, 52] width 10 height 23
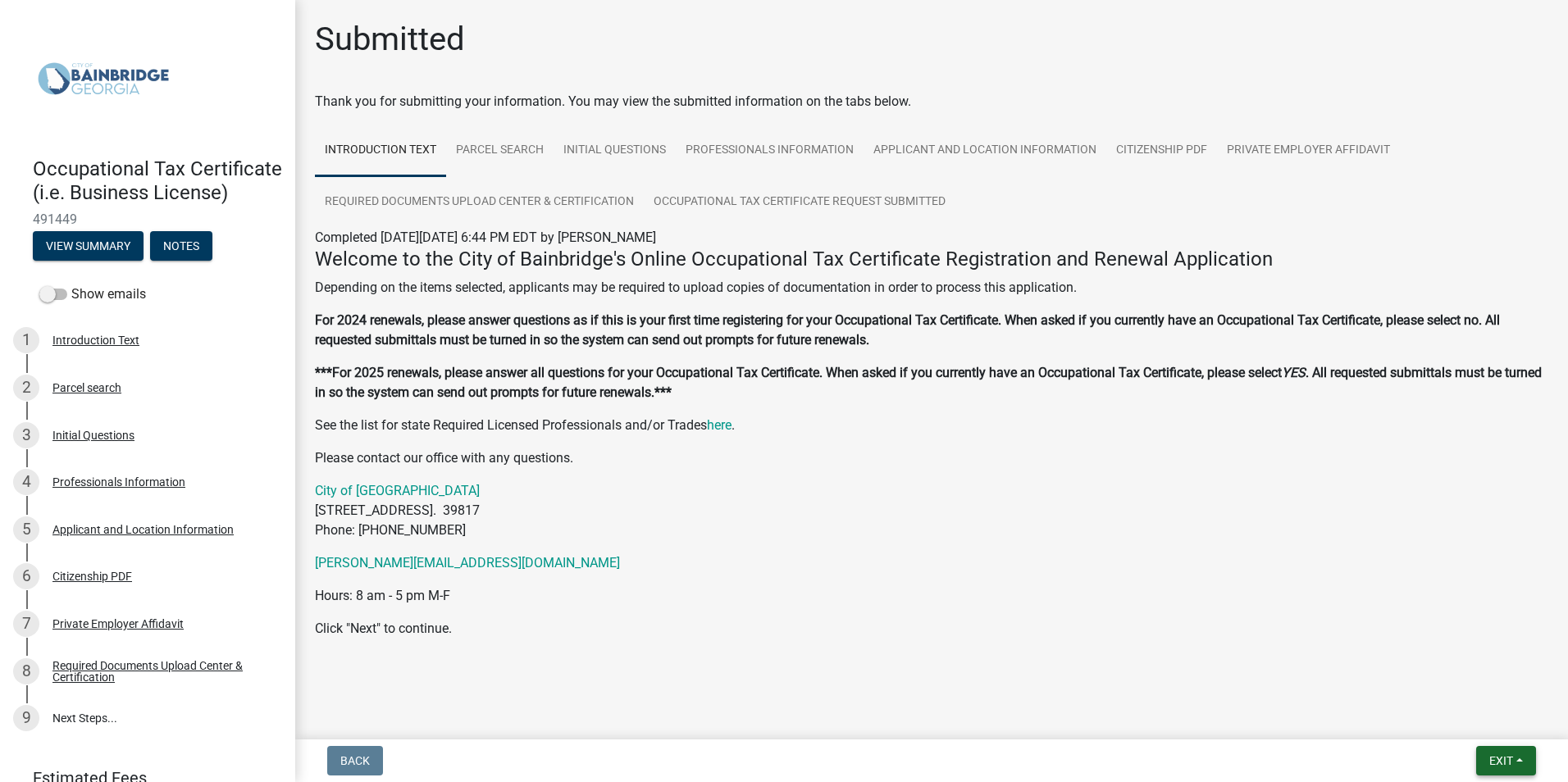
click at [1501, 758] on span "Exit" at bounding box center [1501, 761] width 24 height 13
click at [1454, 721] on button "Save & Exit" at bounding box center [1470, 718] width 131 height 39
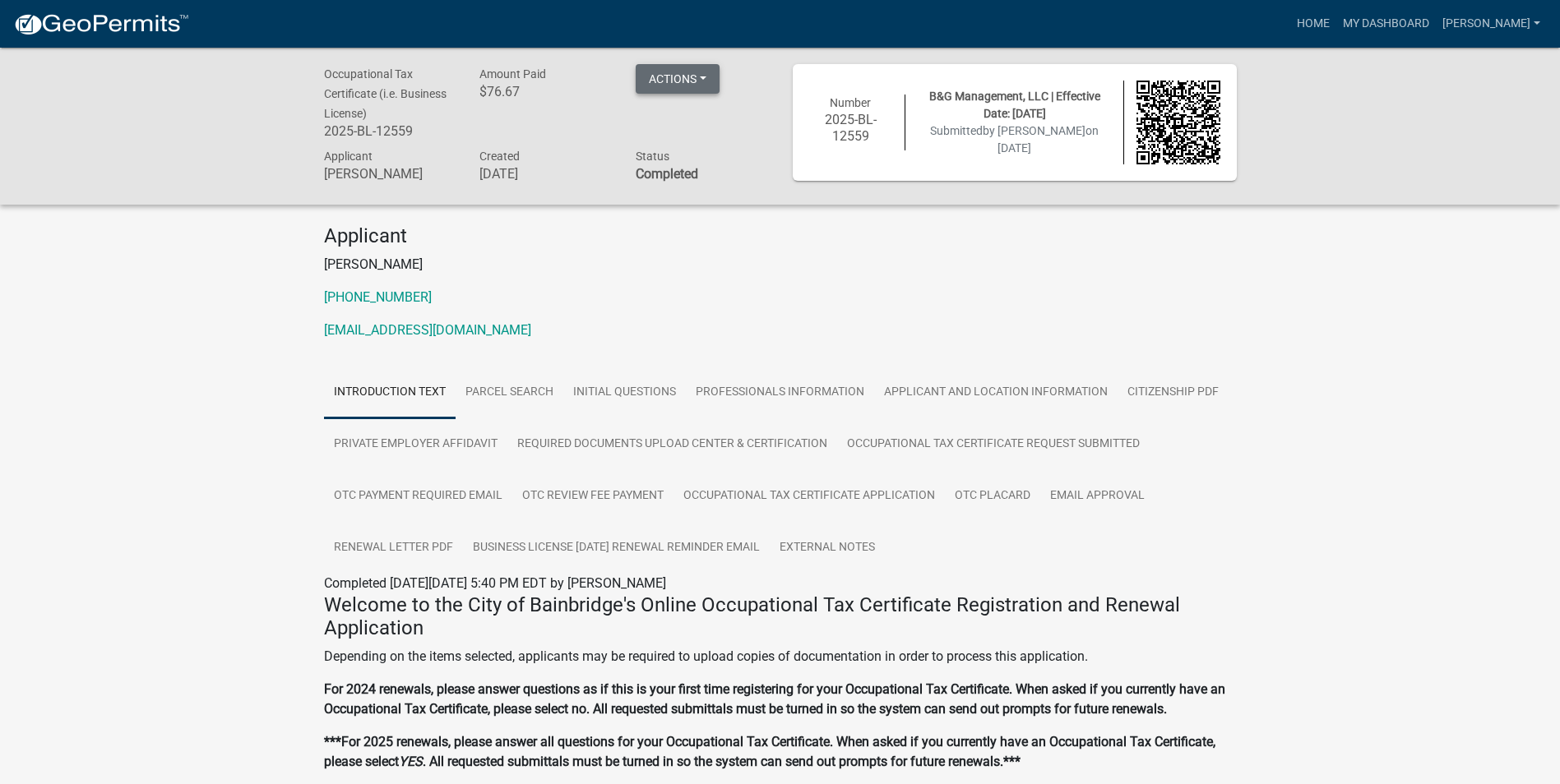
click at [685, 80] on button "Actions" at bounding box center [677, 79] width 84 height 30
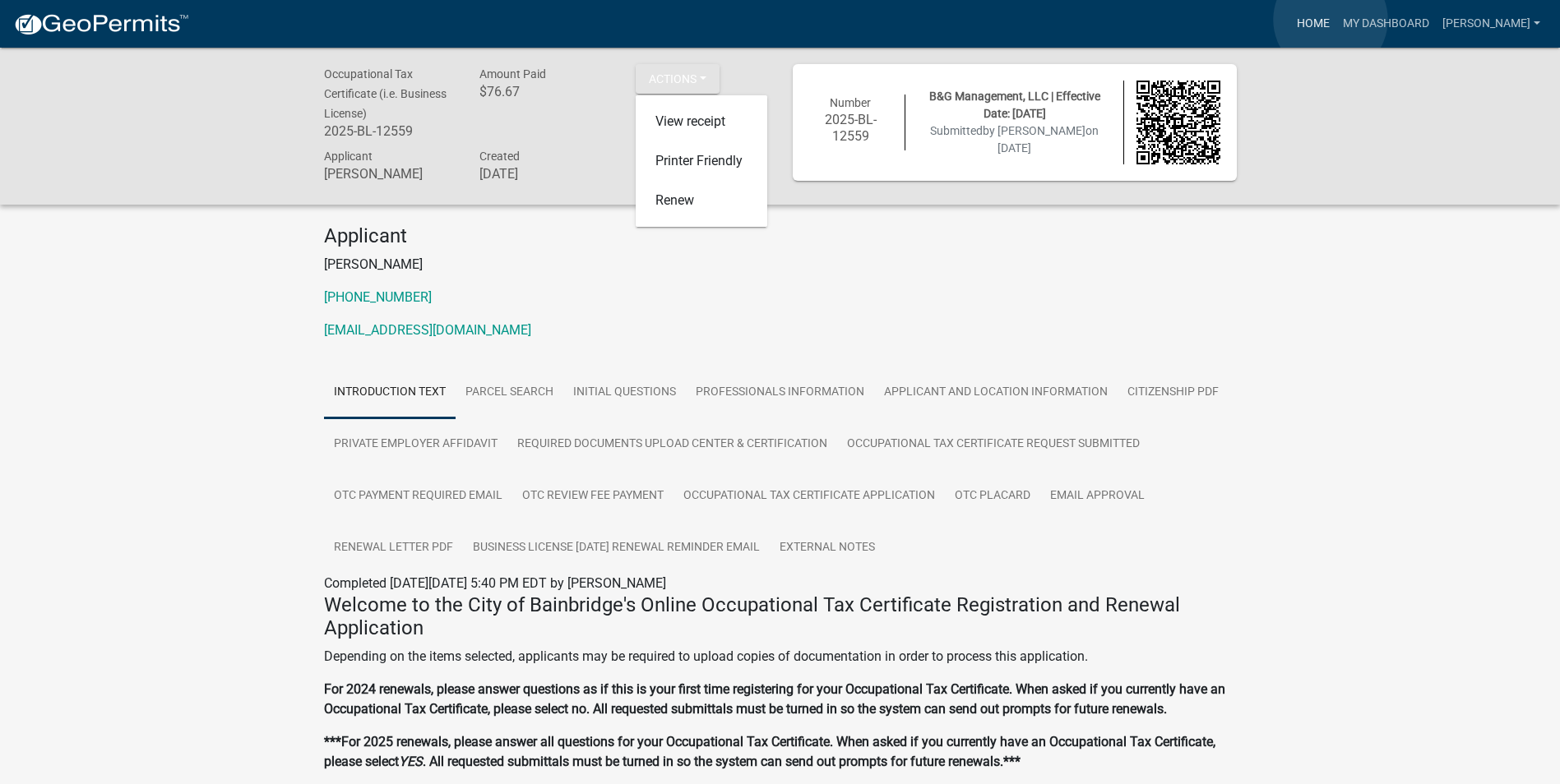
click at [1331, 20] on link "Home" at bounding box center [1313, 24] width 46 height 32
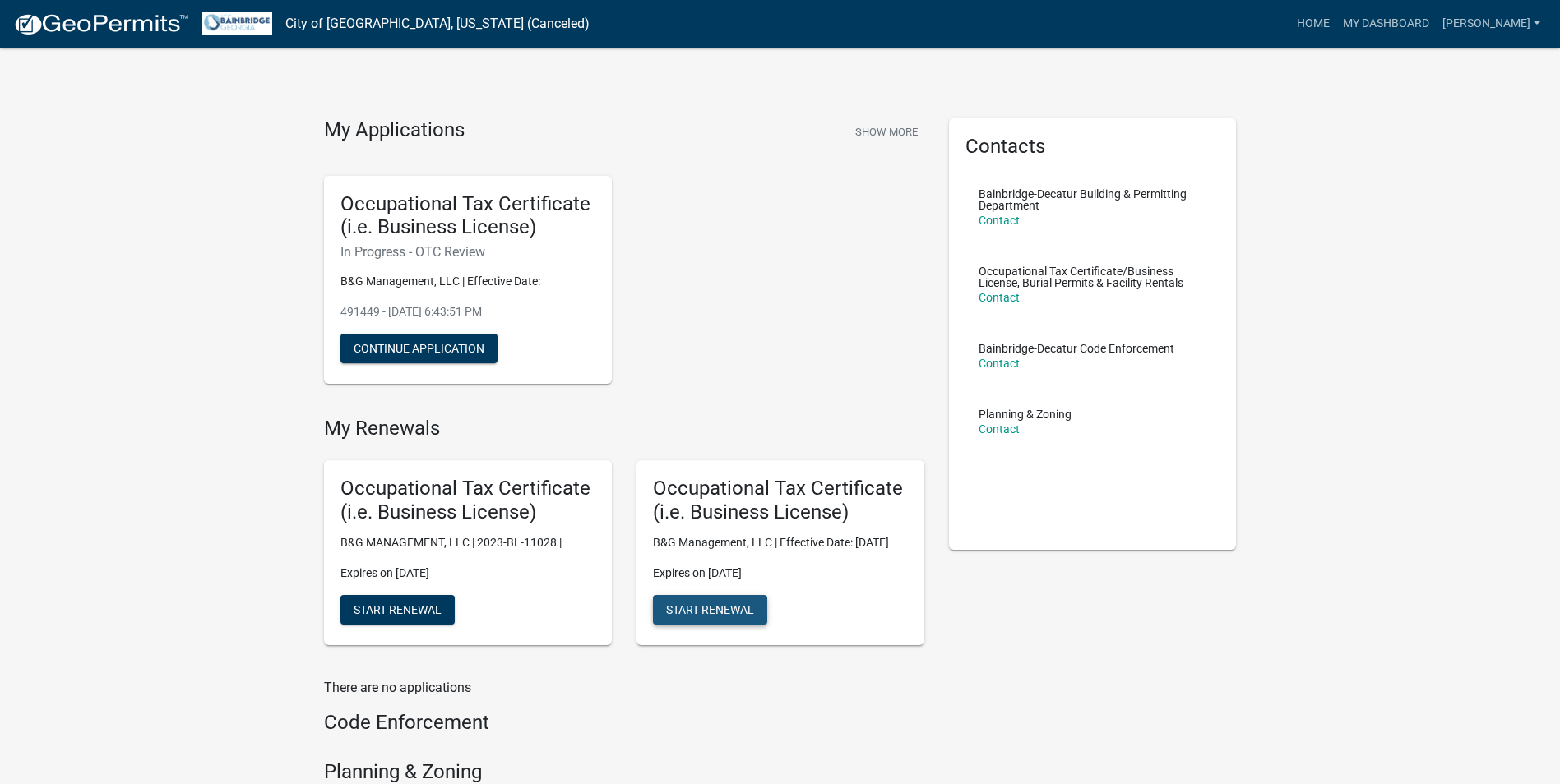
click at [724, 615] on span "Start Renewal" at bounding box center [710, 609] width 88 height 13
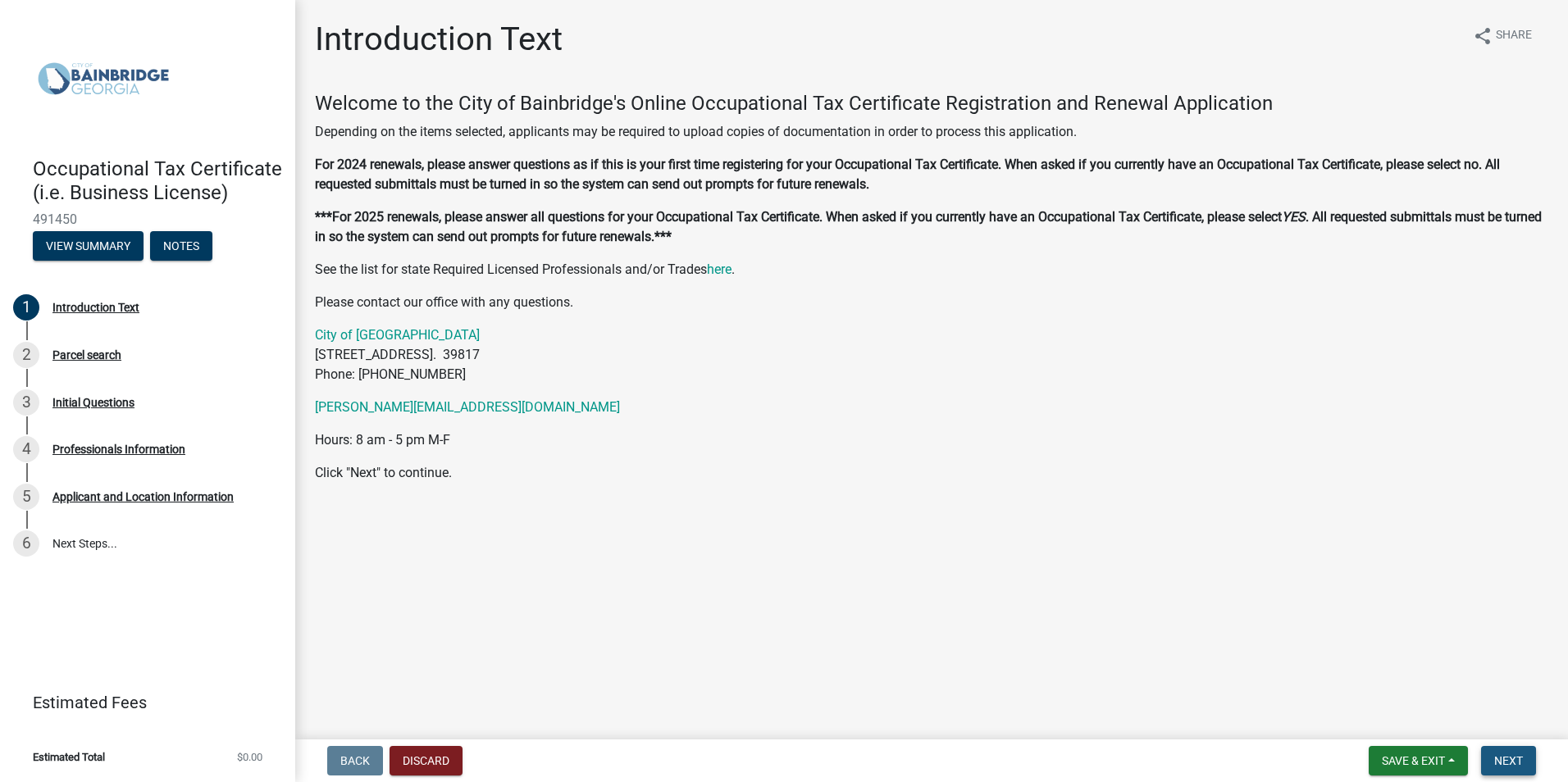
click at [1514, 759] on span "Next" at bounding box center [1508, 761] width 29 height 13
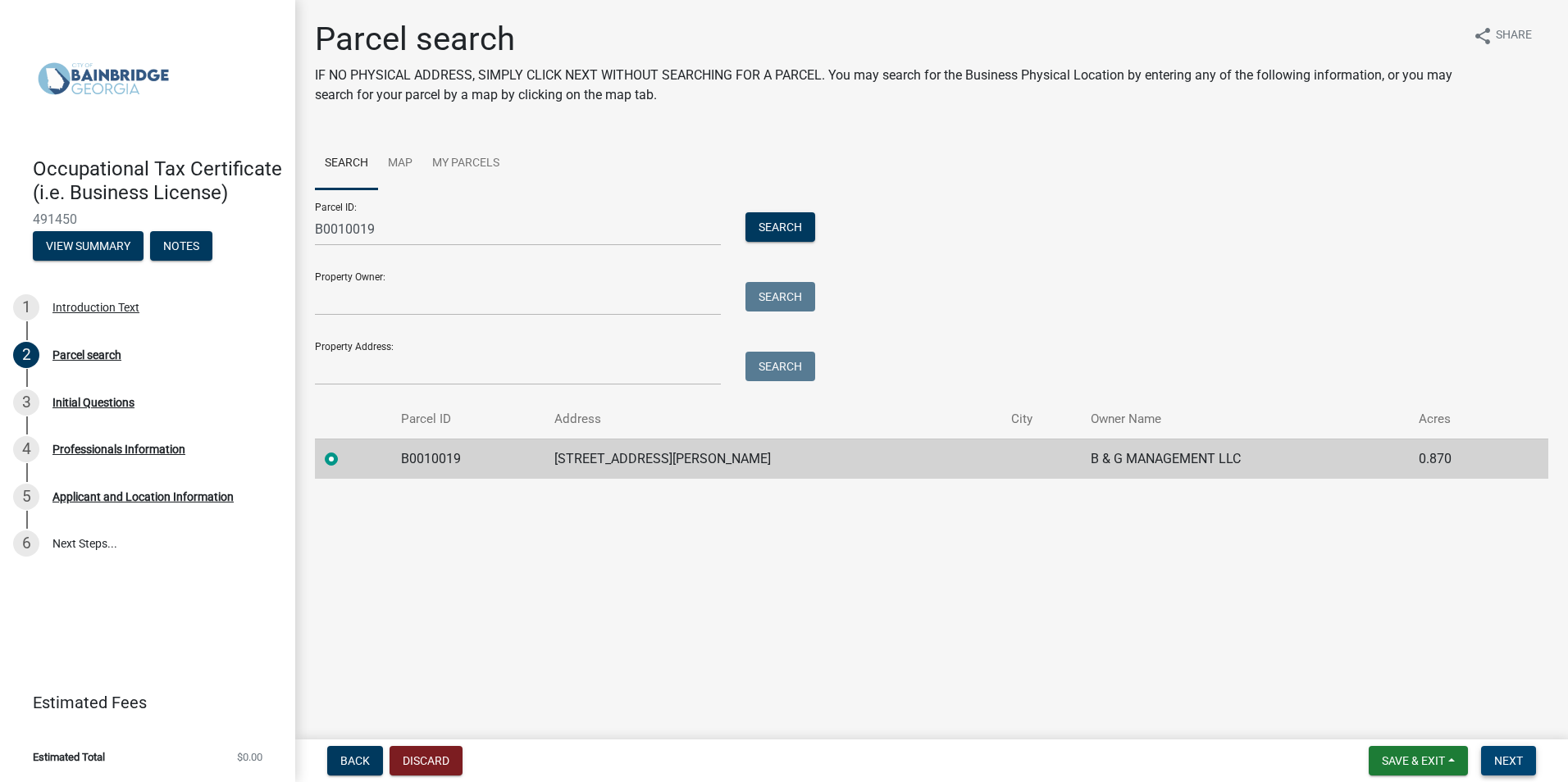
click at [1514, 759] on span "Next" at bounding box center [1508, 761] width 29 height 13
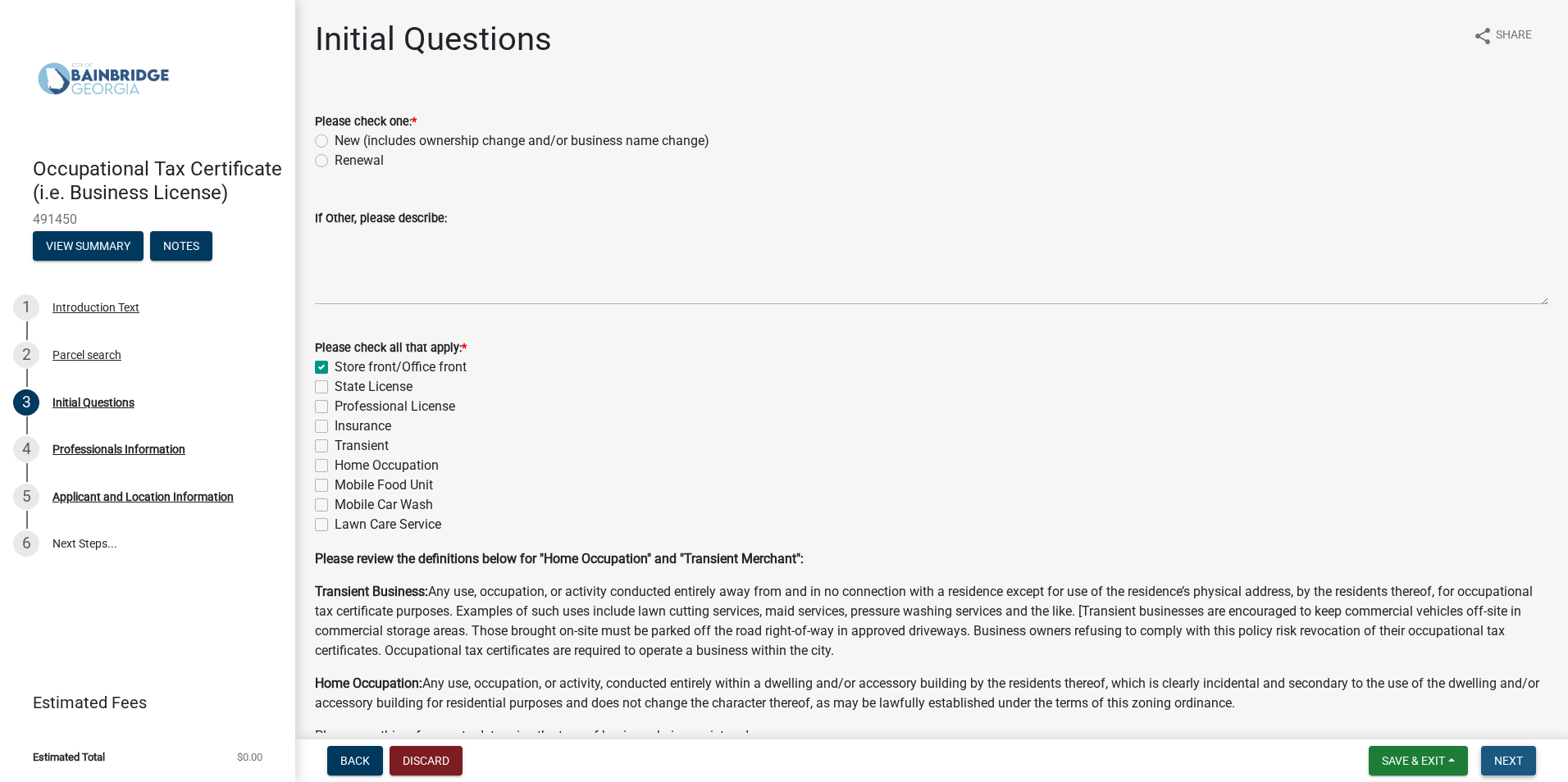
click at [1514, 759] on span "Next" at bounding box center [1508, 761] width 29 height 13
